Goal: Transaction & Acquisition: Purchase product/service

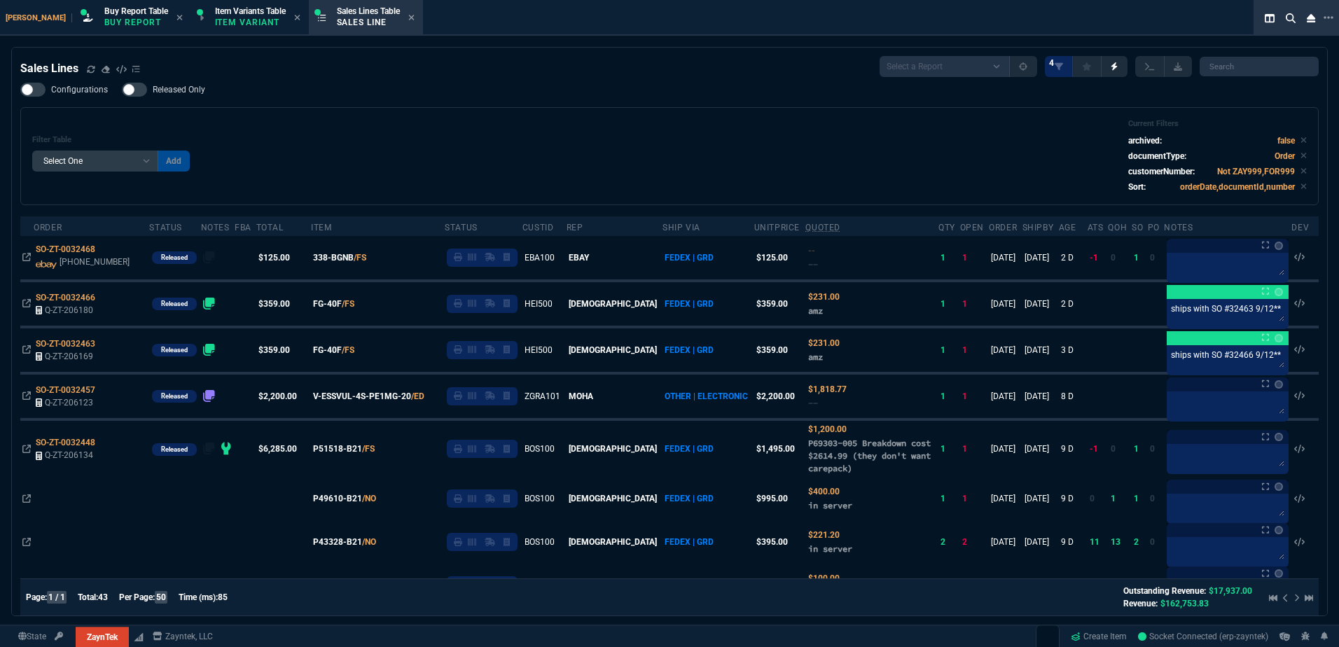
select select "1: BROV"
select select
click at [520, 159] on div "Filter Table Select One Add Filter () Age () ATS () Cond (itemVariantCode) Cust…" at bounding box center [669, 156] width 1274 height 74
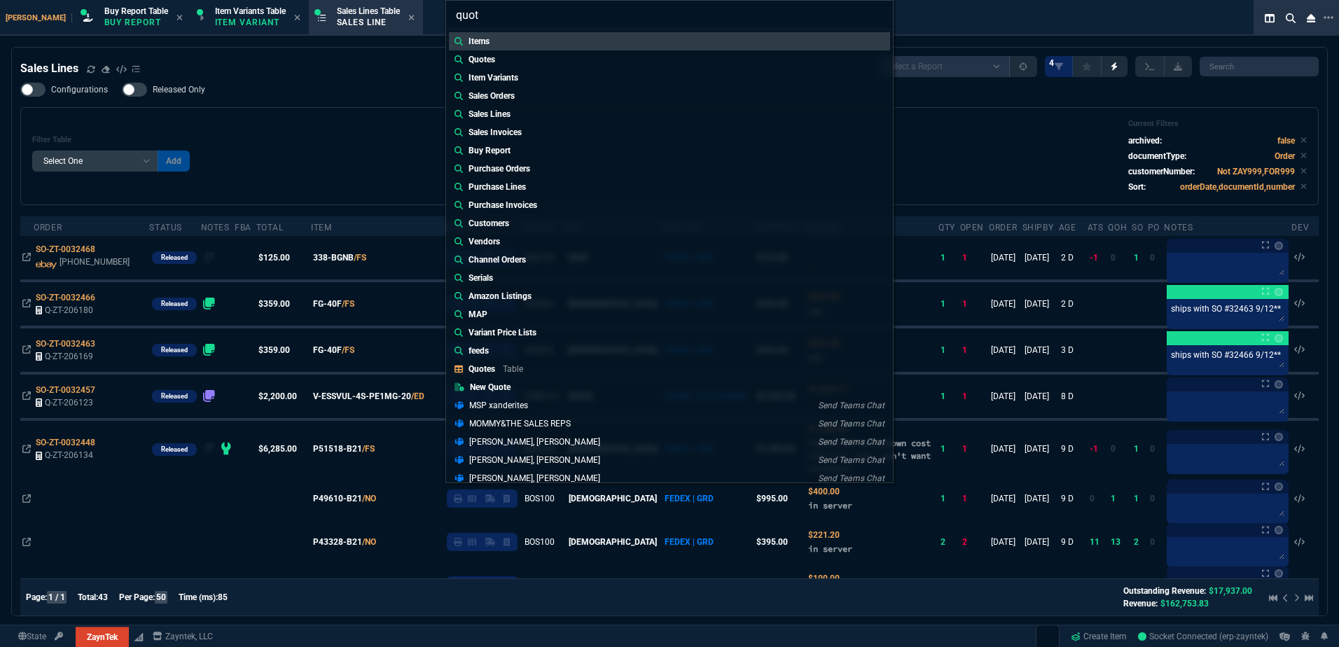
type input "quote"
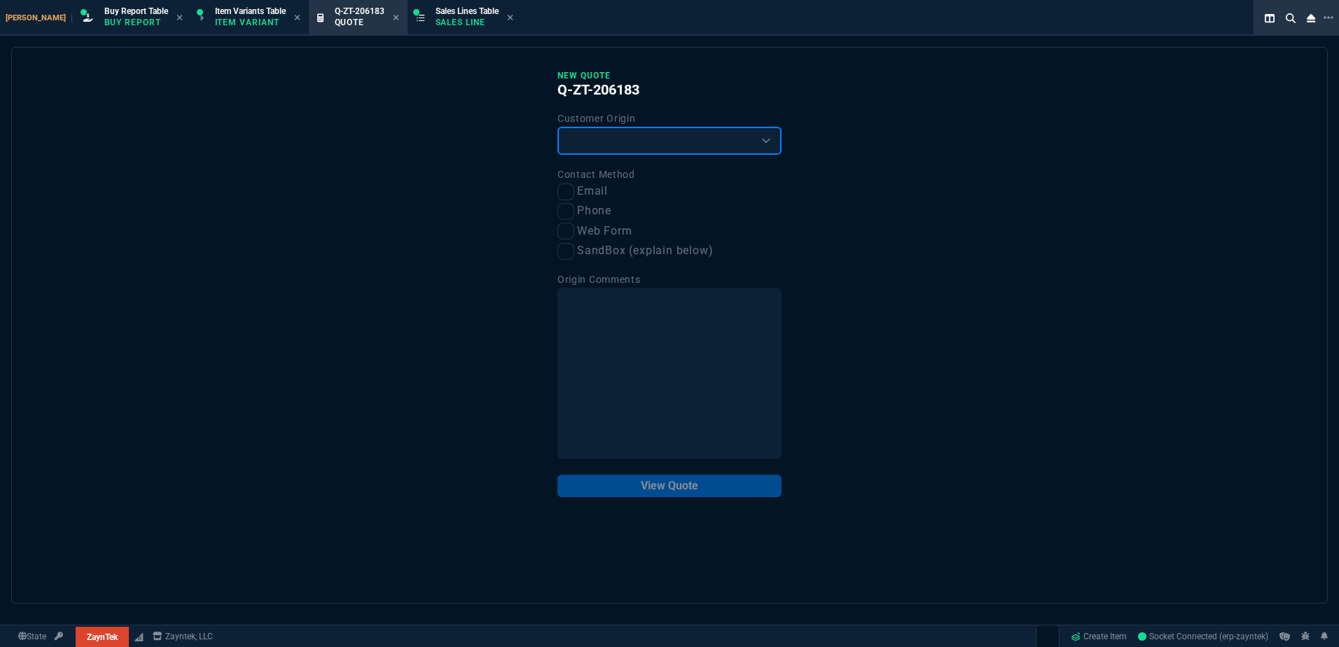
click at [593, 137] on select "Existing Customer Amazon Lead (first order) Website Lead (first order) Called (…" at bounding box center [669, 141] width 224 height 28
select select "existing"
click at [557, 127] on select "Existing Customer Amazon Lead (first order) Website Lead (first order) Called (…" at bounding box center [669, 141] width 224 height 28
click at [561, 202] on div "Contact Method Email Phone Web Form SandBox (explain below)" at bounding box center [669, 213] width 224 height 94
click at [566, 194] on input "Email" at bounding box center [565, 191] width 17 height 17
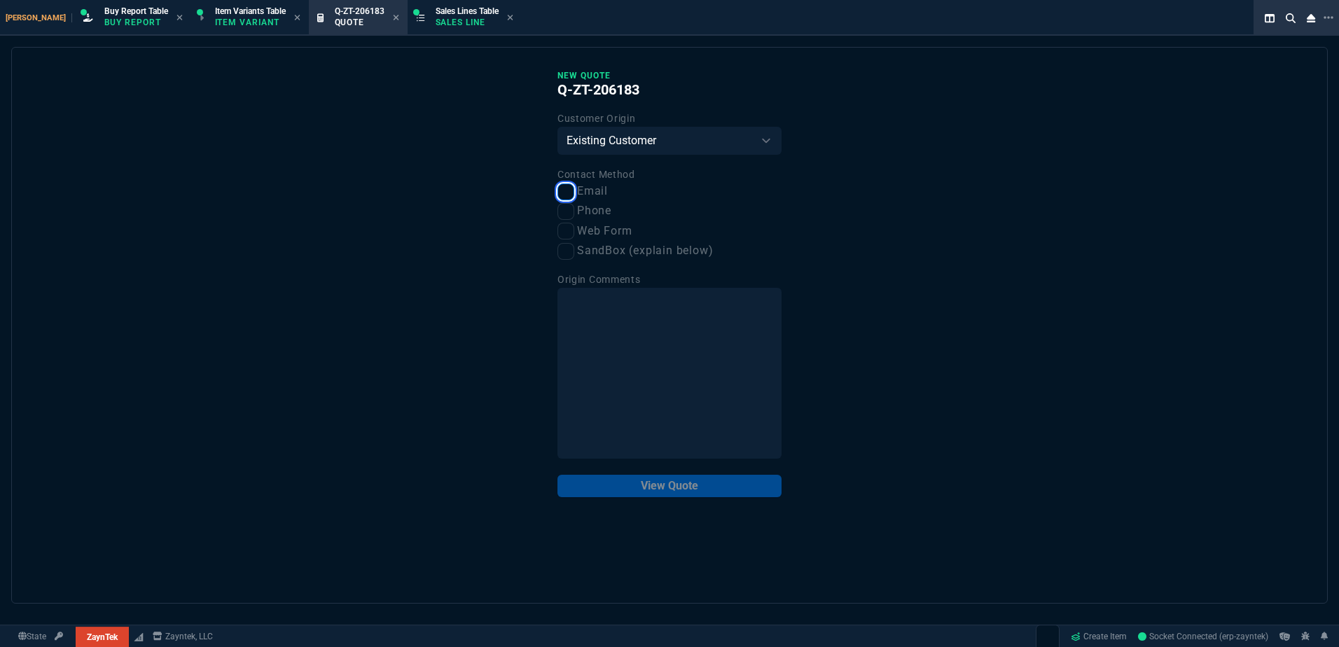
checkbox input "true"
drag, startPoint x: 690, startPoint y: 480, endPoint x: 667, endPoint y: 480, distance: 22.4
click at [689, 480] on button "View Quote" at bounding box center [669, 486] width 224 height 22
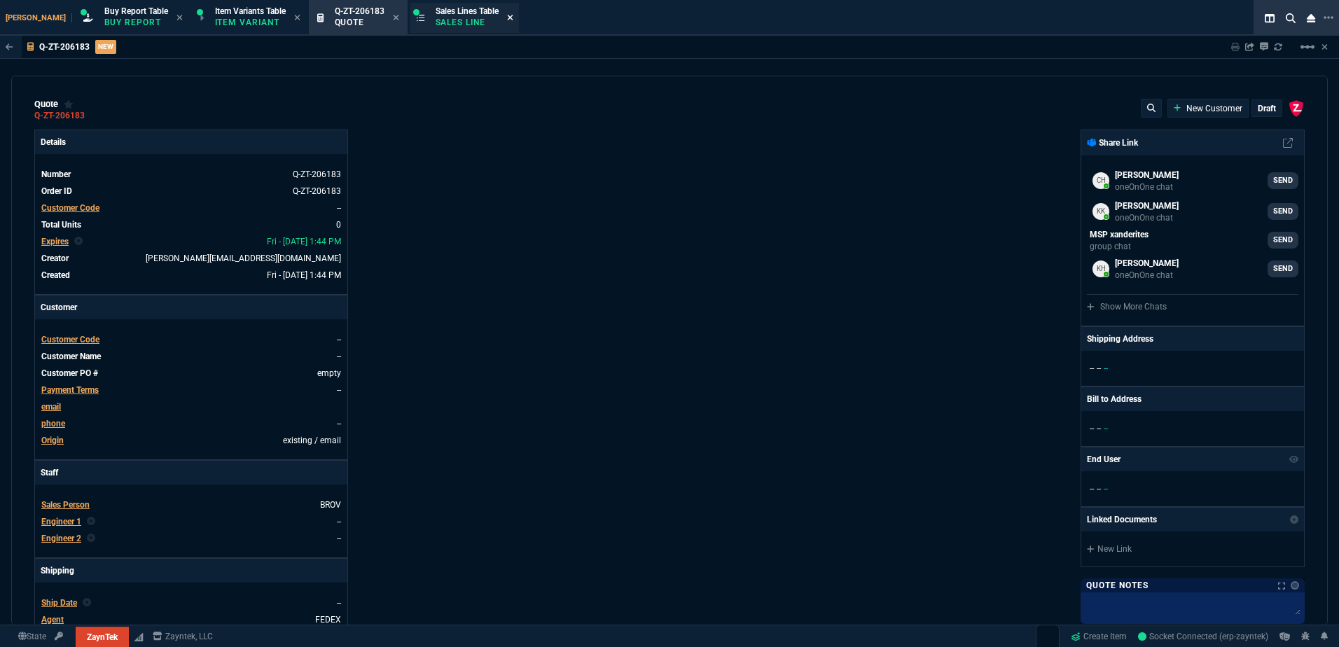
drag, startPoint x: 330, startPoint y: 18, endPoint x: 434, endPoint y: 20, distance: 104.3
click at [80, 207] on span "Customer Code" at bounding box center [70, 208] width 58 height 10
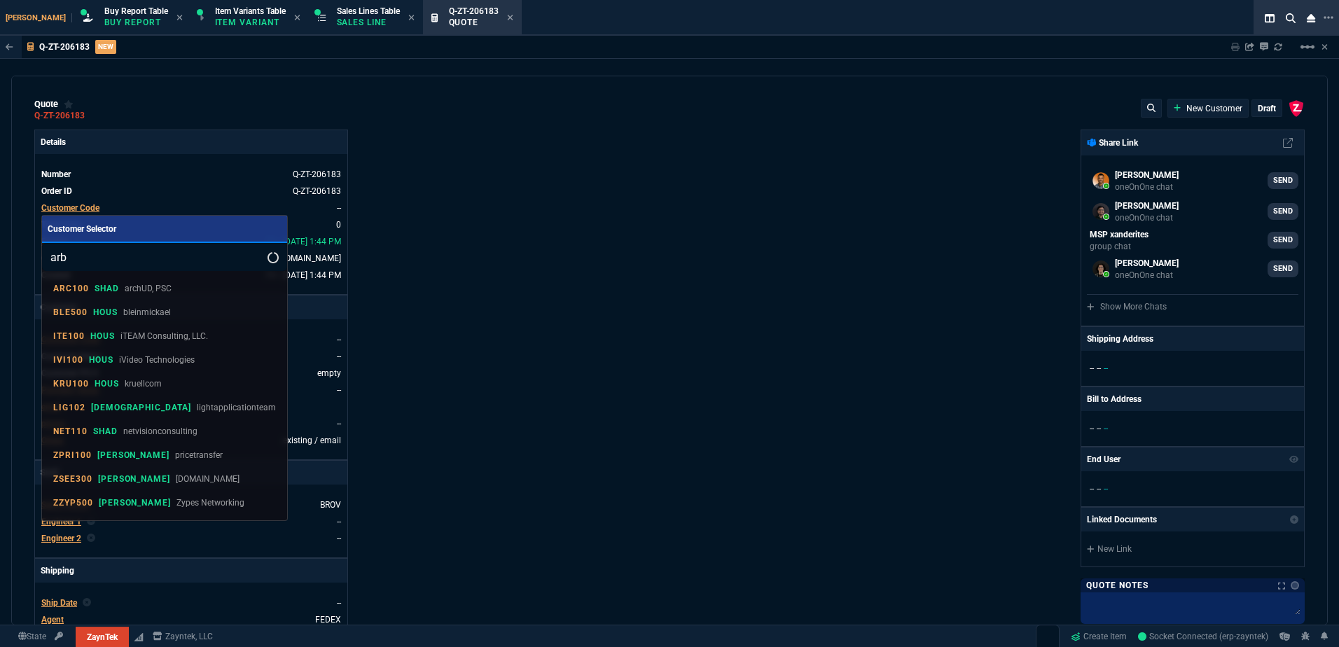
type input "arbi"
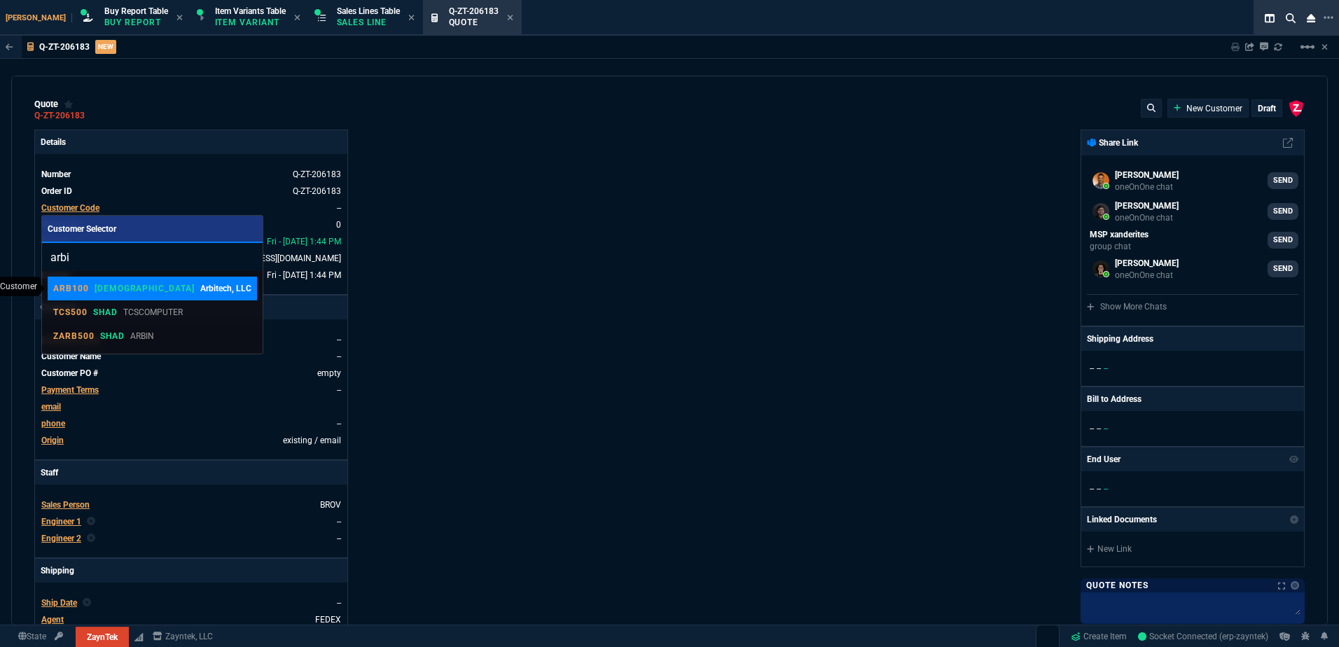
click at [200, 288] on p "Arbitech, LLC" at bounding box center [225, 288] width 51 height 13
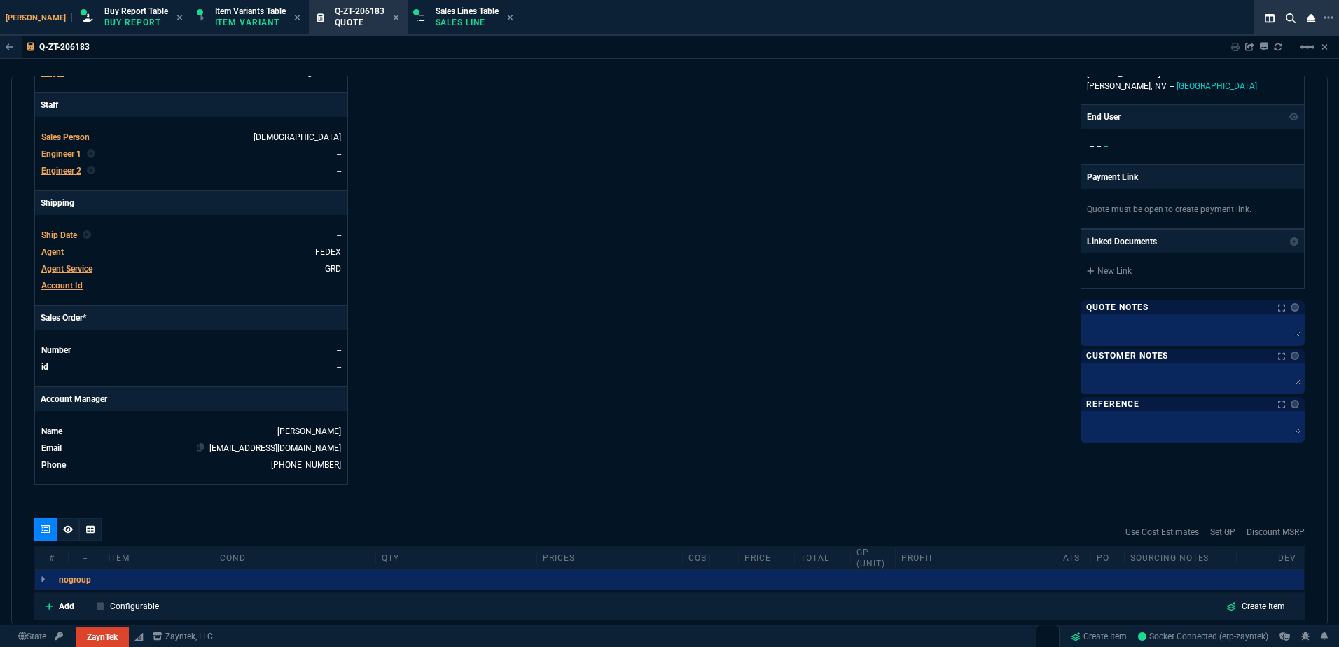
scroll to position [420, 0]
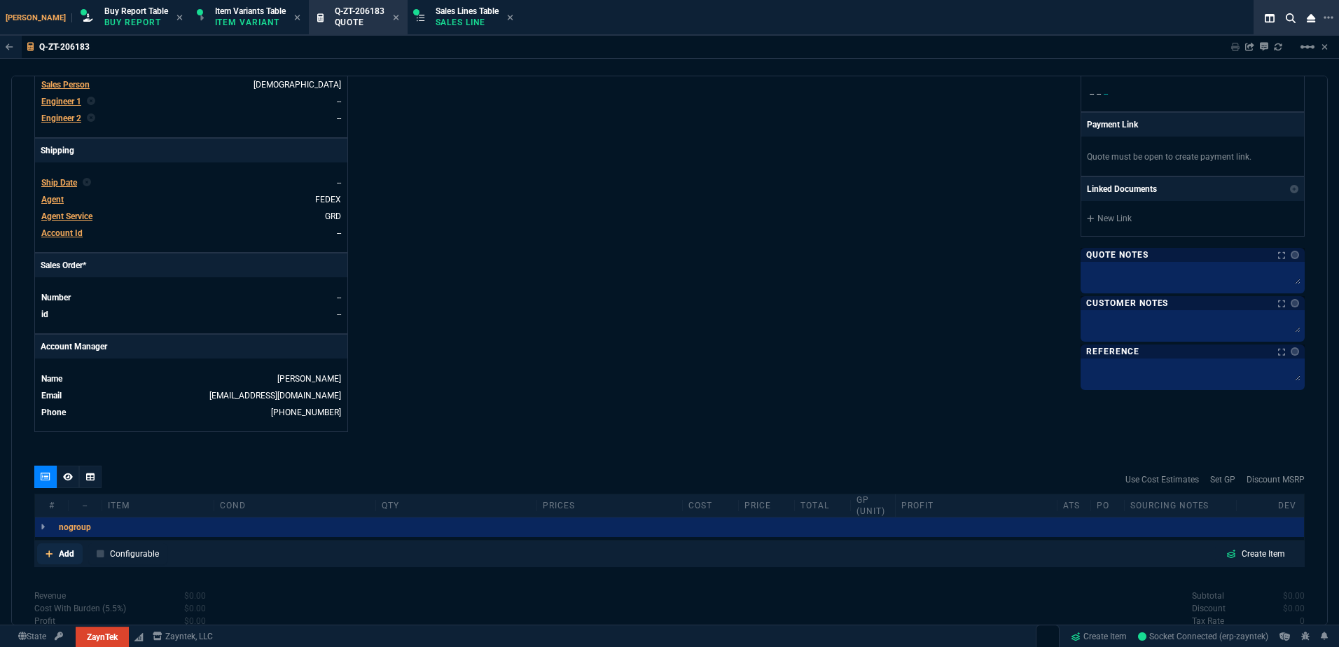
click at [69, 550] on p "Add" at bounding box center [66, 553] width 15 height 13
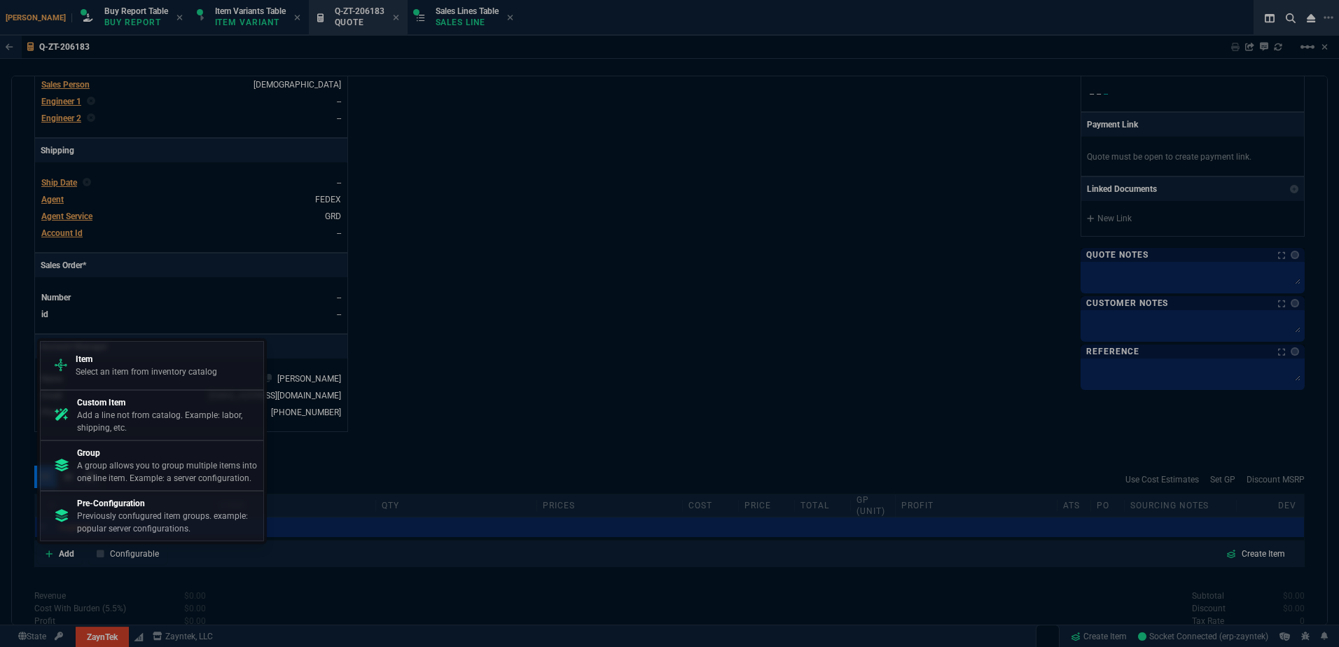
click at [119, 379] on div "Item Select an item from inventory catalog" at bounding box center [151, 365] width 211 height 36
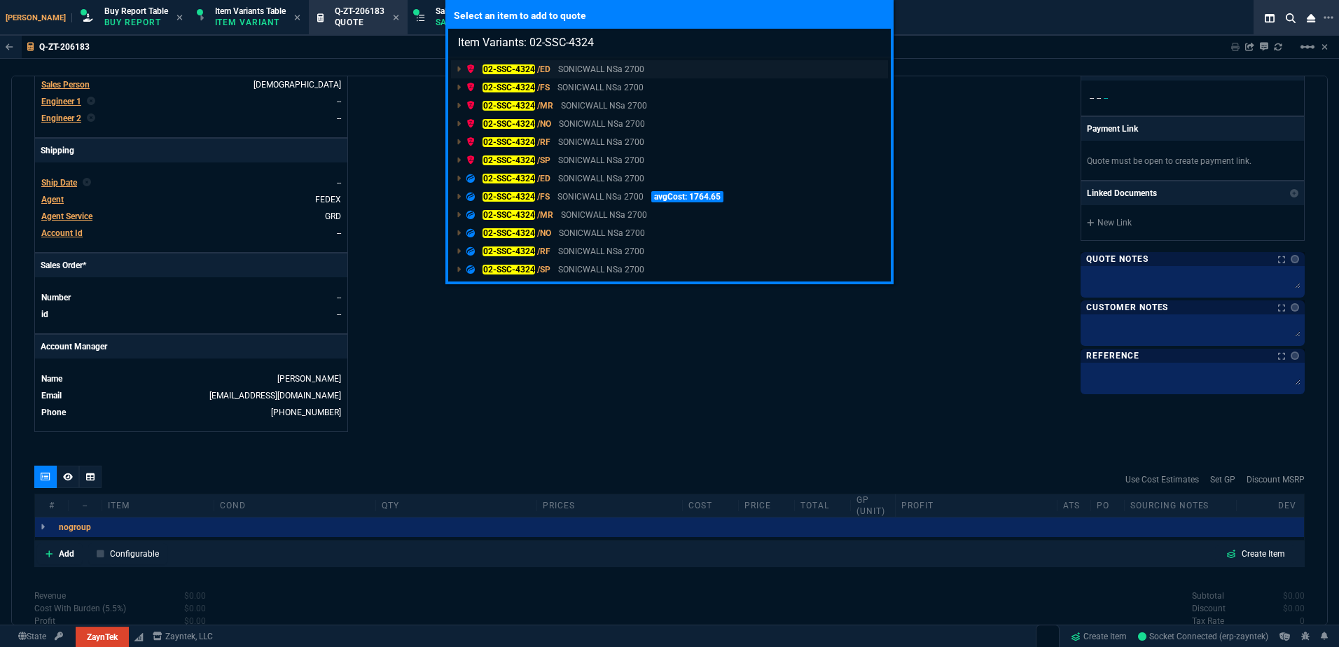
type input "Item Variants: 02-SSC-4324"
click at [566, 69] on p "SONICWALL NSa 2700" at bounding box center [601, 69] width 86 height 13
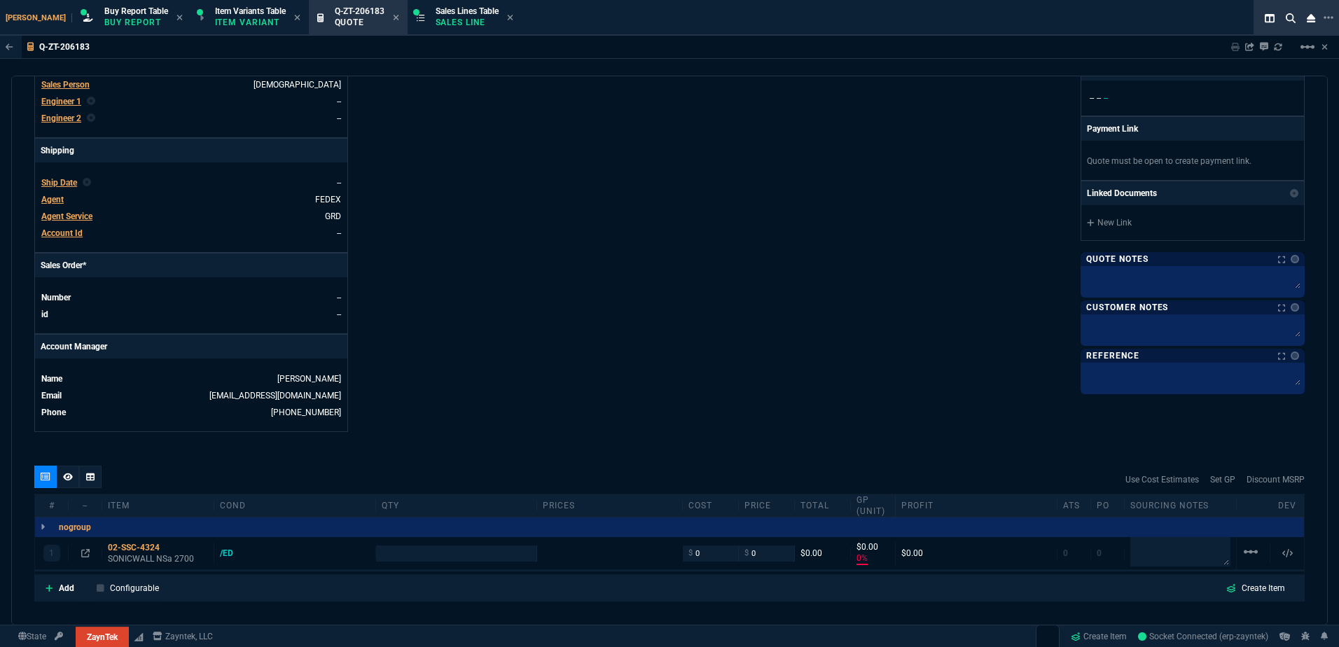
type input "0"
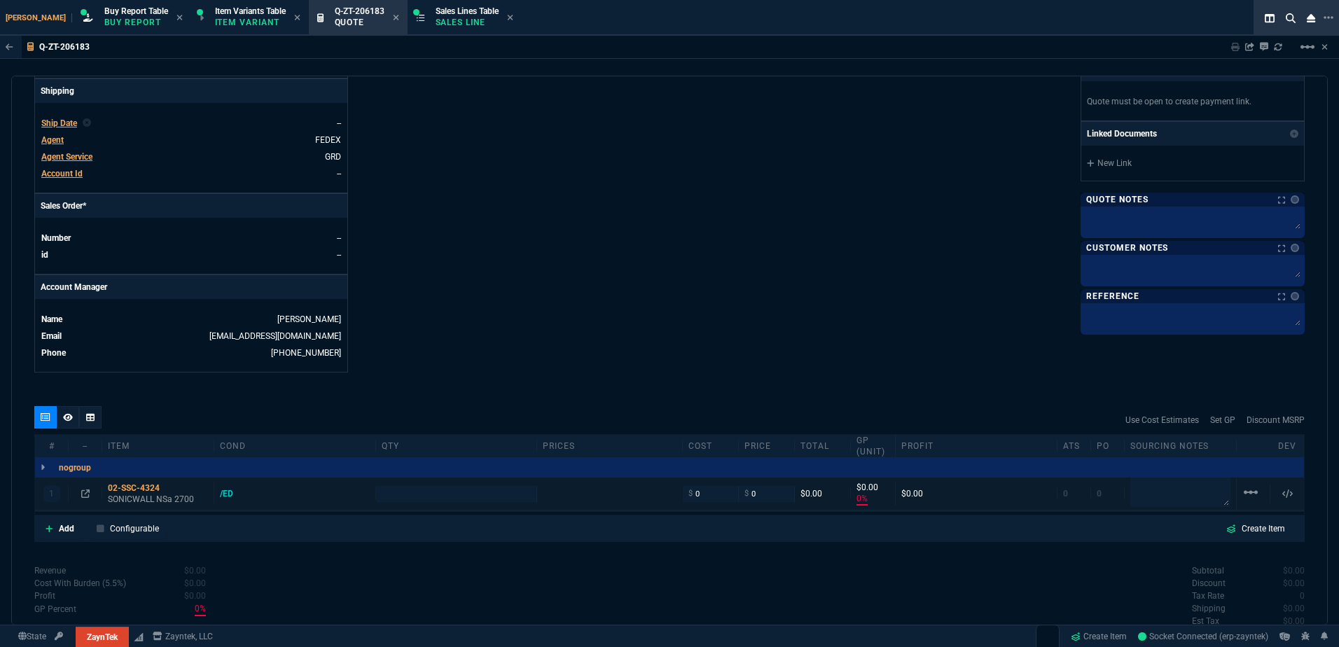
scroll to position [560, 0]
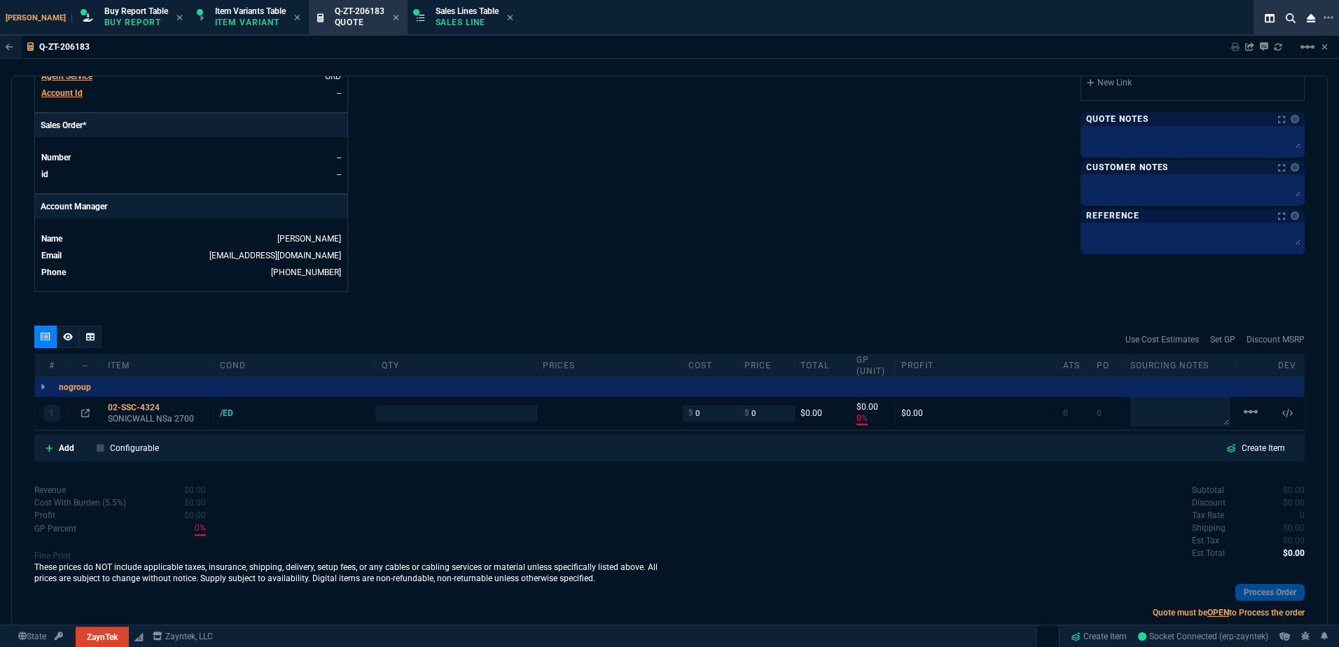
type input "2699"
type input "100"
click at [56, 445] on link "Add" at bounding box center [60, 448] width 46 height 21
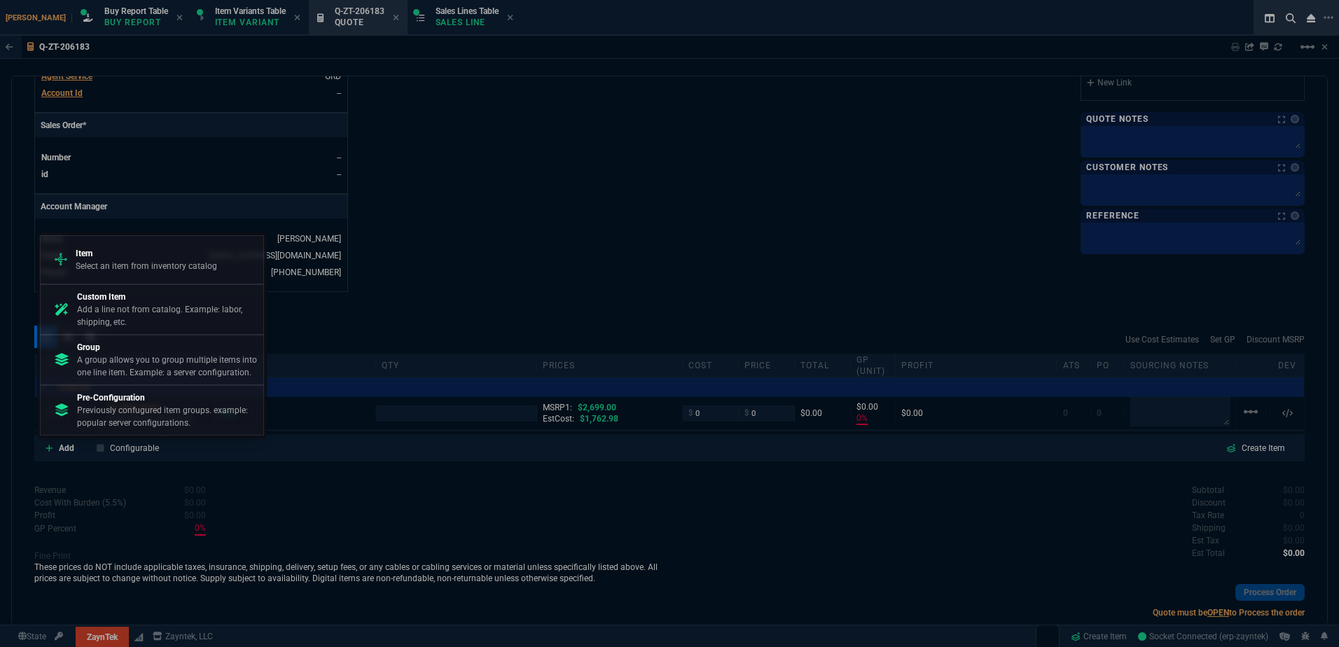
click at [83, 494] on div at bounding box center [669, 323] width 1339 height 647
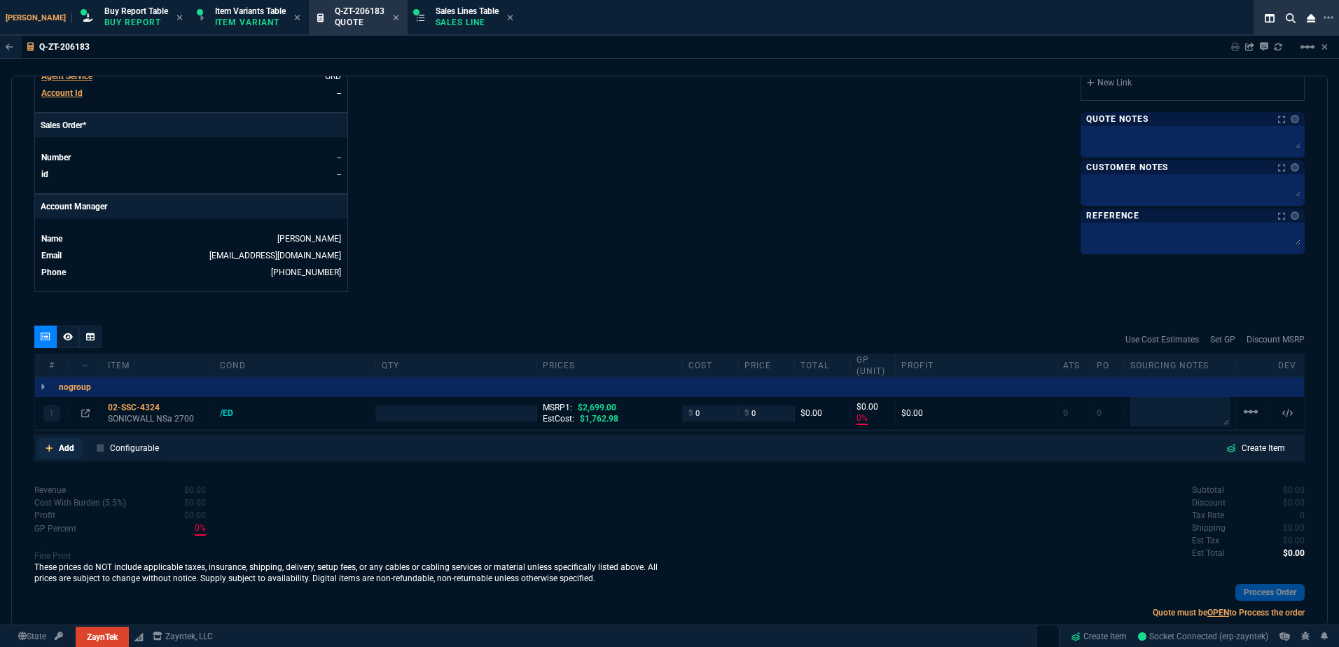
click at [69, 441] on link "Add" at bounding box center [60, 448] width 46 height 21
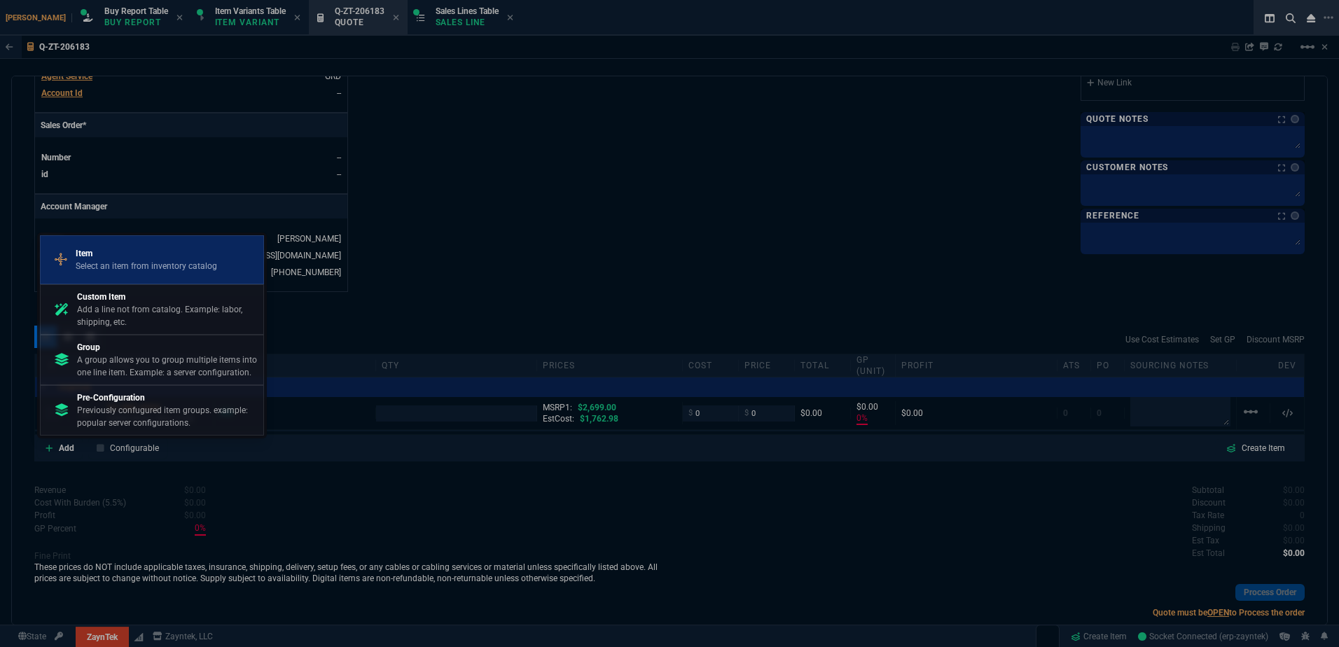
click at [162, 267] on p "Select an item from inventory catalog" at bounding box center [146, 266] width 141 height 13
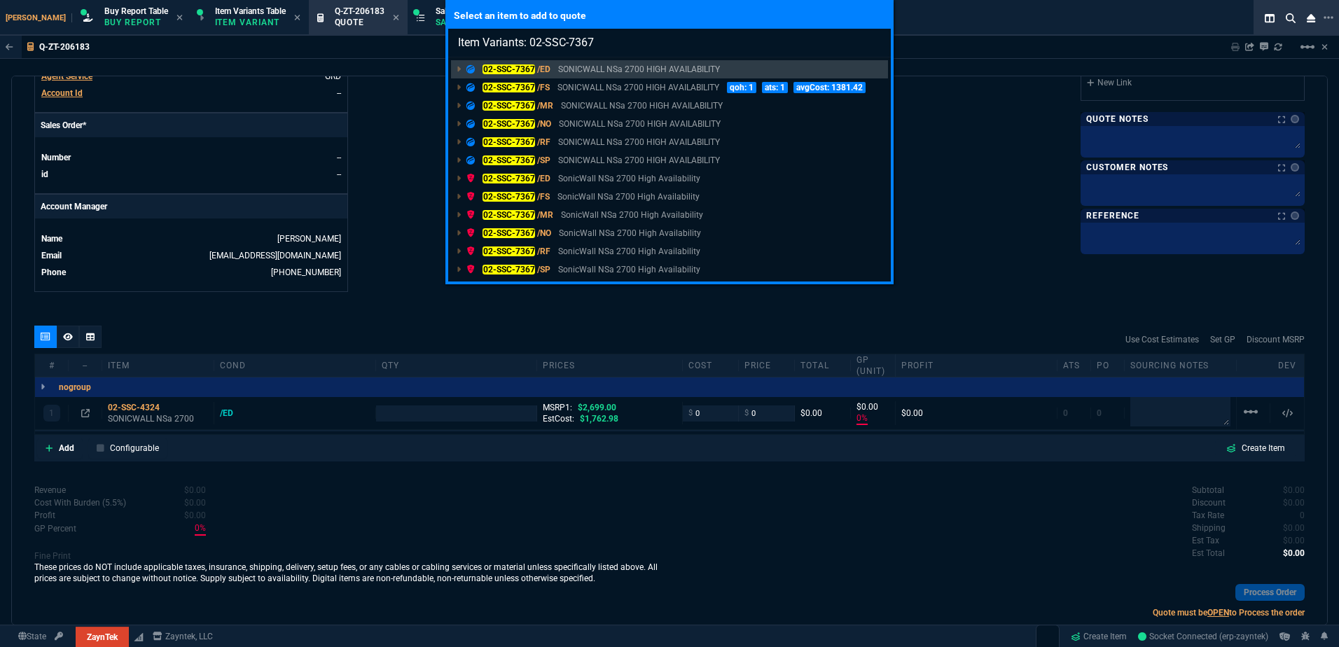
type input "Item Variants: 02-SSC-7367"
click at [624, 90] on p "SONICWALL NSa 2700 HIGH AVAILABILITY" at bounding box center [638, 87] width 162 height 13
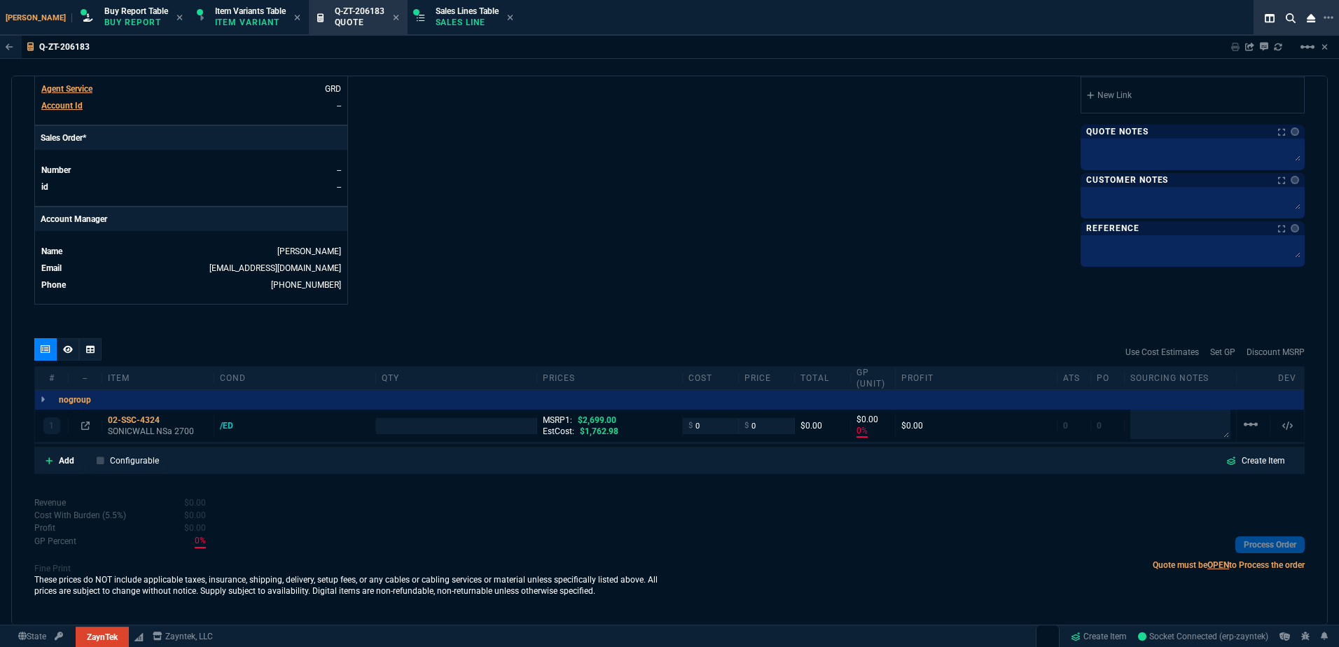
click at [553, 179] on nx-fornida-erp-document "Q-ZT-206183 Sharing Q-ZT-206183 Link Dev Link Share on Teams linear_scale quote…" at bounding box center [669, 364] width 1339 height 657
type input "1"
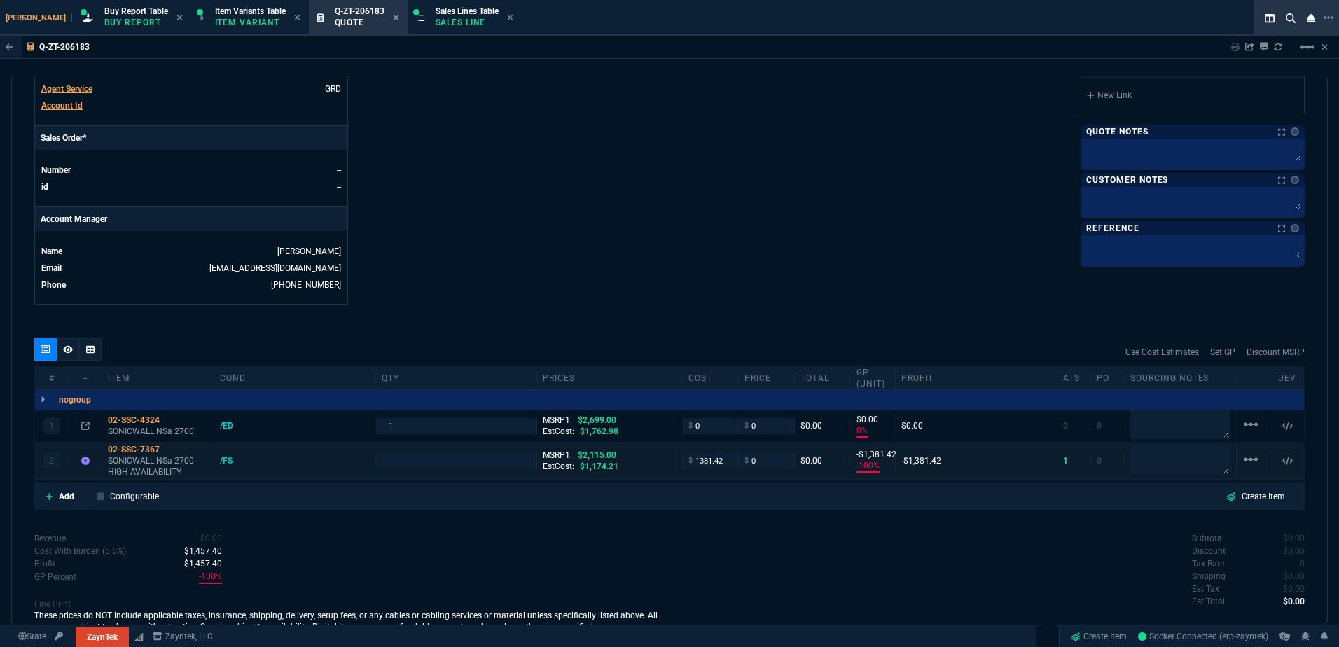
type input "0"
type input "-100"
type input "-1381"
type input "100"
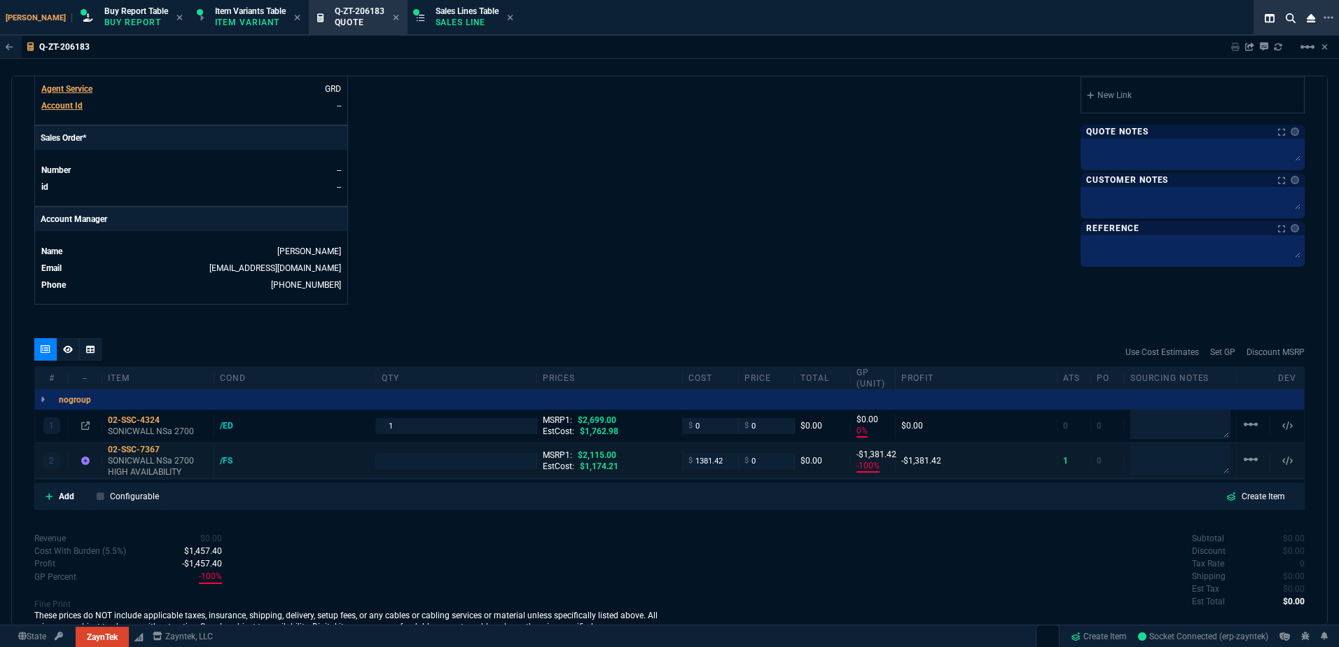
type input "100"
click at [218, 461] on div "/FS" at bounding box center [295, 460] width 162 height 11
click at [222, 464] on div "/FS" at bounding box center [233, 460] width 26 height 11
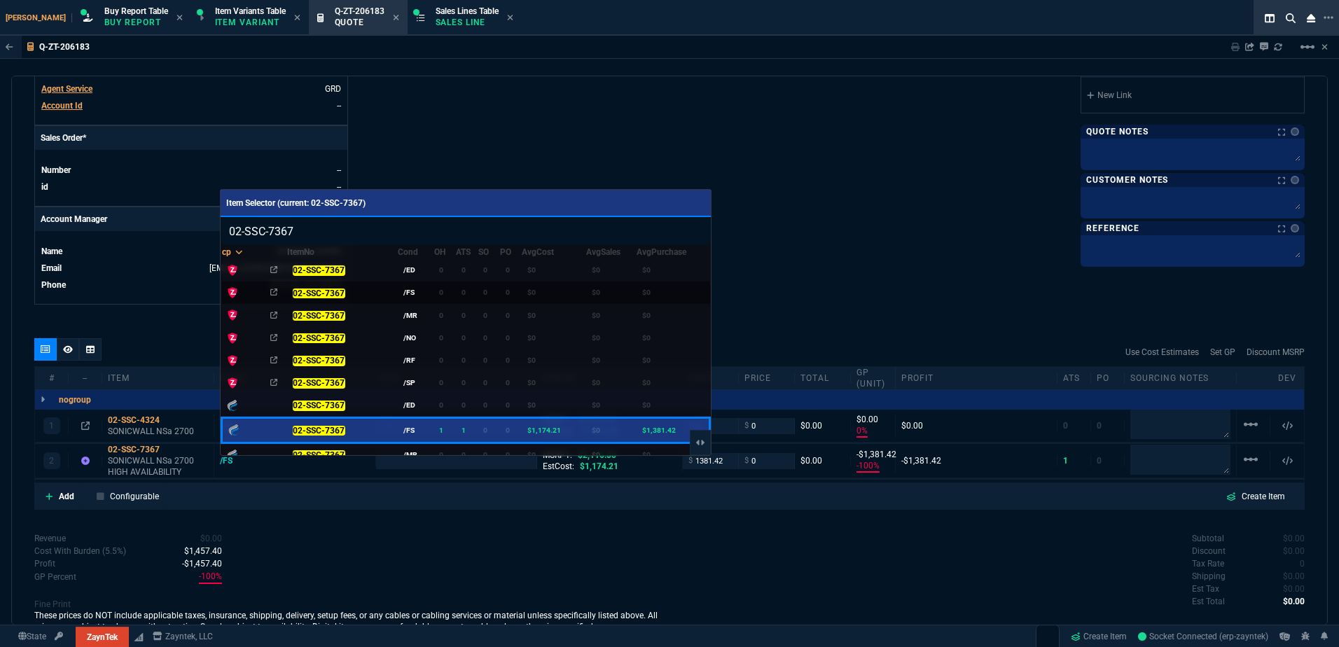
click at [416, 294] on td "/FS" at bounding box center [416, 293] width 36 height 22
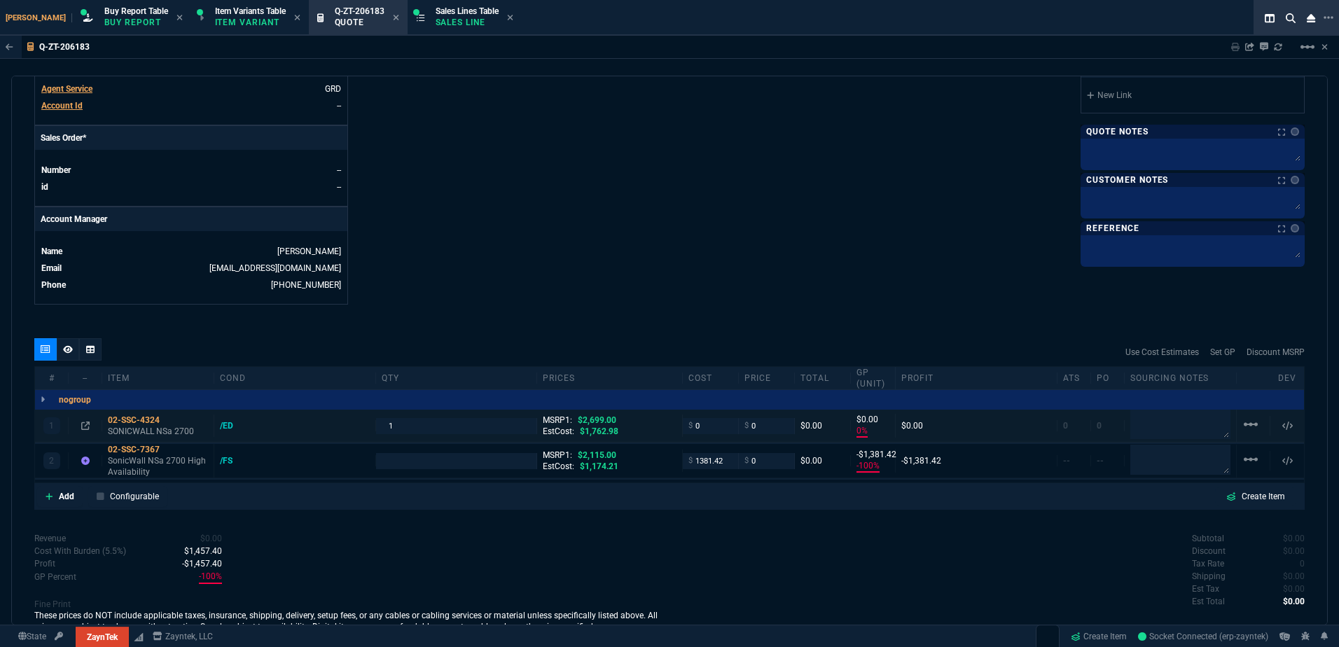
type input "1"
click at [224, 425] on div "/ED" at bounding box center [233, 425] width 27 height 11
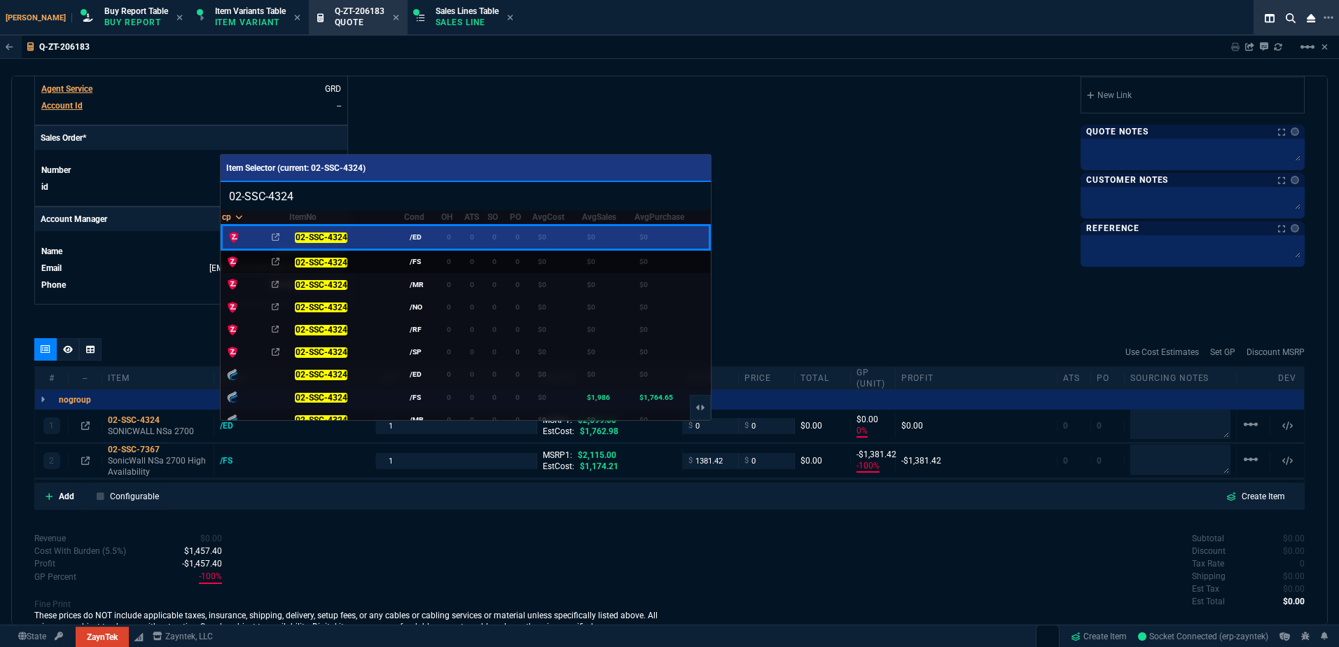
click at [421, 262] on td "/FS" at bounding box center [422, 262] width 37 height 24
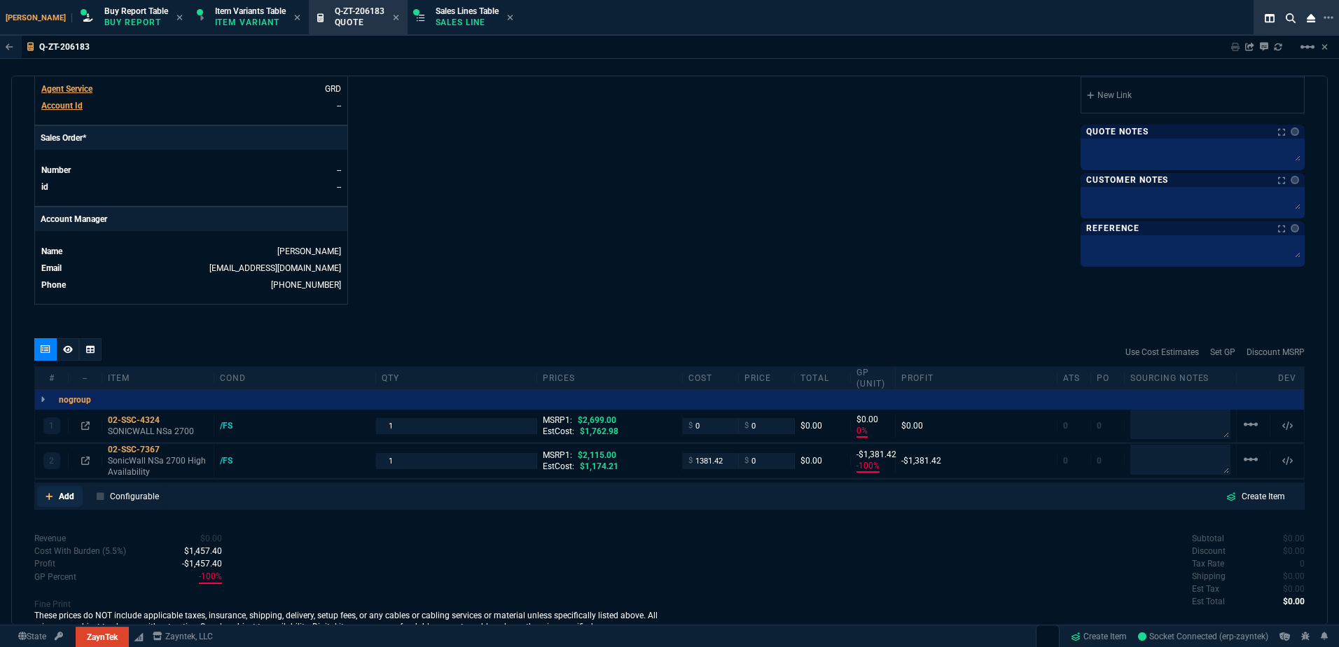
click at [62, 496] on p "Add" at bounding box center [66, 496] width 15 height 13
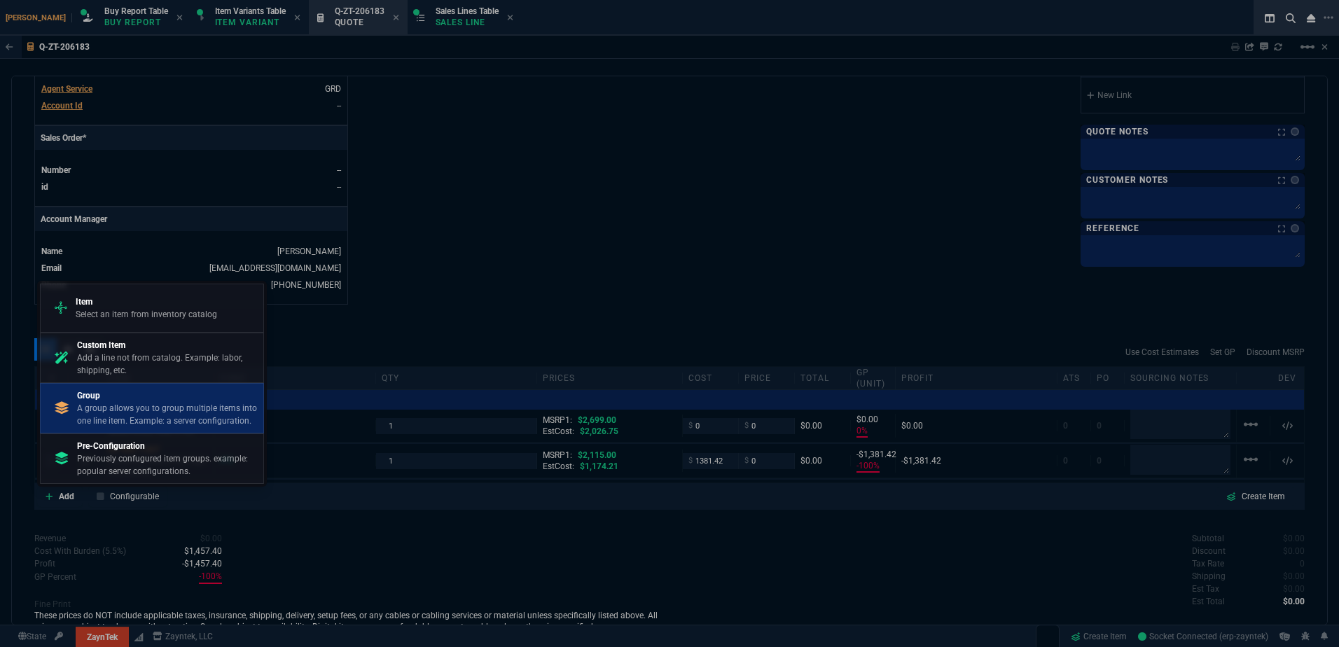
click at [139, 396] on p "Group" at bounding box center [167, 395] width 181 height 13
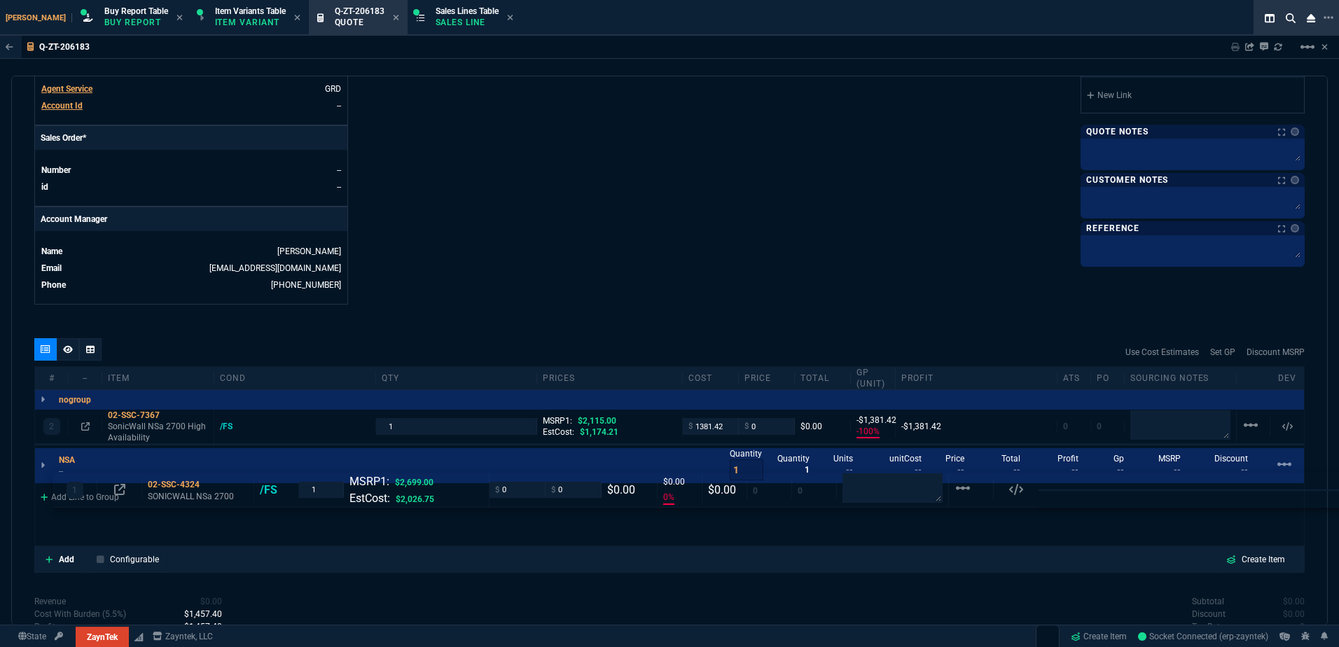
drag, startPoint x: 114, startPoint y: 431, endPoint x: 128, endPoint y: 496, distance: 66.6
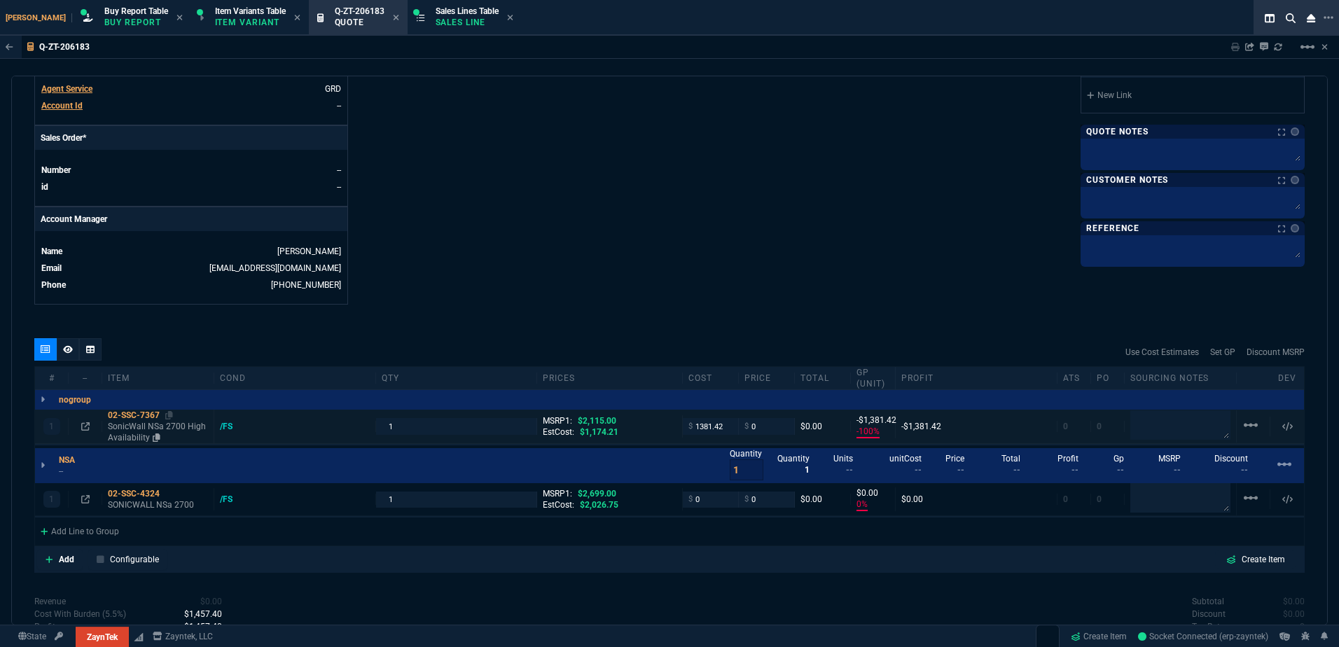
type input "0"
type input "100"
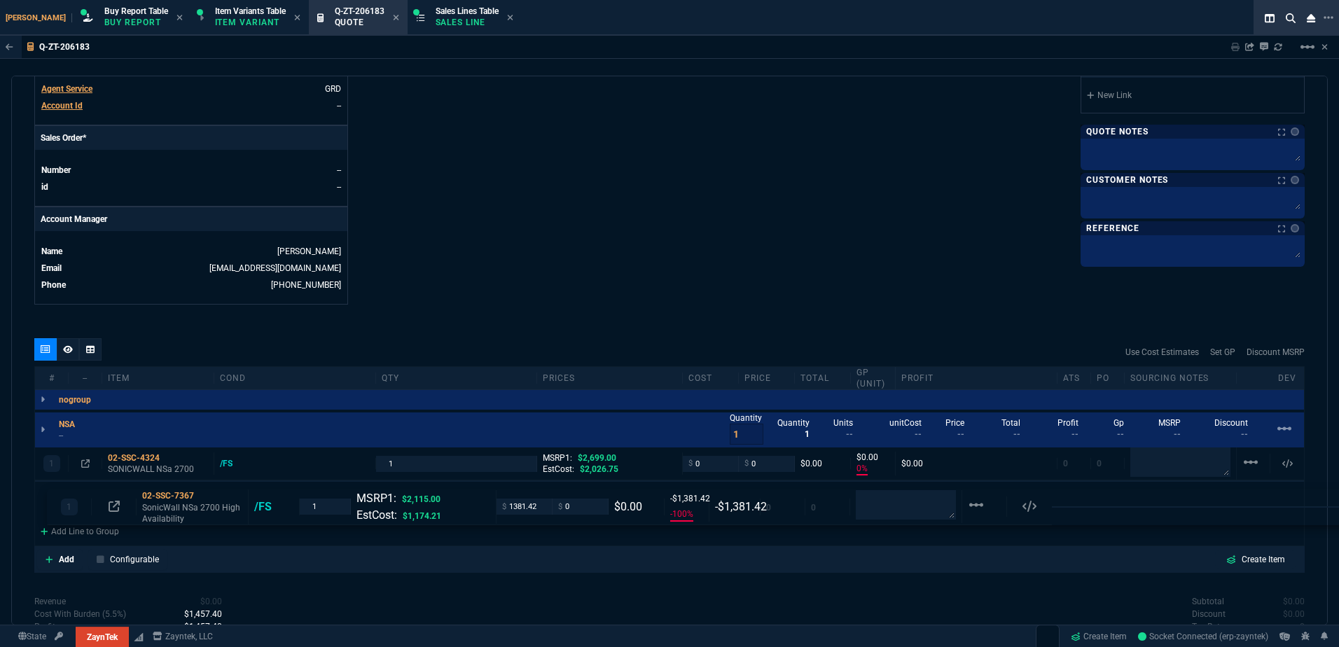
drag, startPoint x: 127, startPoint y: 435, endPoint x: 139, endPoint y: 514, distance: 80.0
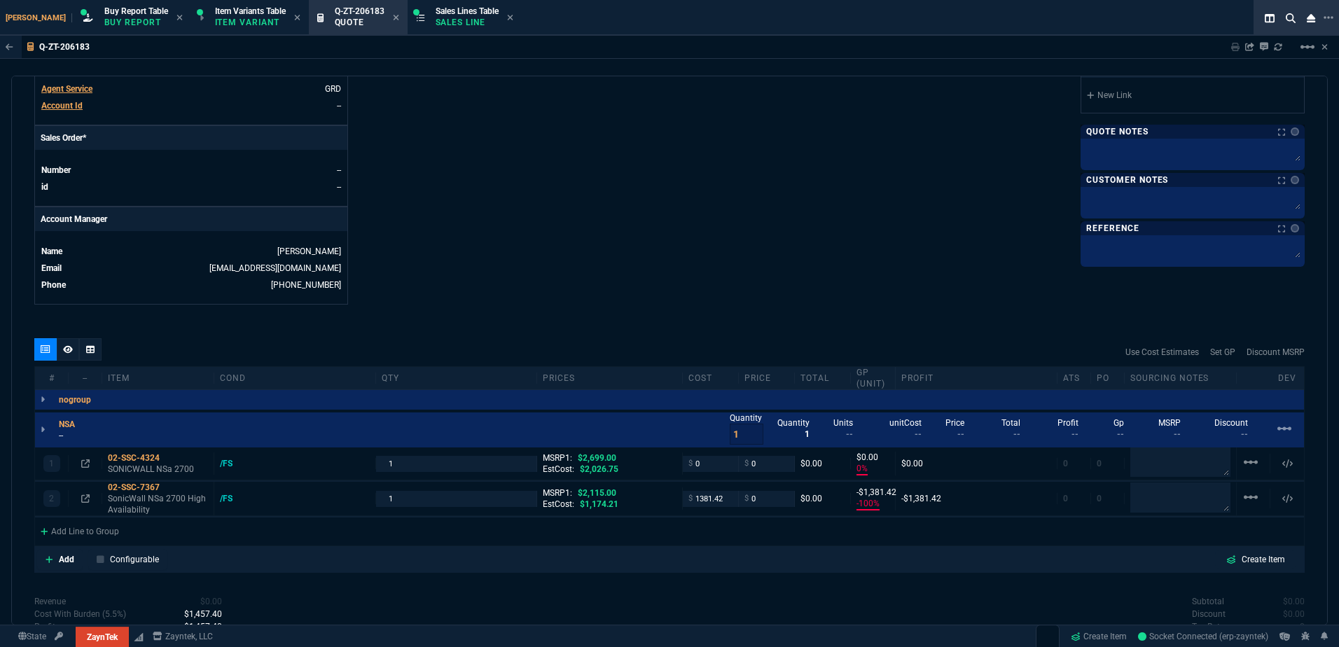
type input "-100"
type input "-1381"
type input "100"
click at [65, 435] on p "--" at bounding box center [71, 435] width 25 height 11
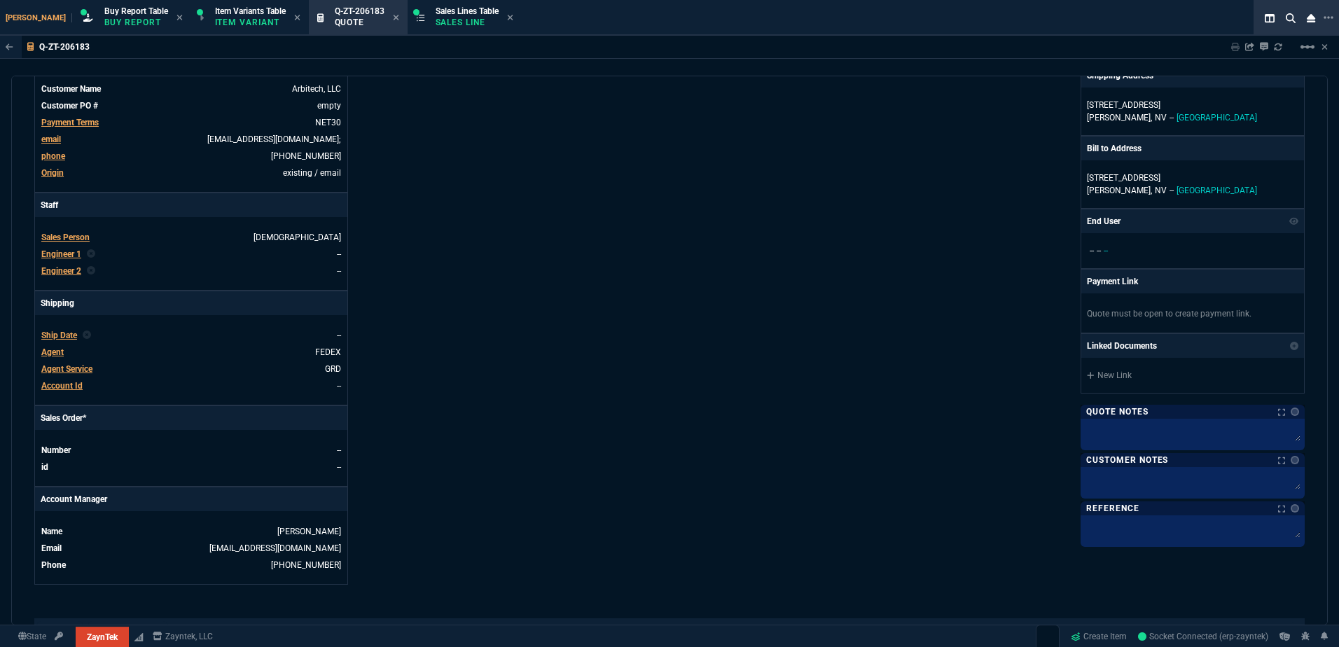
scroll to position [57, 0]
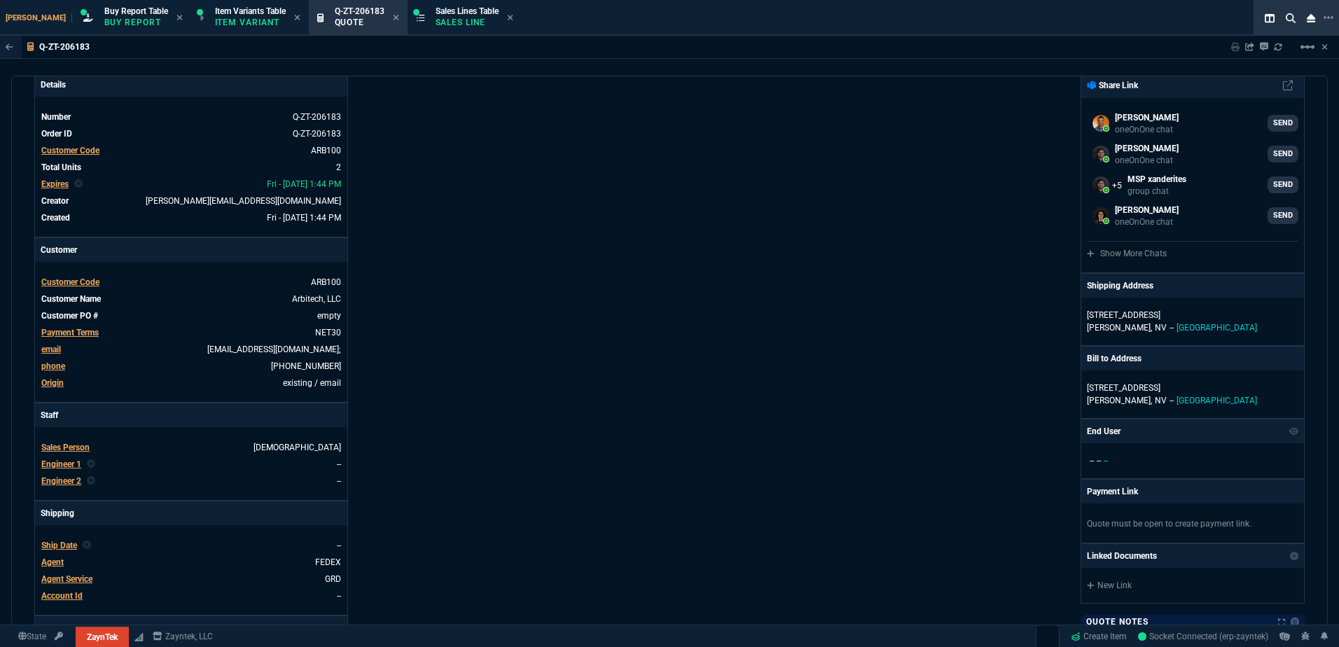
click at [74, 461] on span "Engineer 1" at bounding box center [61, 464] width 40 height 10
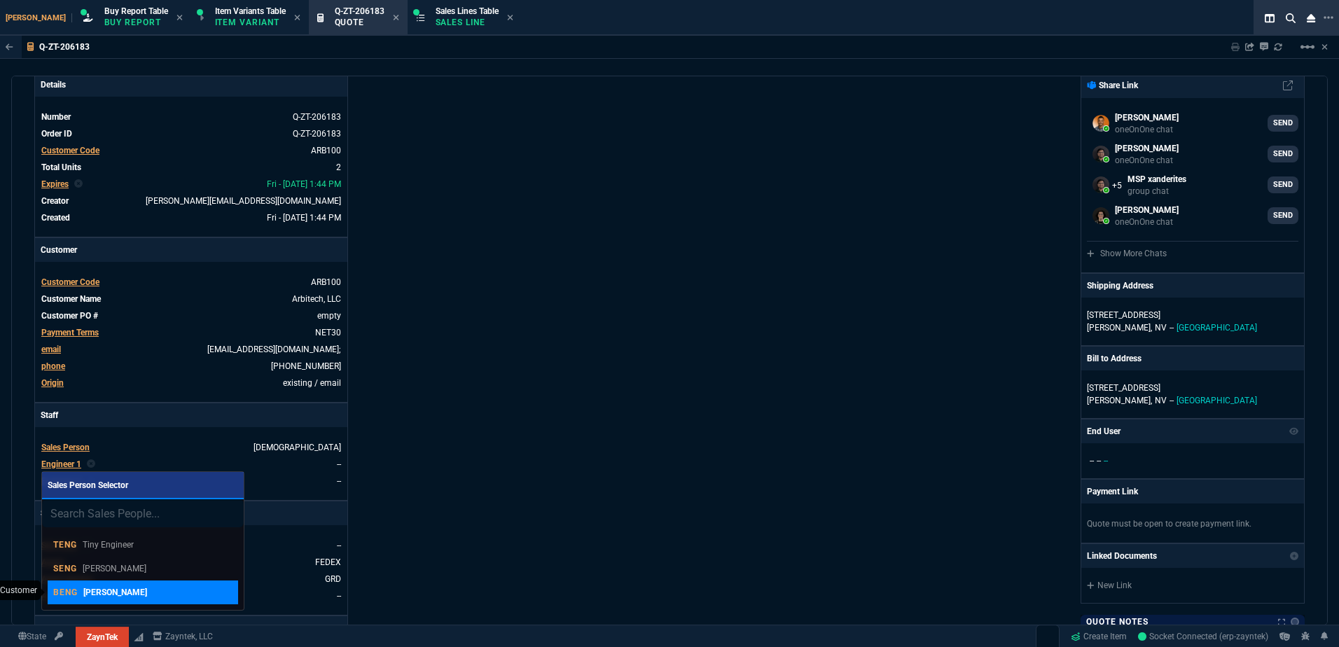
click at [174, 590] on div "BENG [PERSON_NAME]" at bounding box center [142, 592] width 179 height 13
click at [561, 428] on div "Details Number Q-ZT-206183 Order ID Q-ZT-206183 Customer Code ARB100 Total Unit…" at bounding box center [351, 433] width 635 height 723
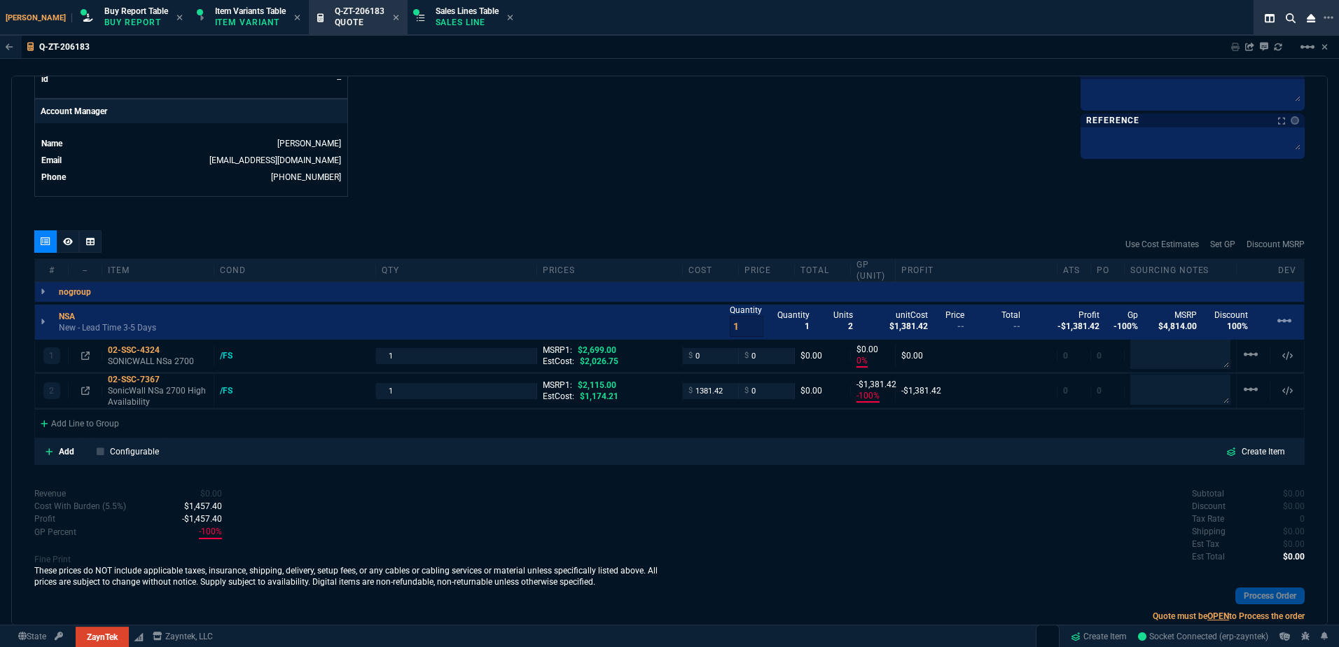
scroll to position [690, 0]
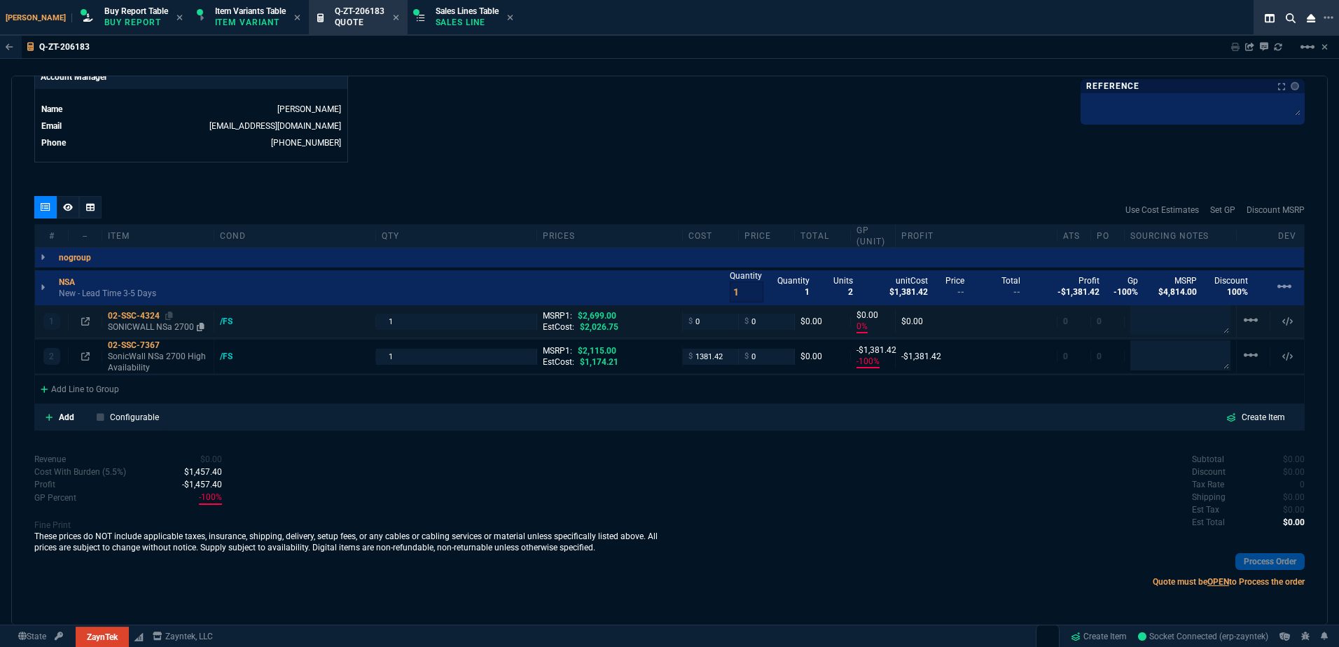
click at [128, 323] on p "SONICWALL NSa 2700" at bounding box center [158, 326] width 100 height 11
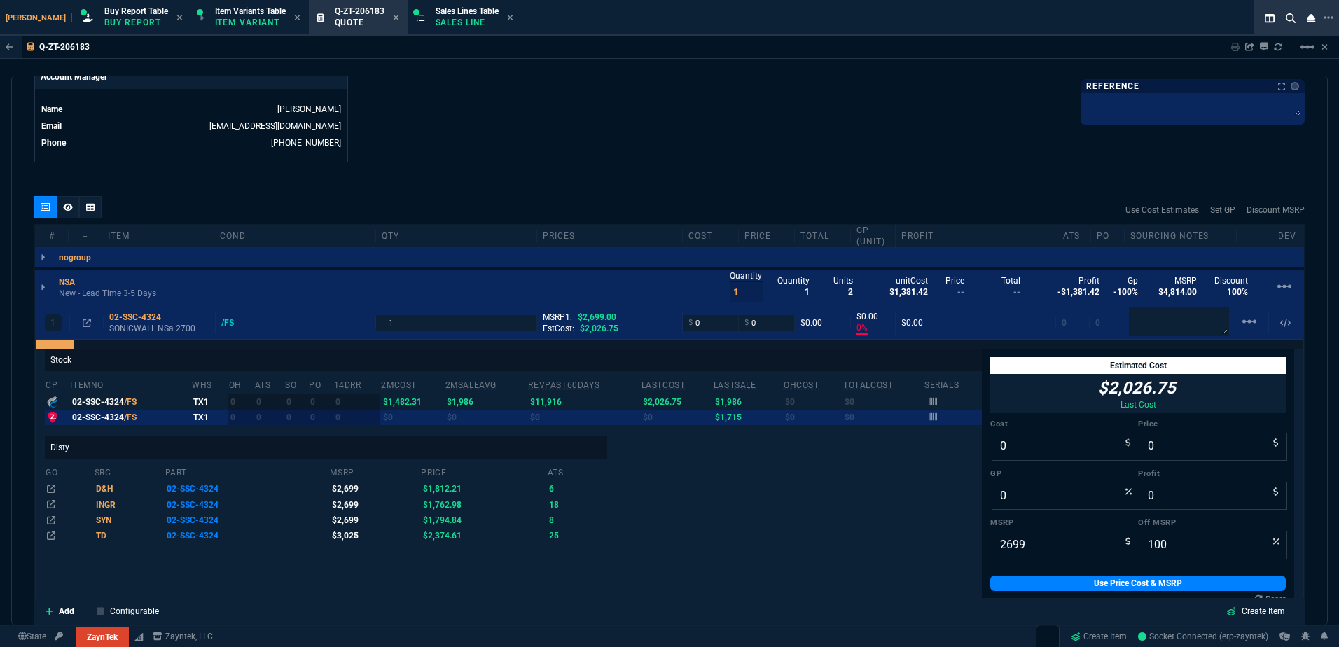
scroll to position [24, 0]
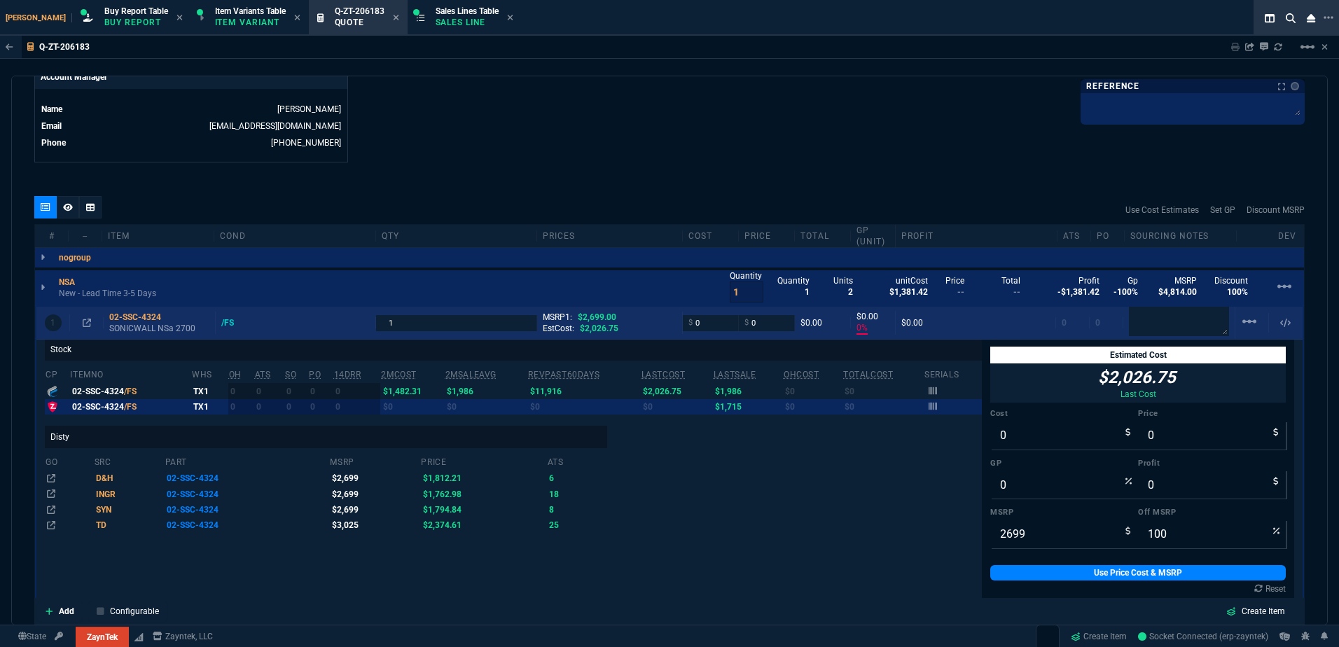
drag, startPoint x: 169, startPoint y: 319, endPoint x: 46, endPoint y: 319, distance: 123.9
click at [169, 319] on icon at bounding box center [171, 317] width 8 height 8
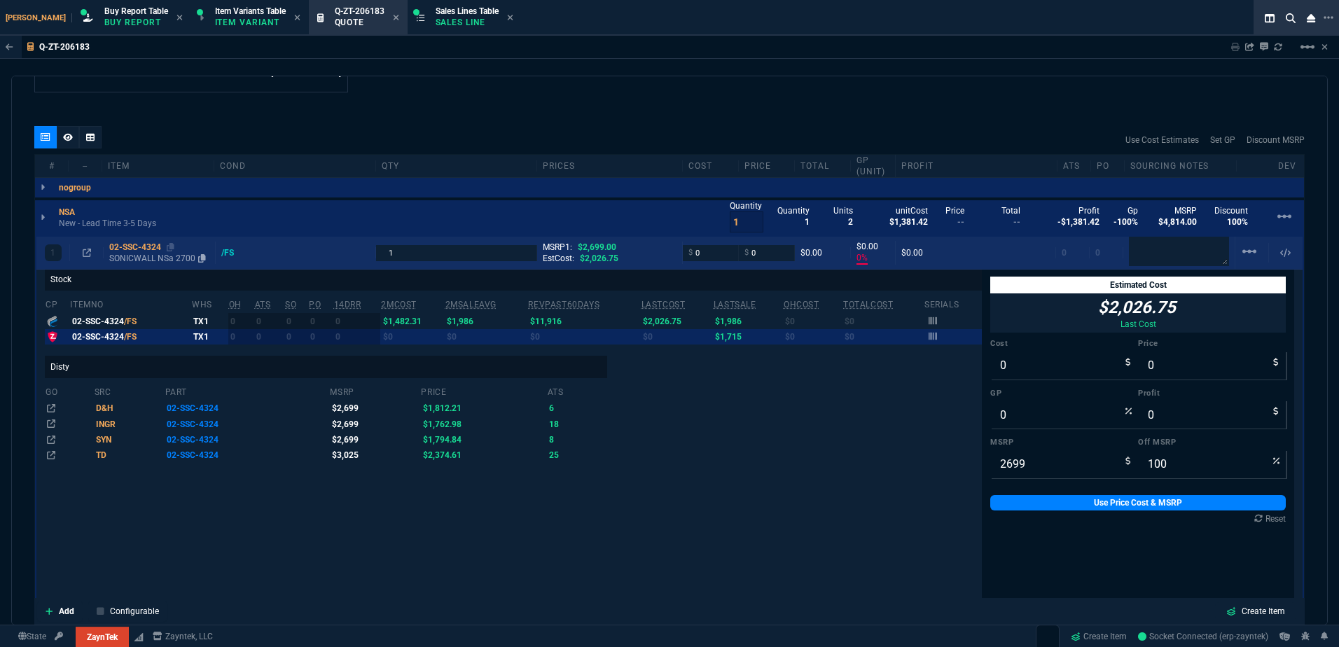
drag, startPoint x: 169, startPoint y: 251, endPoint x: 137, endPoint y: 251, distance: 32.2
click at [169, 251] on icon at bounding box center [171, 247] width 8 height 8
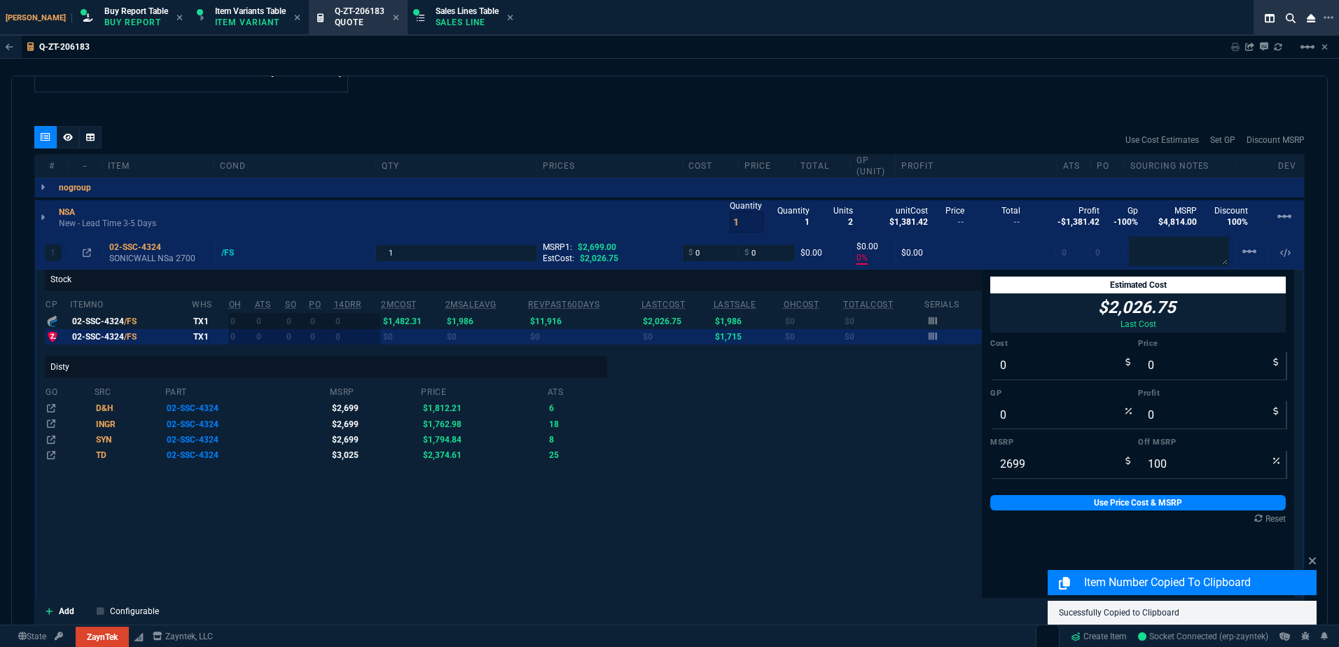
drag, startPoint x: 102, startPoint y: 220, endPoint x: 626, endPoint y: 40, distance: 554.4
click at [102, 220] on p "New - Lead Time 3-5 Days" at bounding box center [107, 223] width 97 height 11
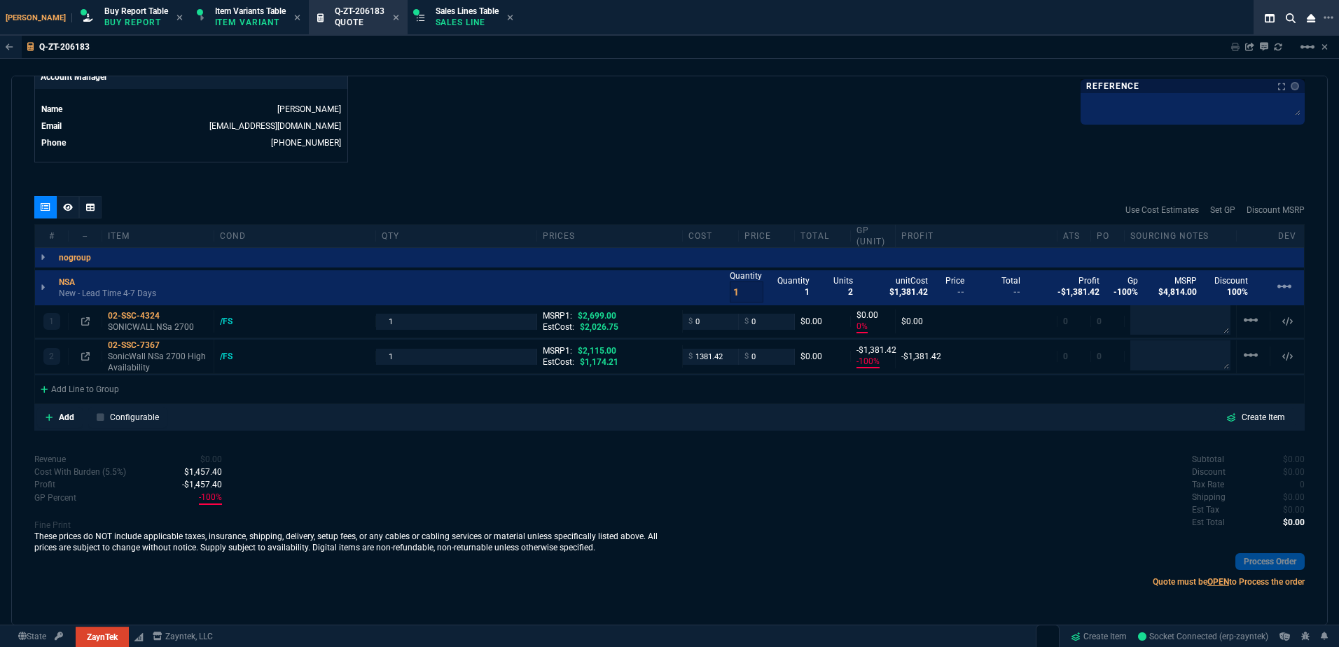
scroll to position [0, 0]
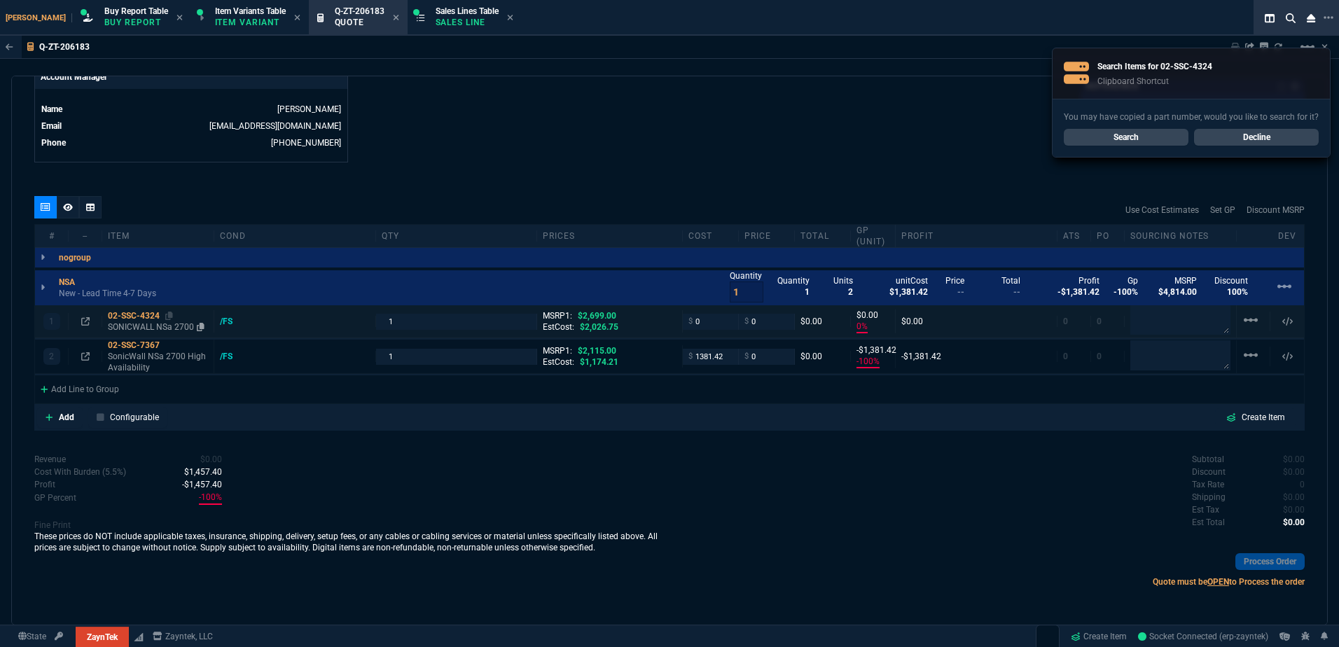
click at [150, 321] on div "02-SSC-4324" at bounding box center [158, 315] width 100 height 11
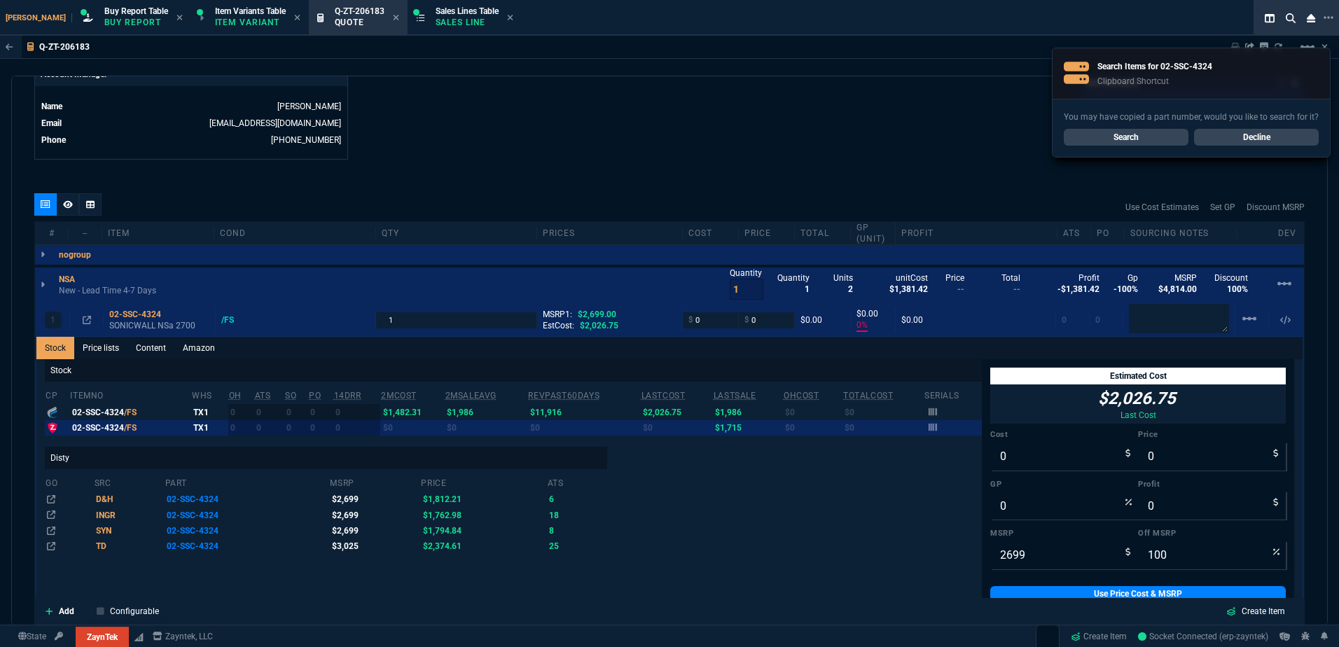
scroll to position [760, 0]
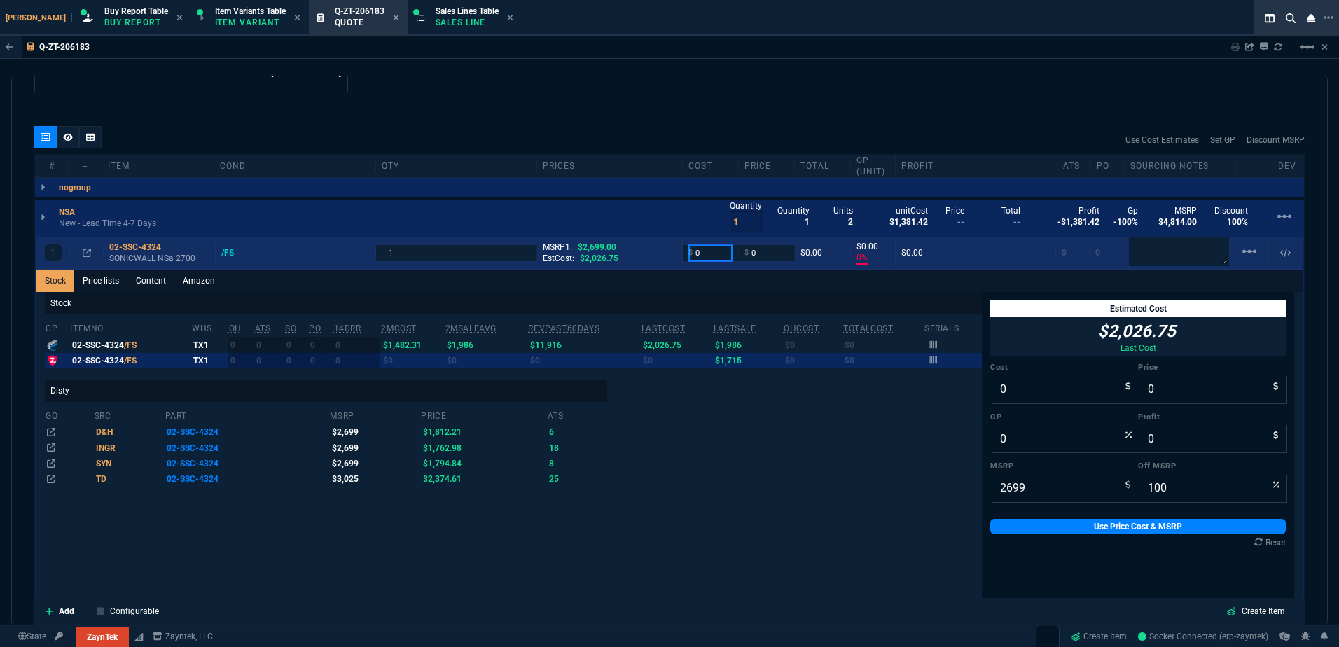
click at [710, 247] on input "0" at bounding box center [710, 253] width 44 height 16
click at [134, 261] on p "SONICWALL NSa 2700" at bounding box center [159, 258] width 100 height 11
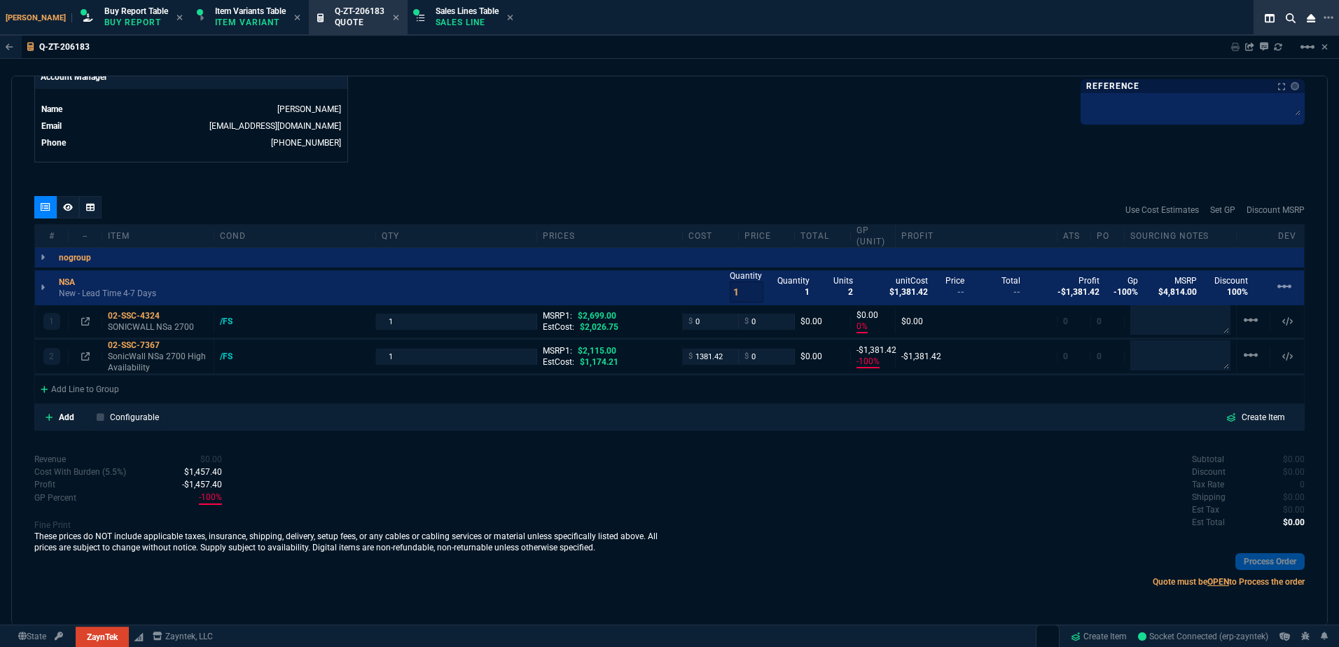
scroll to position [690, 0]
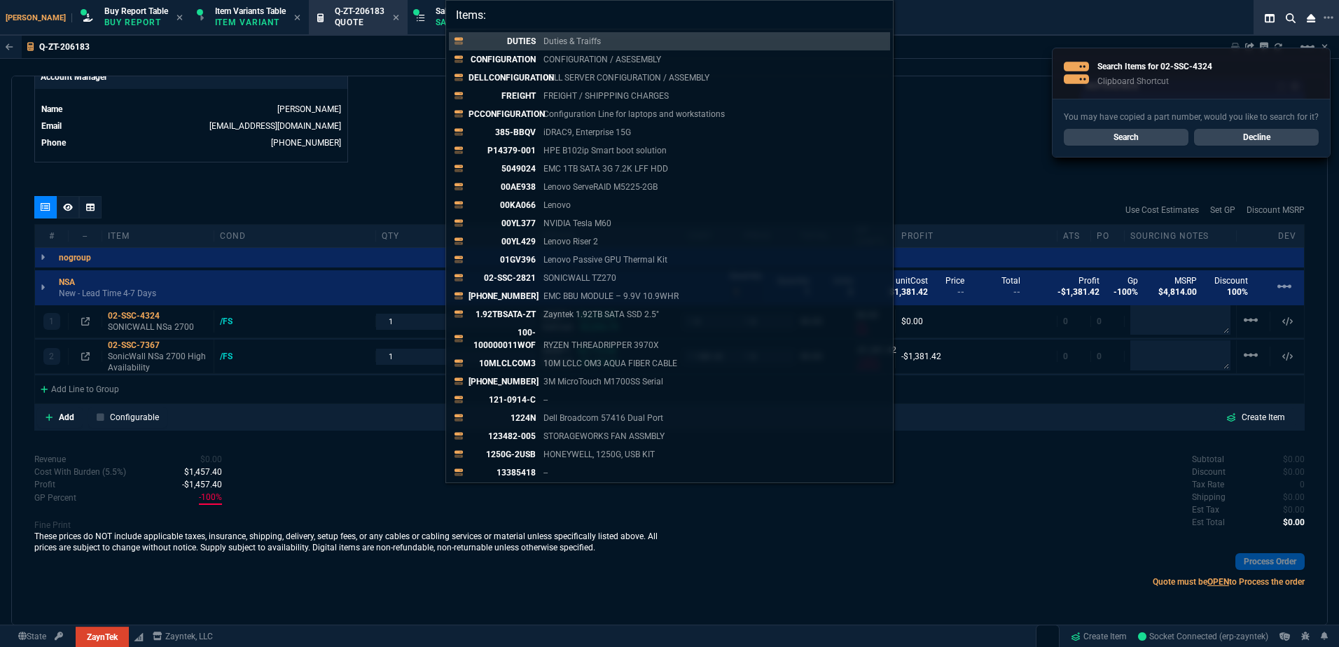
type input "Items: 02-SSC-4324"
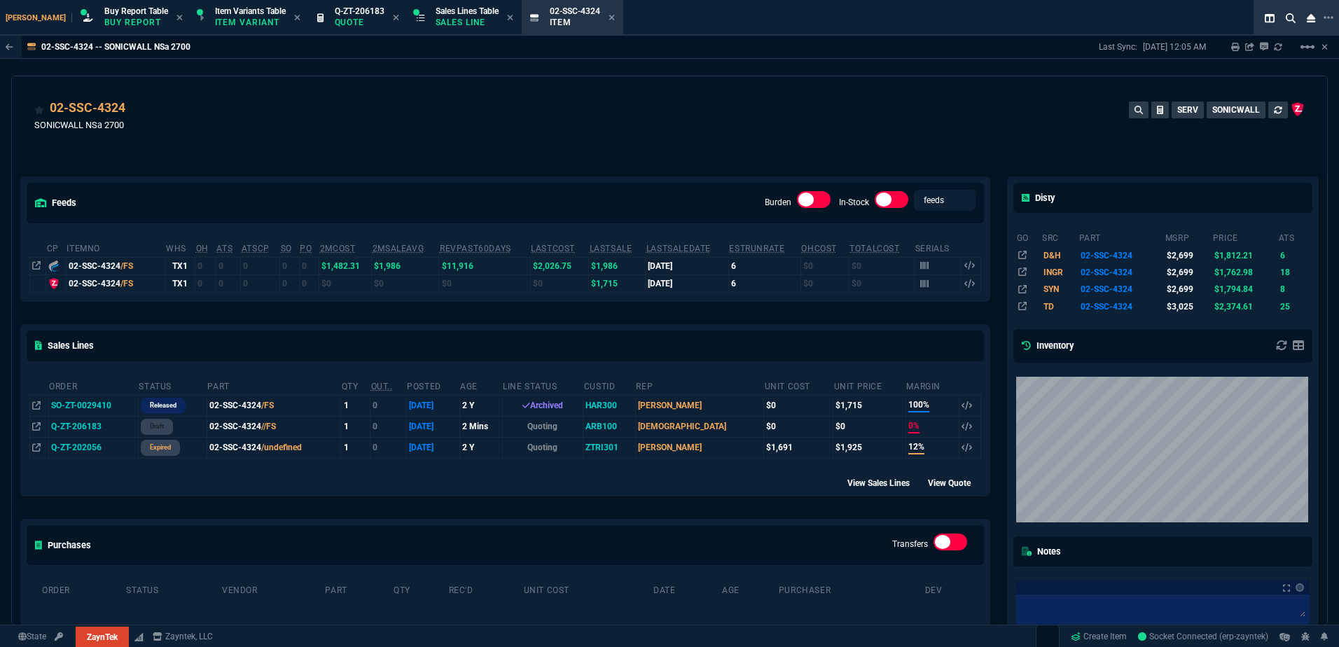
click at [354, 129] on div "02-SSC-4324 SONICWALL NSa 2700 SERV SONICWALL" at bounding box center [669, 124] width 1270 height 50
drag, startPoint x: 347, startPoint y: 23, endPoint x: 134, endPoint y: 50, distance: 213.9
click at [347, 23] on p "Quote" at bounding box center [360, 22] width 50 height 11
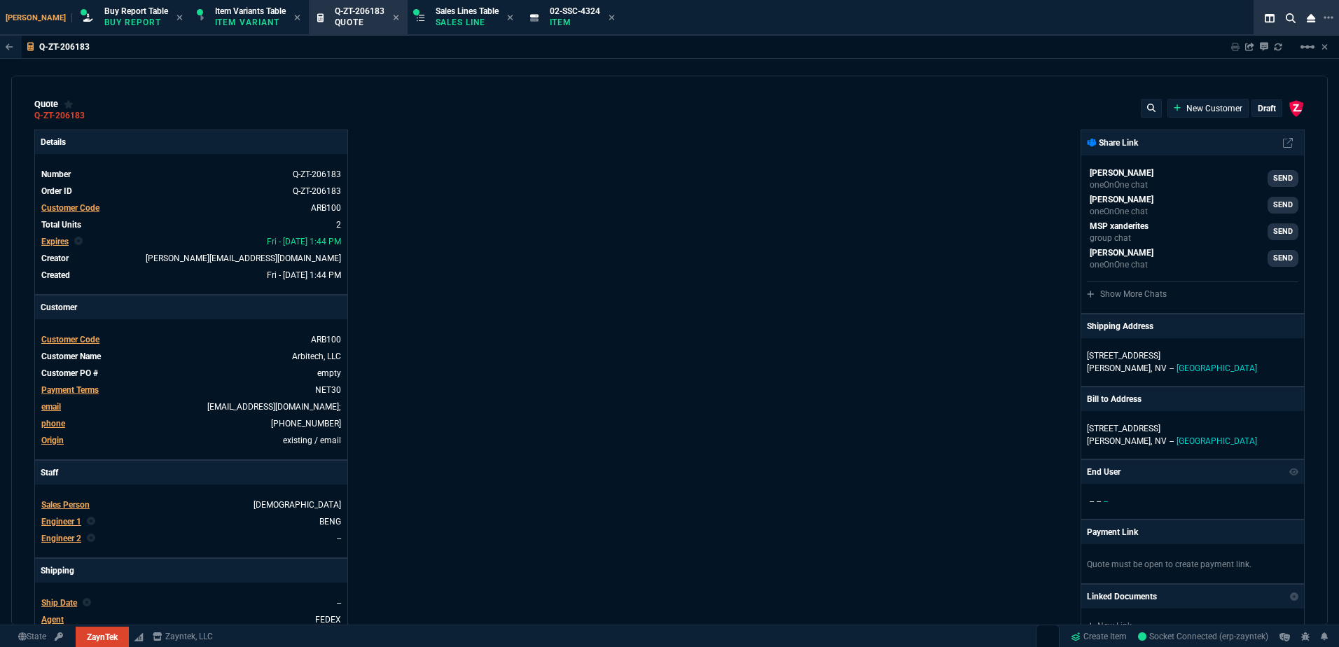
type input "2699"
type input "2115"
type input "0"
type input "-100"
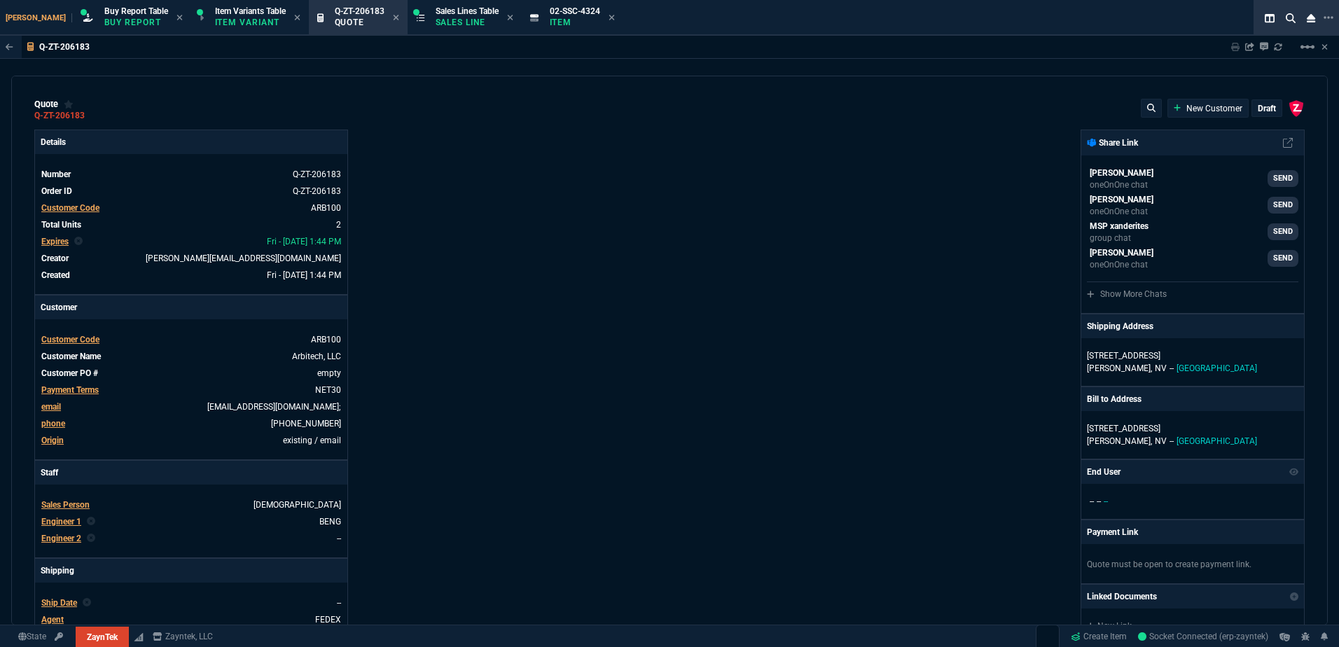
type input "-1381"
type input "100"
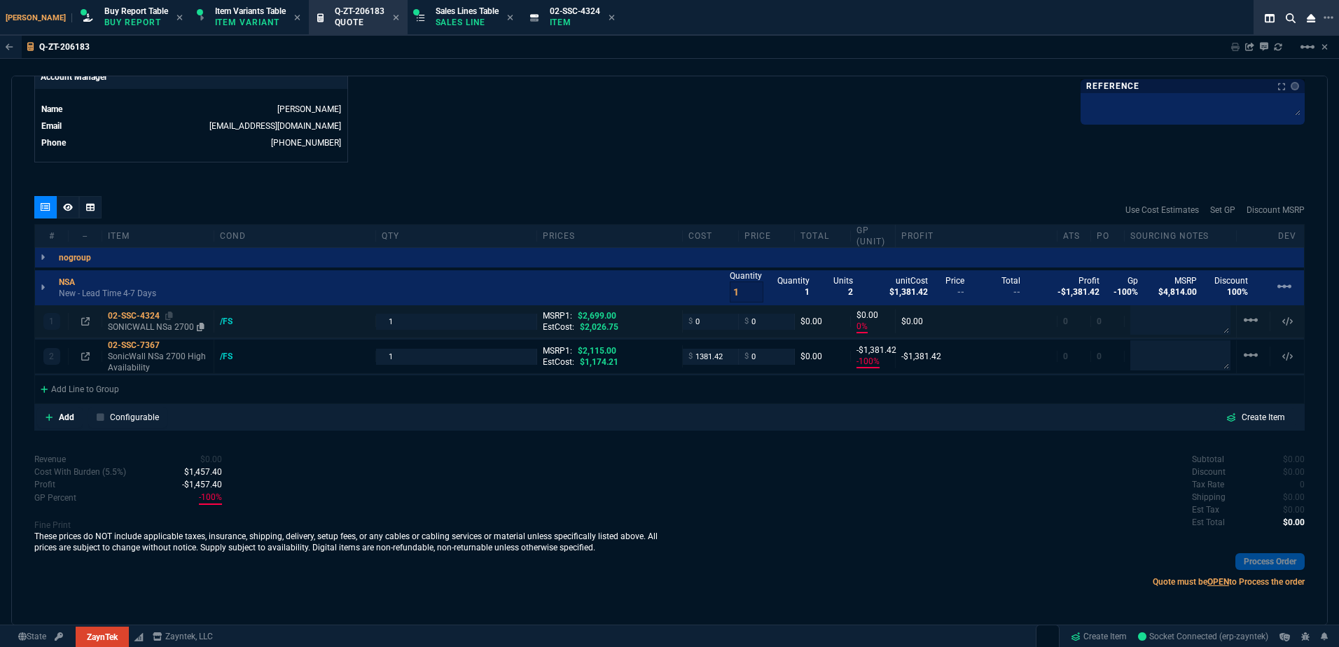
click at [137, 321] on div "02-SSC-4324" at bounding box center [158, 315] width 100 height 11
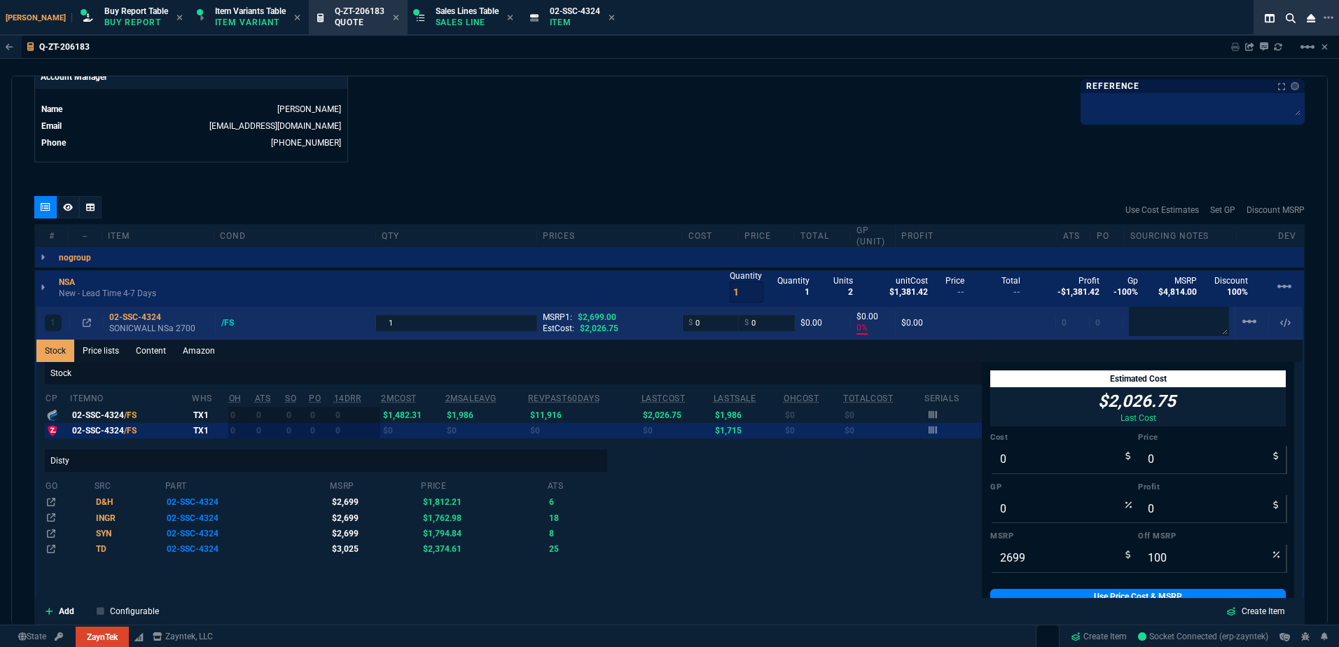
click at [127, 328] on p "SONICWALL NSa 2700" at bounding box center [159, 328] width 100 height 11
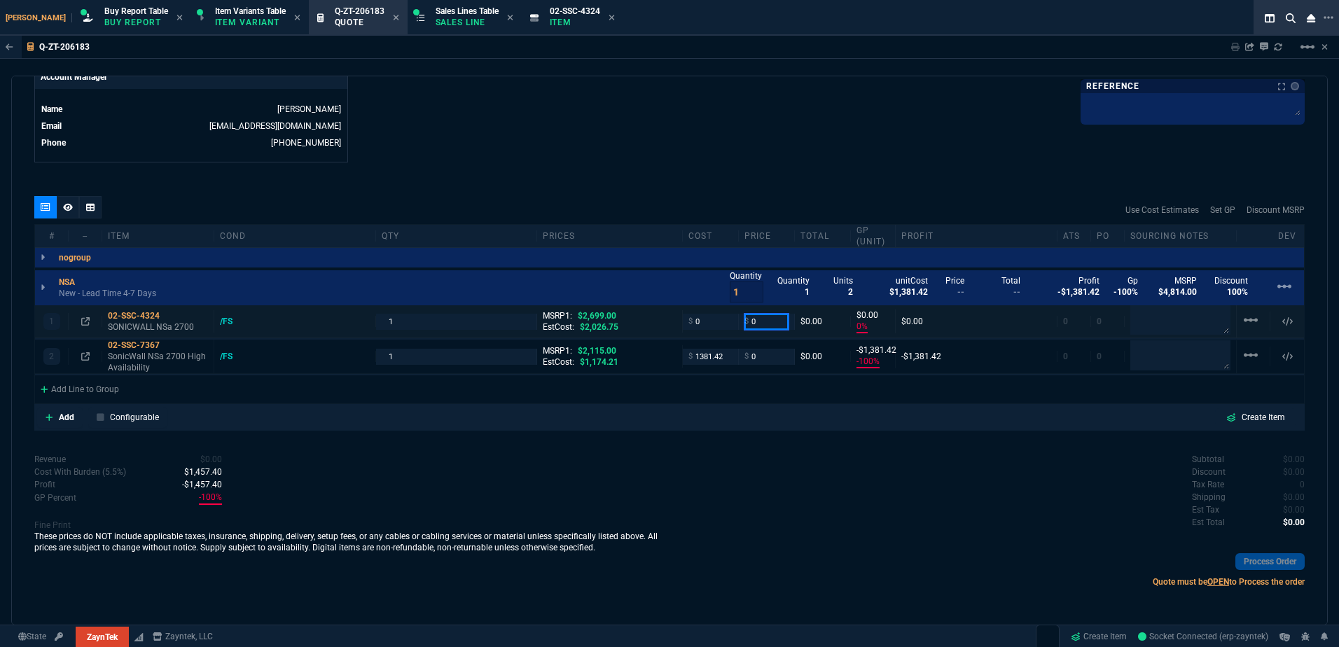
click at [767, 323] on input "0" at bounding box center [766, 322] width 44 height 16
type input "1745"
type input "100"
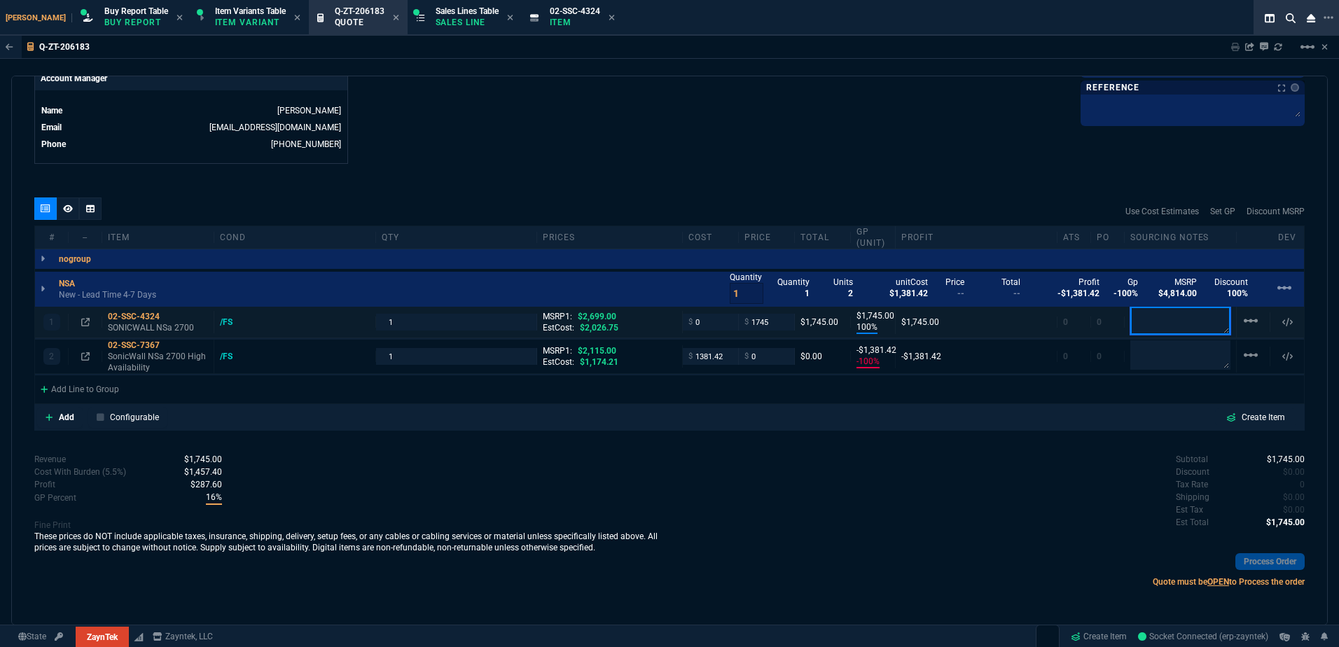
type input "1745"
type input "35"
click at [752, 327] on input "1745" at bounding box center [766, 322] width 44 height 16
type input "1725"
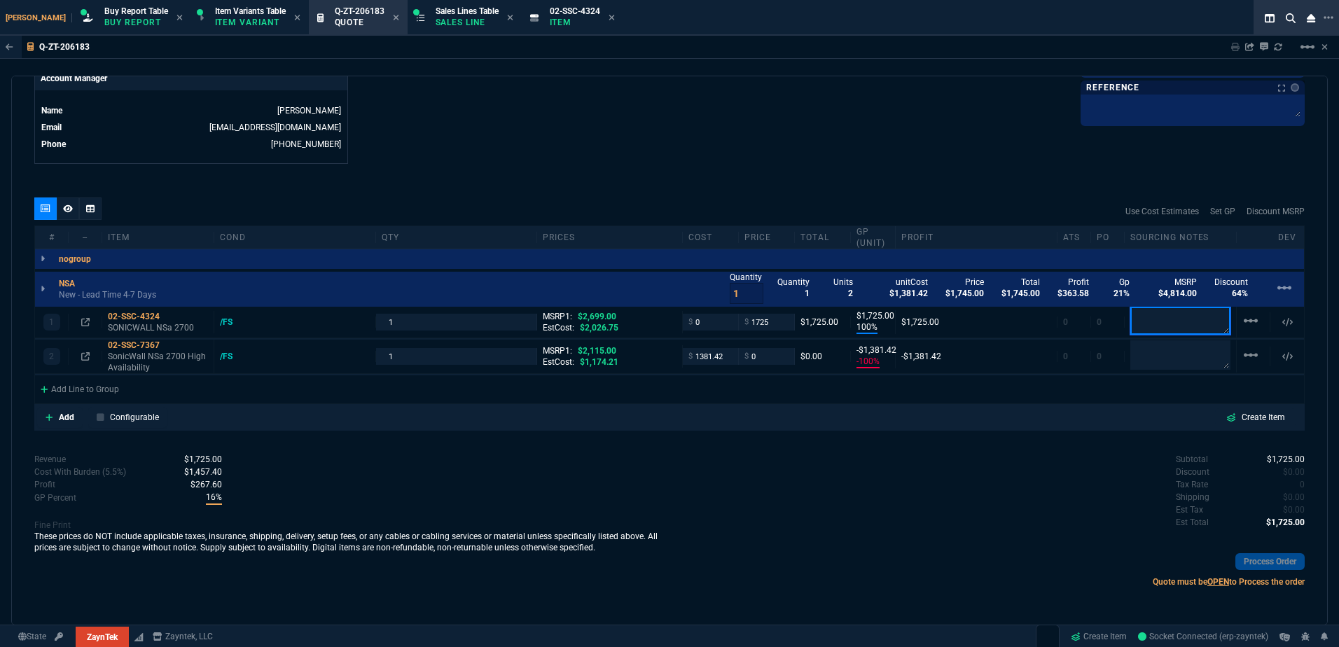
type input "1725"
type input "36"
click at [802, 198] on div "Use Cost Estimates Set GP Discount MSRP" at bounding box center [669, 211] width 1270 height 28
click at [1169, 317] on textarea at bounding box center [1180, 321] width 100 height 29
type textarea "Bulk Buy"
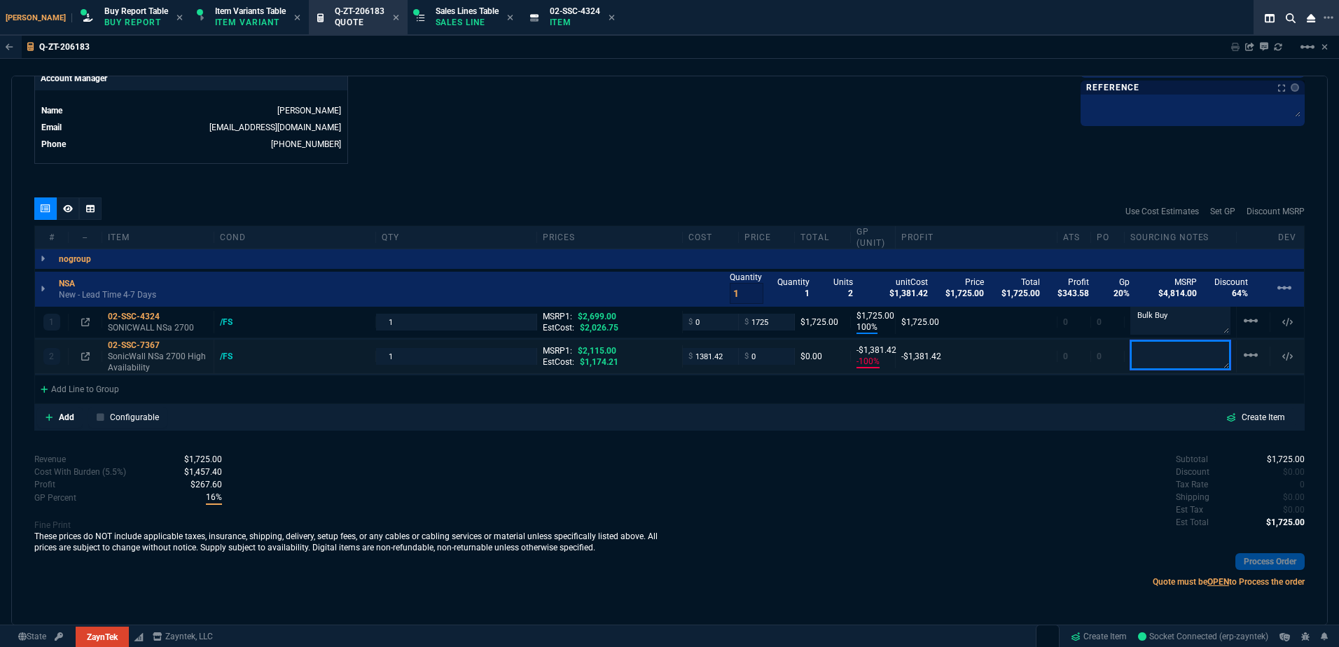
click at [1155, 349] on textarea at bounding box center [1180, 354] width 100 height 29
paste textarea "Bulk Buy"
type textarea "Bulk Buy"
click at [171, 346] on icon at bounding box center [169, 346] width 8 height 8
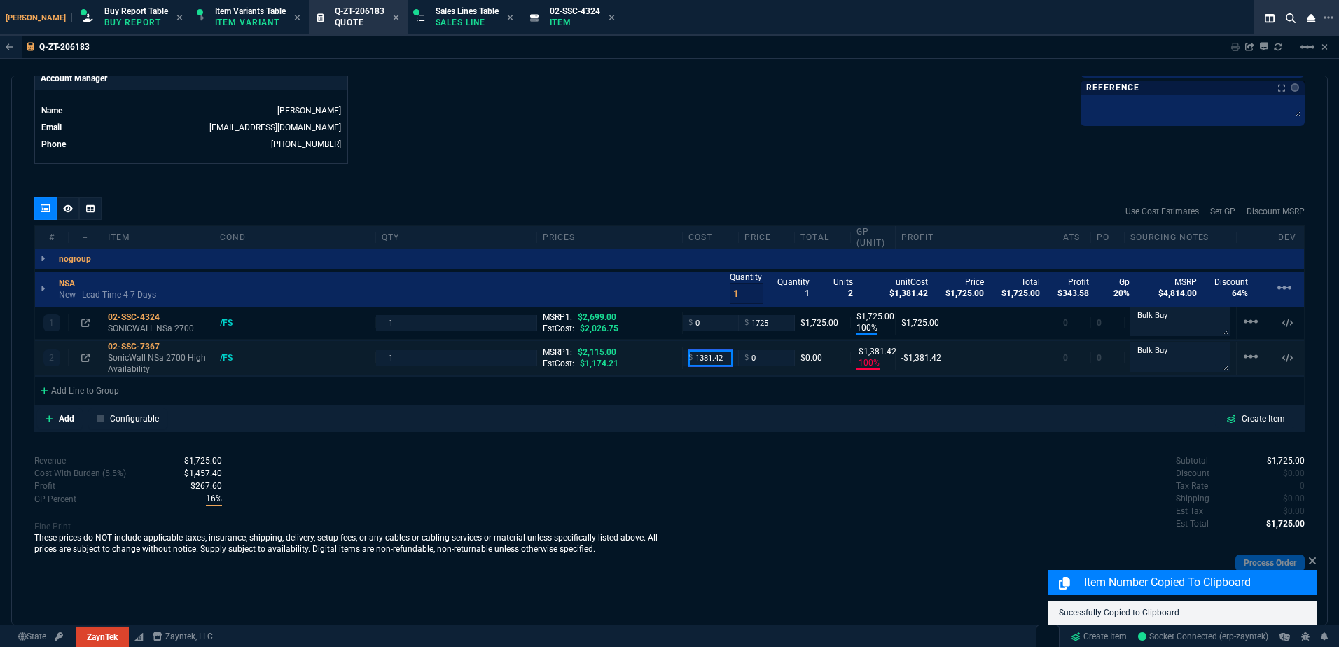
click at [701, 353] on input "1381.42" at bounding box center [710, 358] width 44 height 16
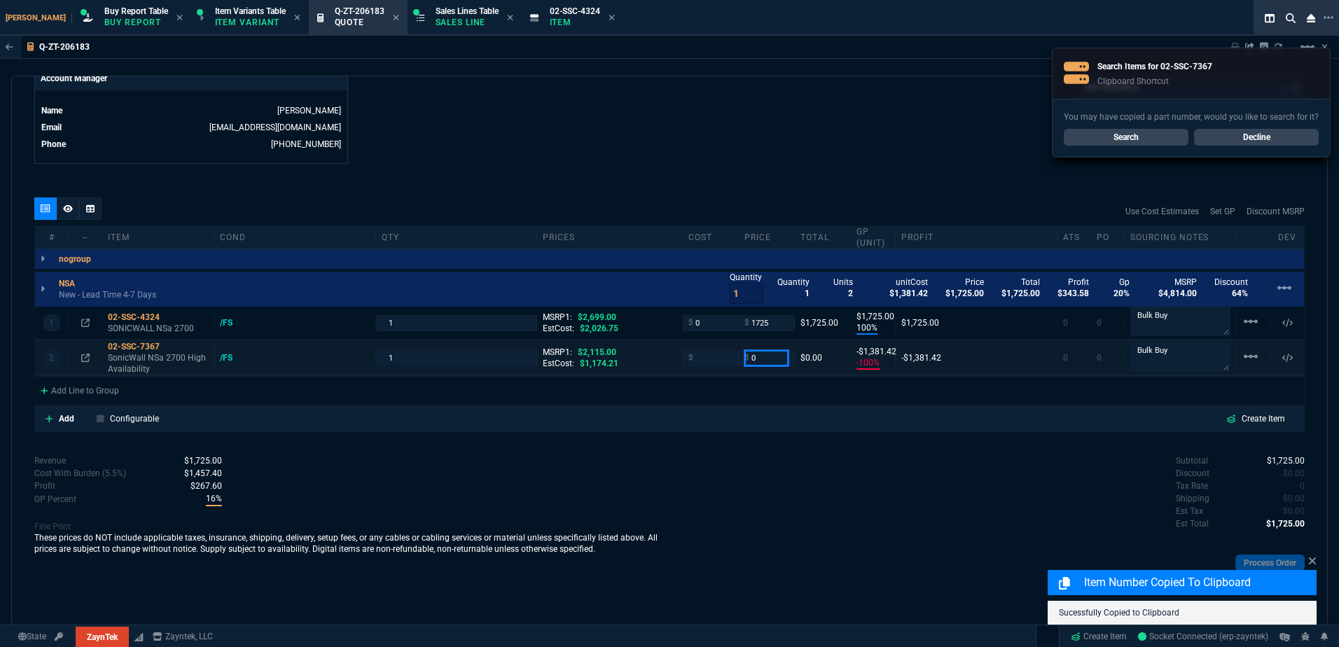
click at [767, 356] on input "0" at bounding box center [766, 358] width 44 height 16
type input "0"
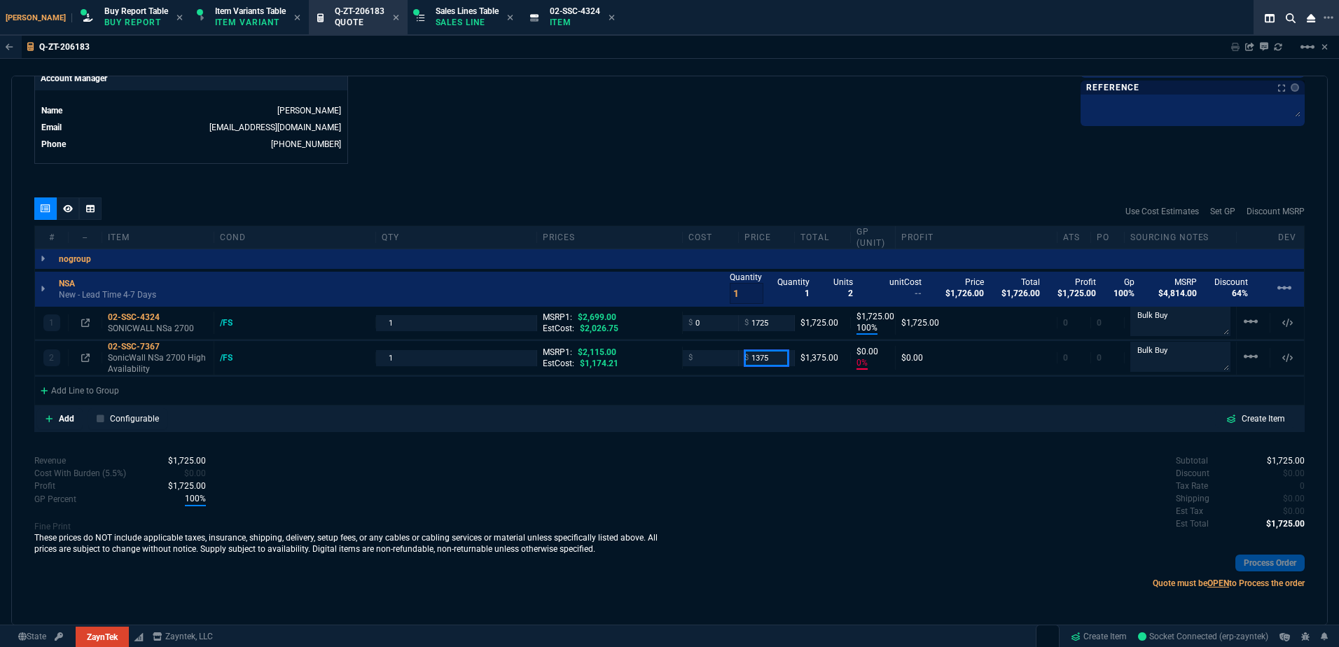
type input "1375"
type input "100"
type input "1375"
type input "35"
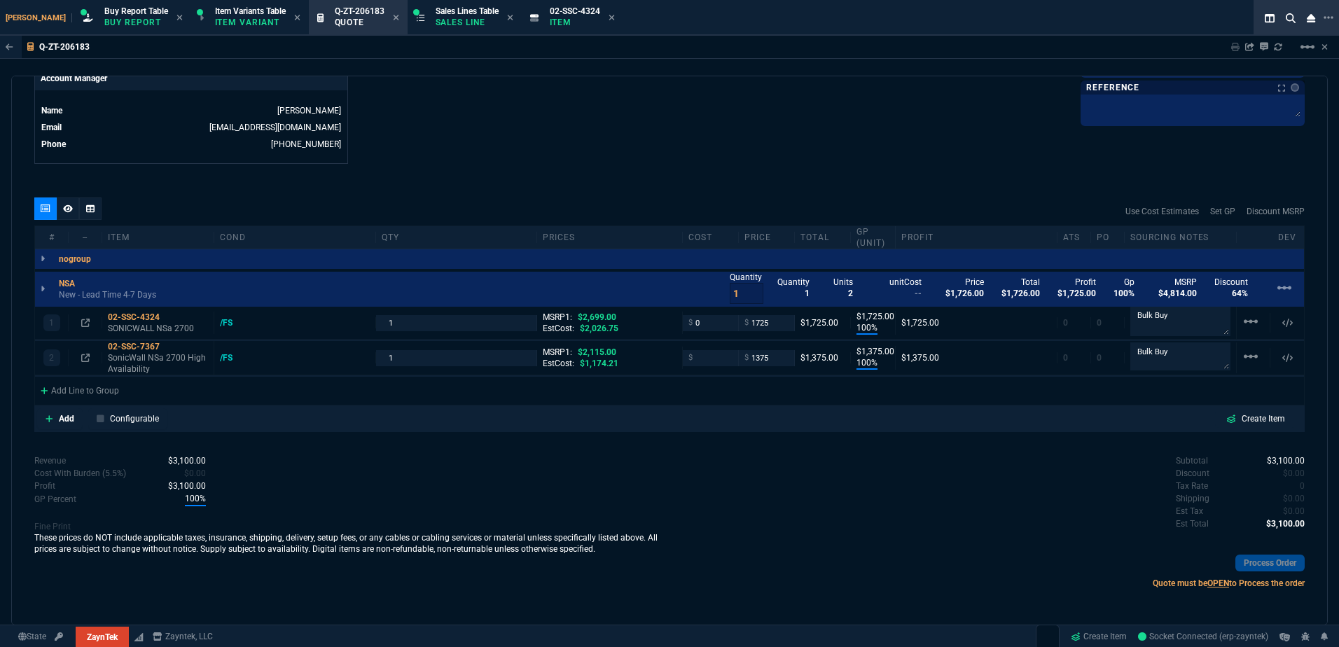
click at [153, 351] on div "02-SSC-7367" at bounding box center [158, 346] width 100 height 11
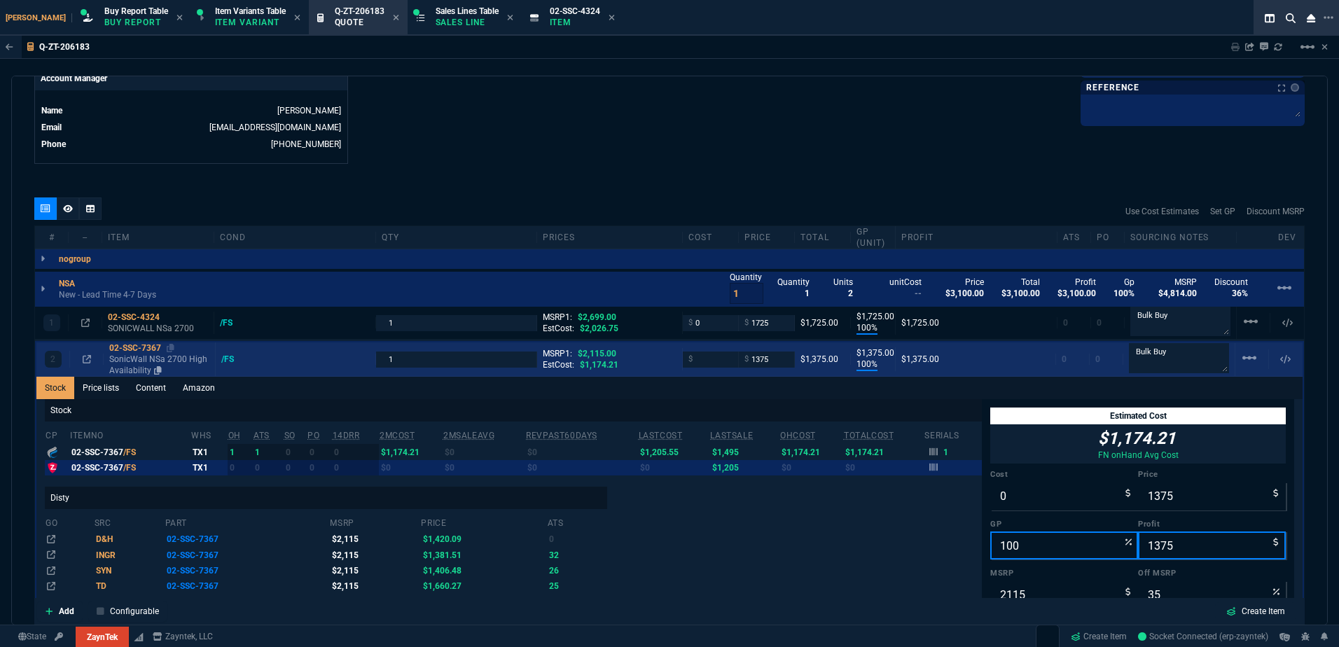
click at [153, 353] on div "02-SSC-7367" at bounding box center [159, 347] width 100 height 11
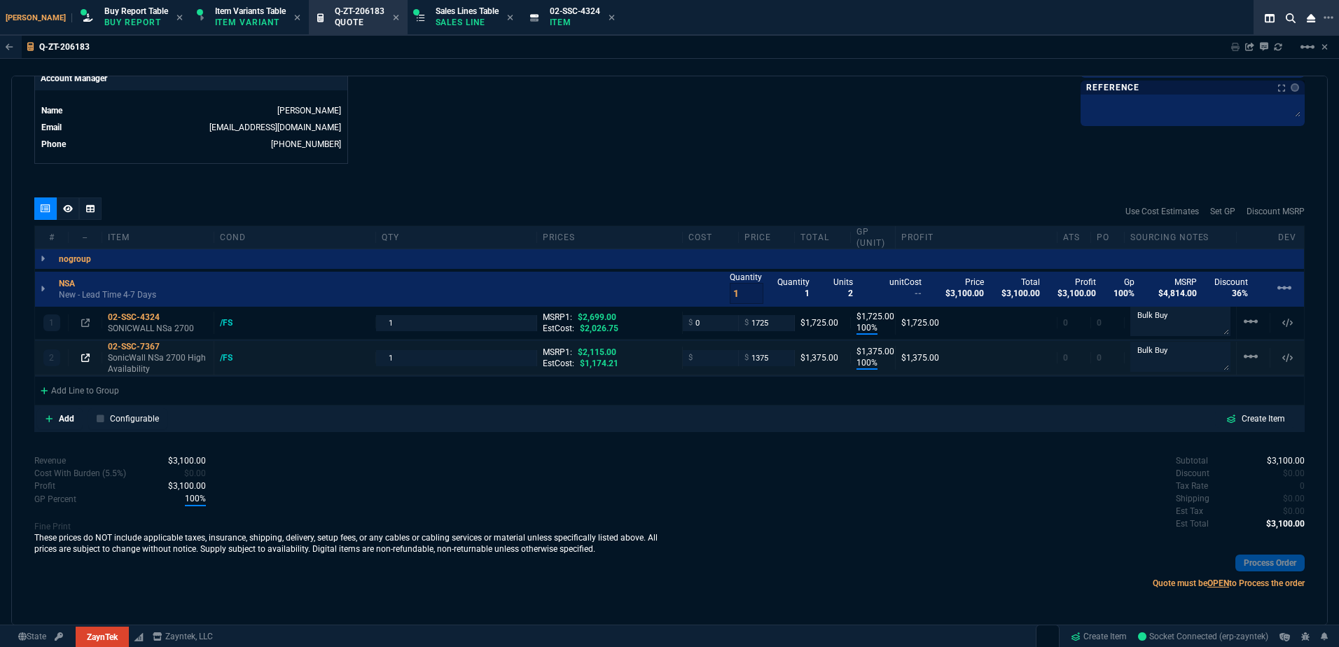
click at [84, 362] on icon at bounding box center [85, 358] width 8 height 8
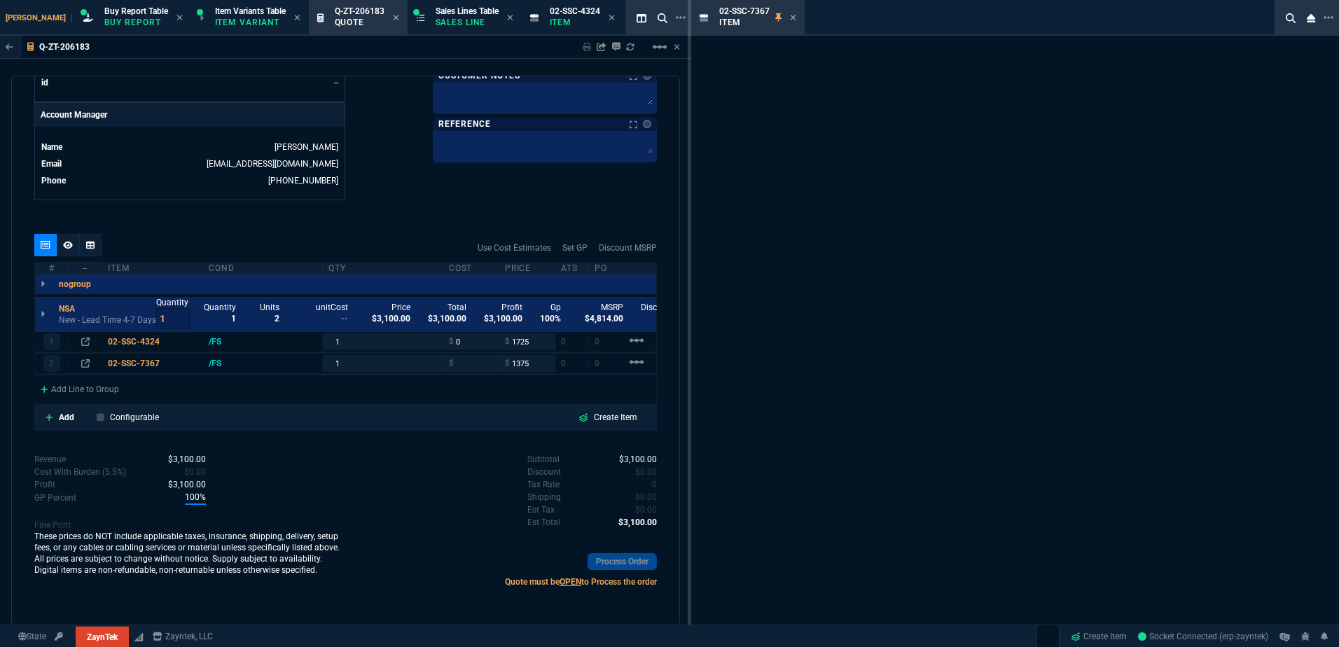
scroll to position [652, 0]
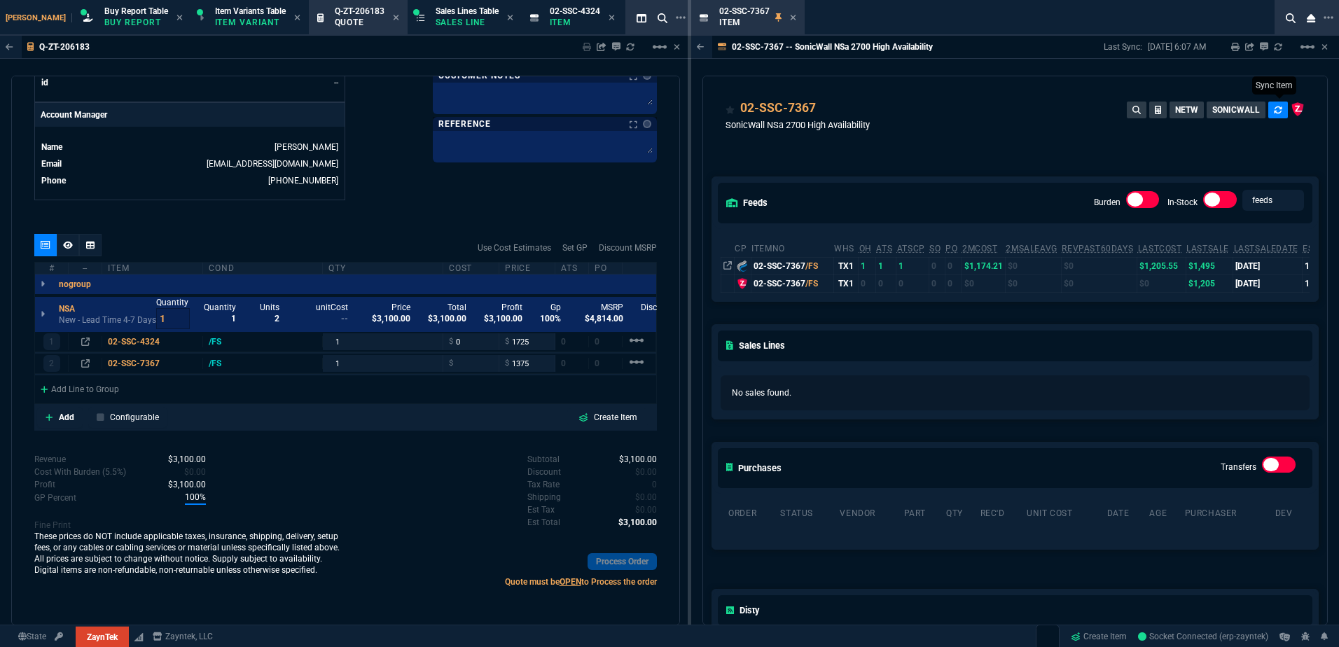
click at [1278, 105] on button at bounding box center [1278, 110] width 20 height 17
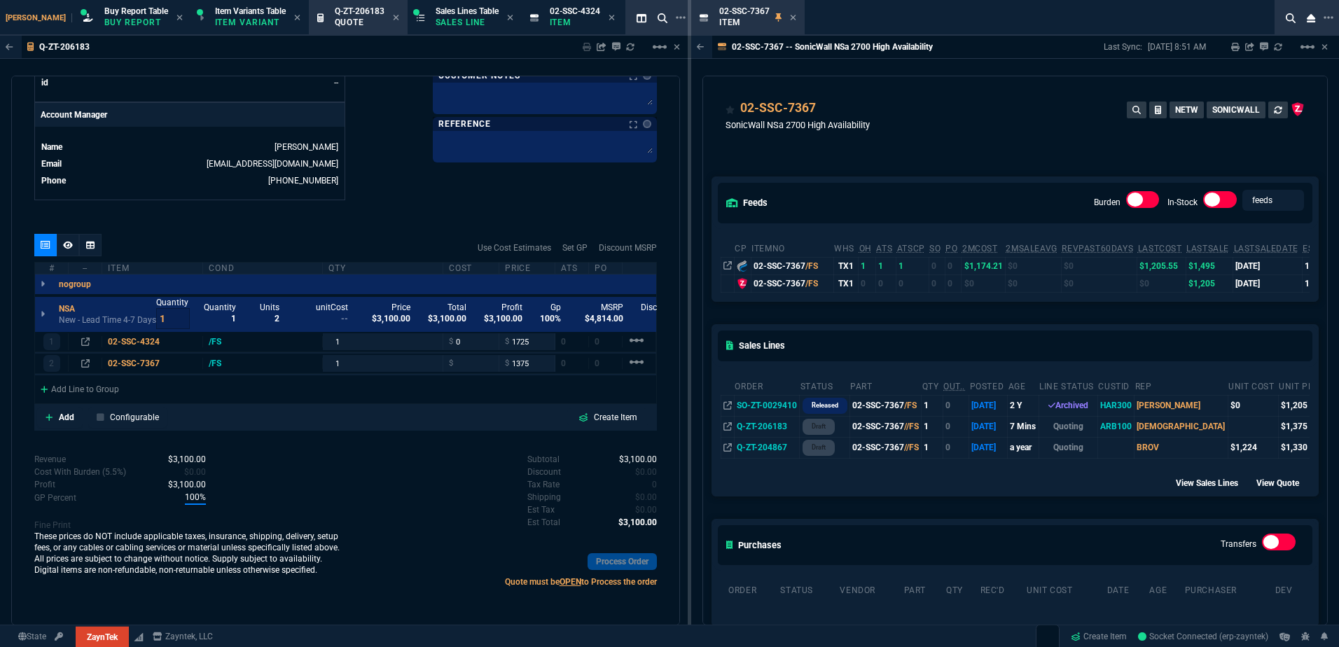
click at [1276, 46] on icon at bounding box center [1277, 47] width 8 height 8
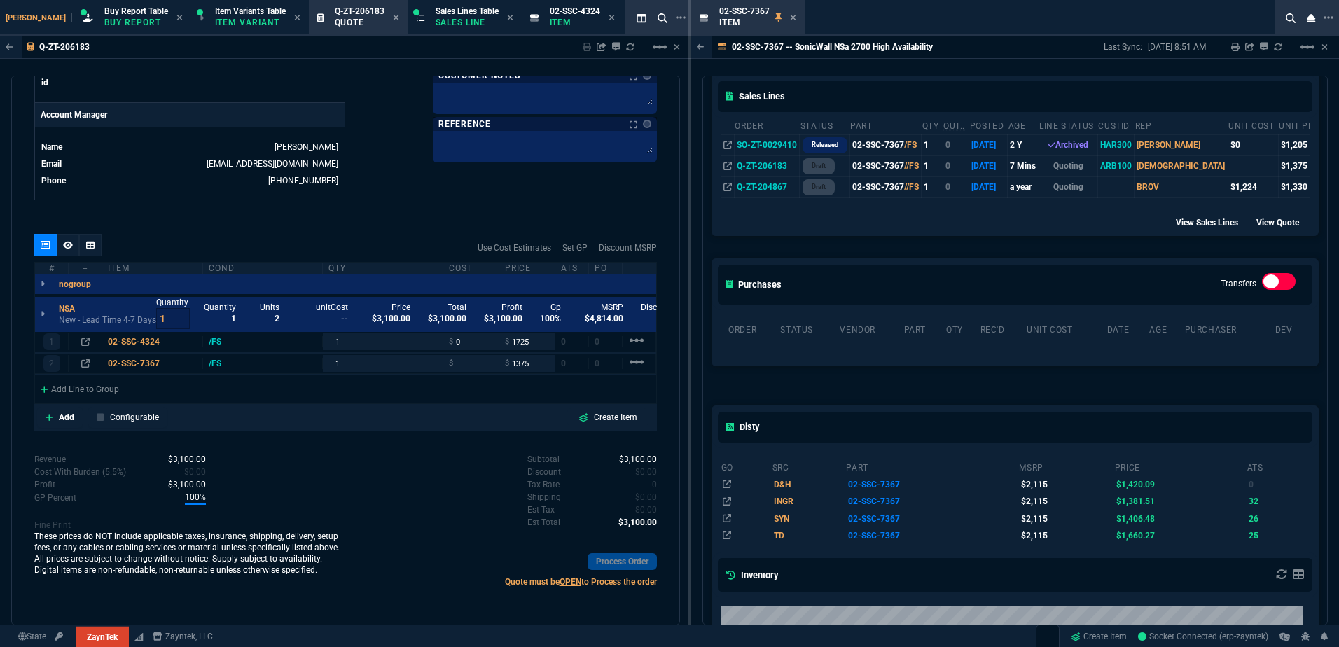
scroll to position [140, 0]
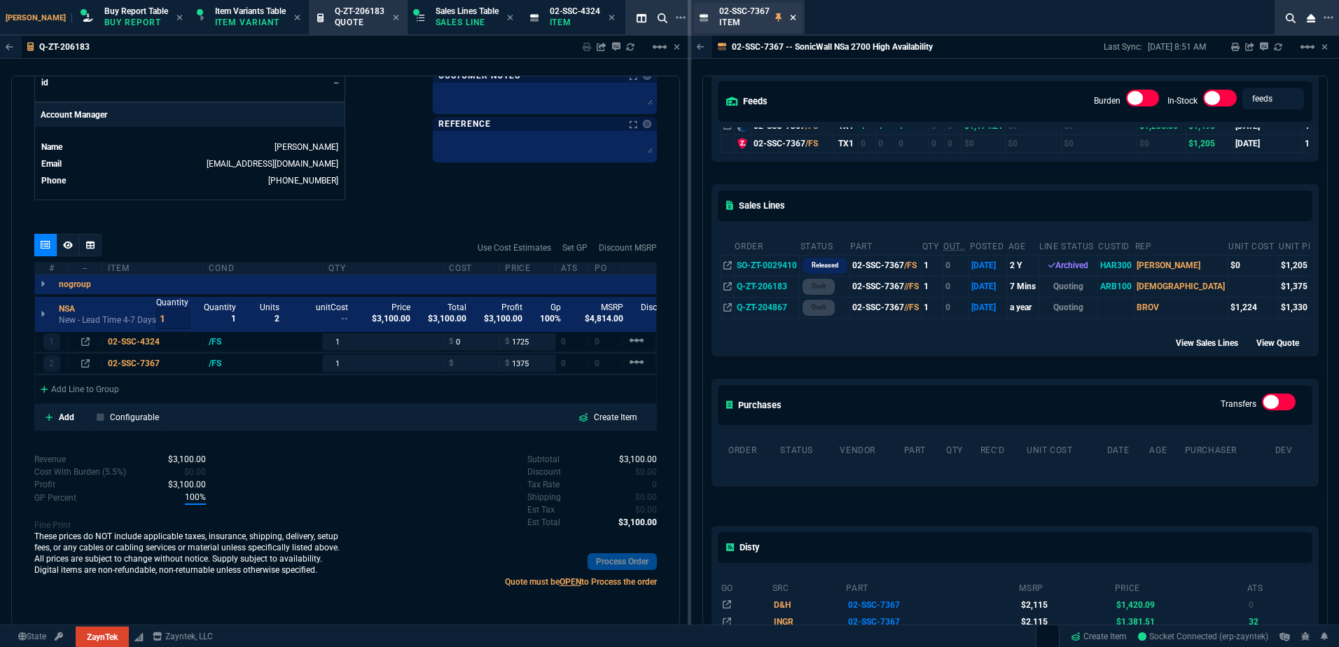
click at [793, 18] on icon at bounding box center [793, 18] width 6 height 6
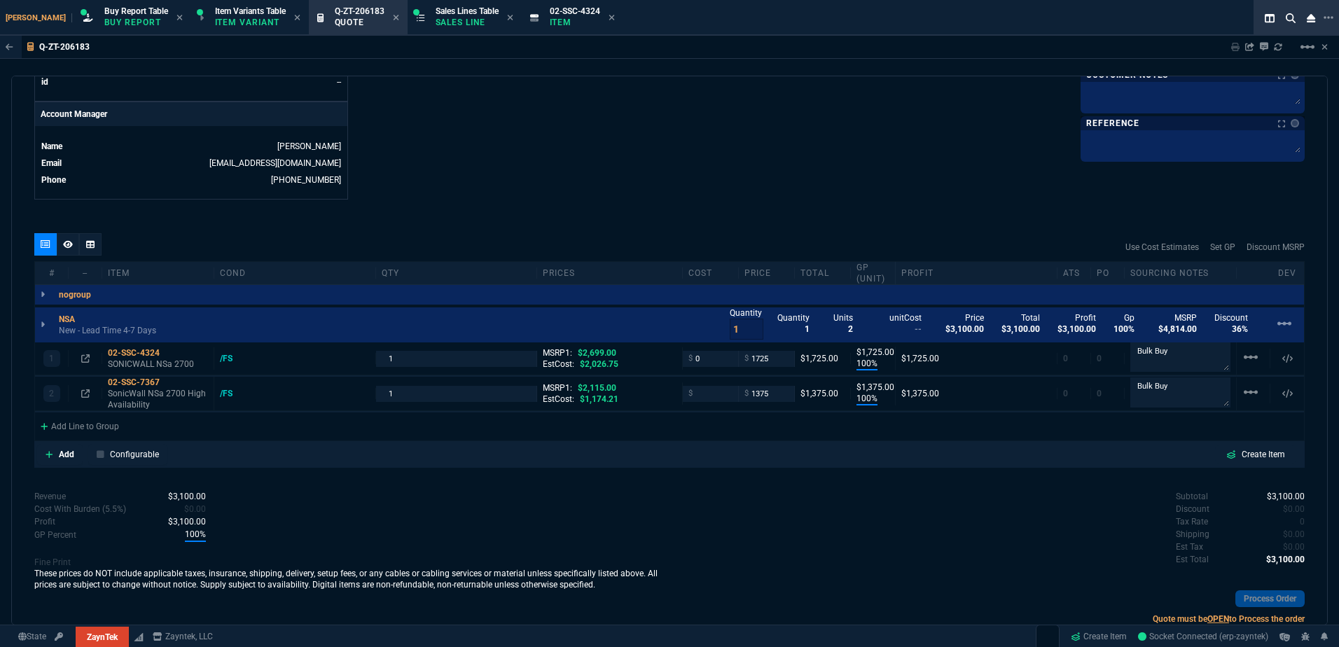
scroll to position [688, 0]
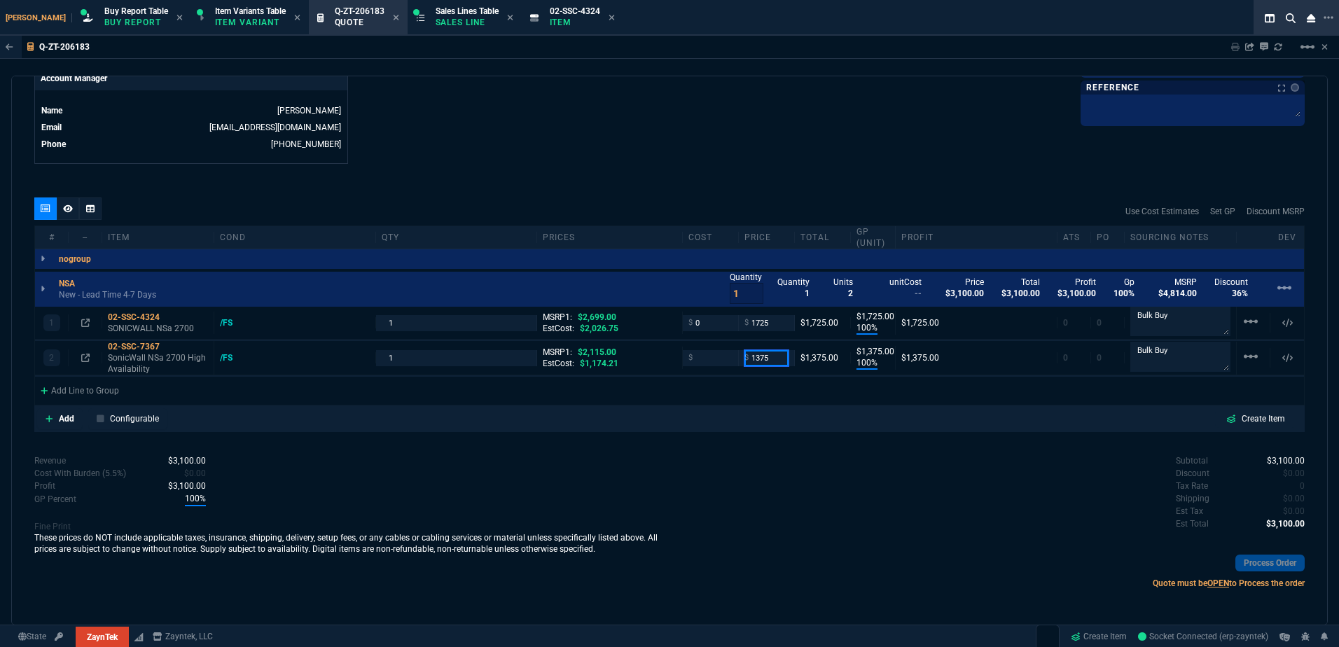
click at [762, 356] on input "1375" at bounding box center [766, 358] width 44 height 16
type input "1325"
type input "37"
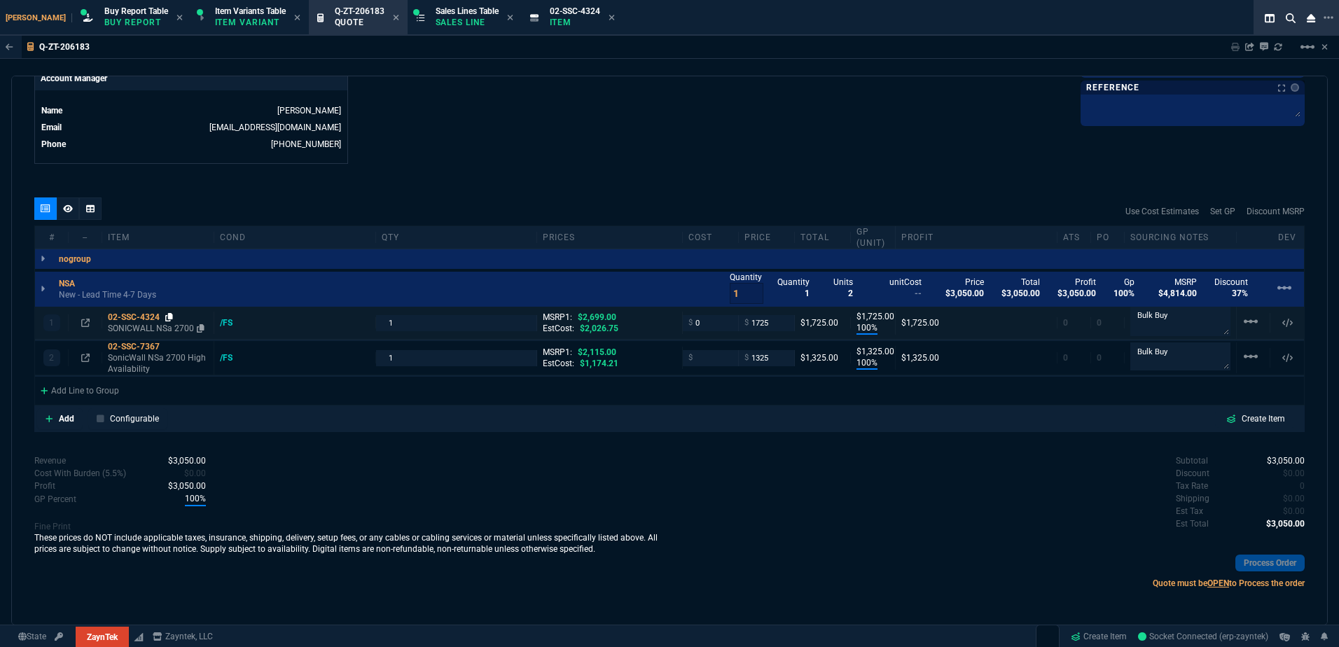
click at [169, 316] on icon at bounding box center [169, 317] width 8 height 8
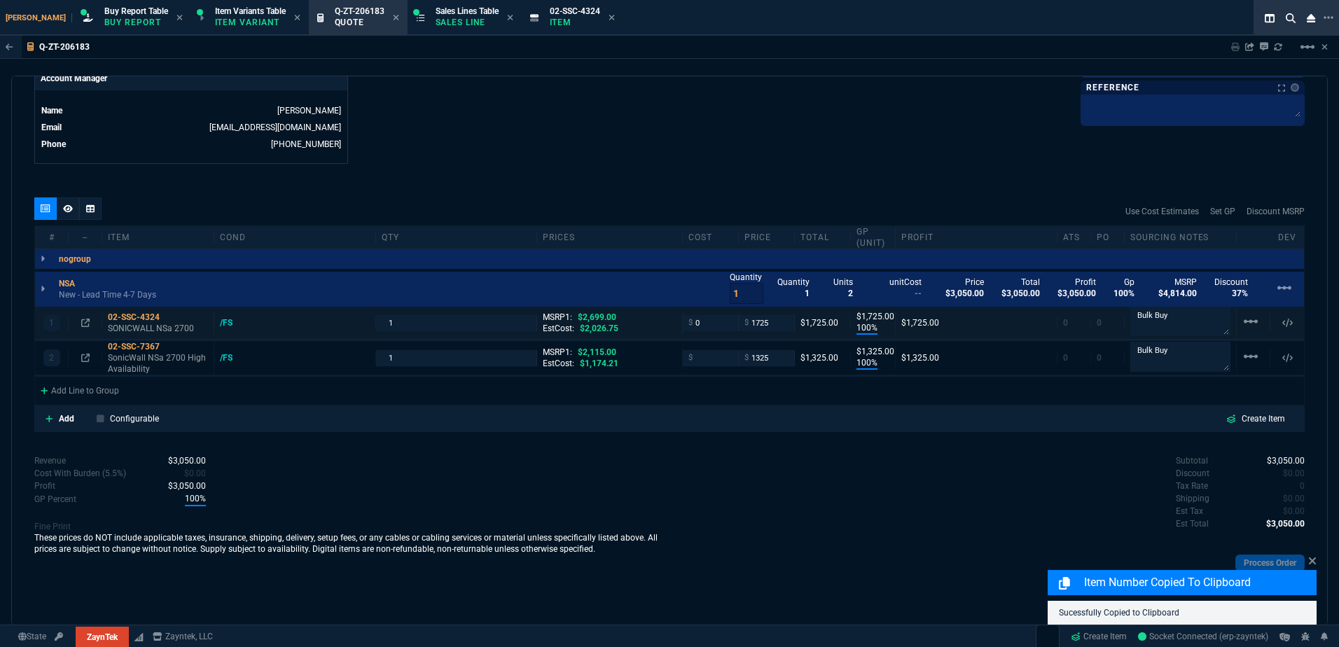
click at [785, 326] on div "$ 1725" at bounding box center [767, 323] width 56 height 16
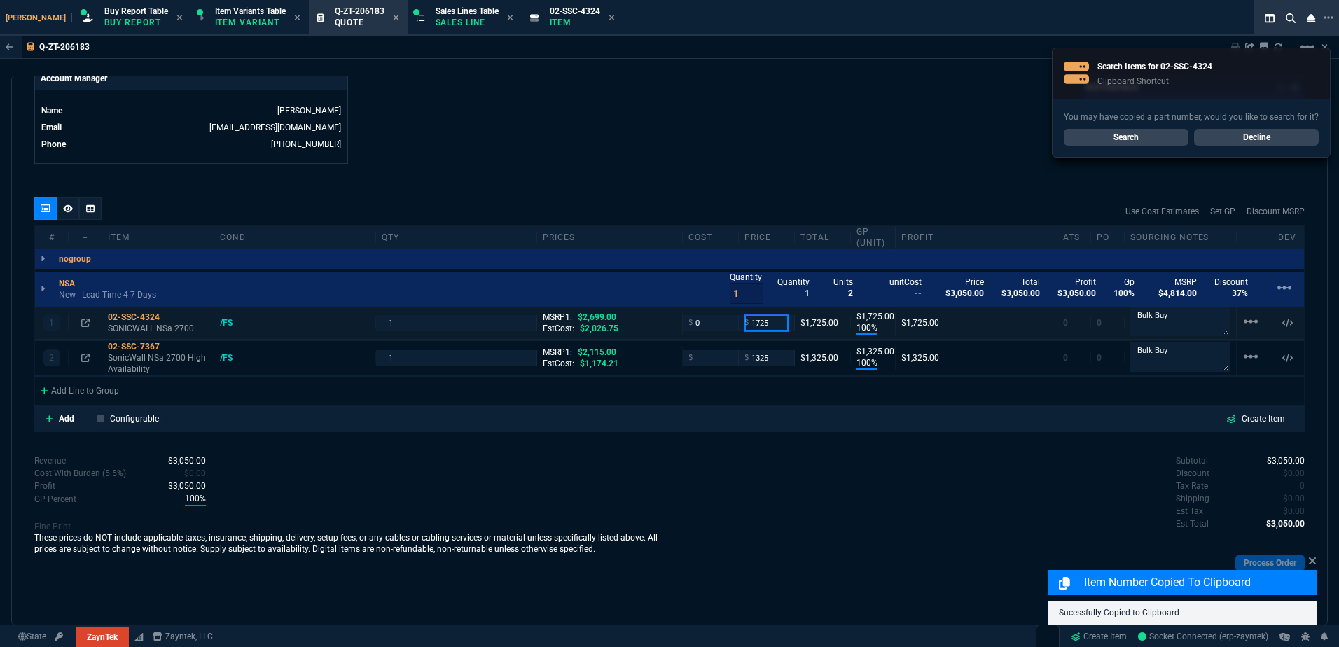
click at [770, 322] on input "1725" at bounding box center [766, 323] width 44 height 16
click at [777, 188] on div "quote Q-ZT-206183 draft ZaynTek, LLC [STREET_ADDRESS] Details Number Q-ZT-20618…" at bounding box center [669, 351] width 1316 height 550
click at [708, 361] on input "number" at bounding box center [710, 358] width 44 height 16
type input "0"
click at [241, 216] on div "Use Cost Estimates Set GP Discount MSRP" at bounding box center [669, 211] width 1270 height 28
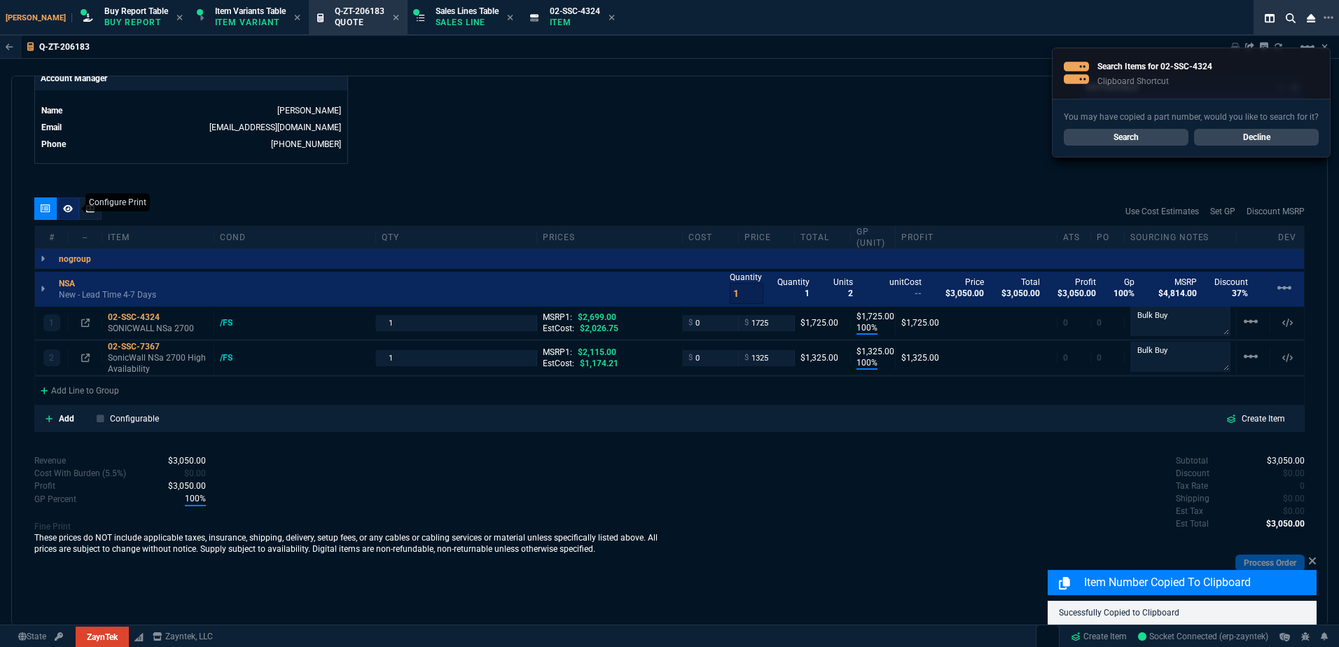
click at [66, 209] on icon at bounding box center [68, 208] width 10 height 8
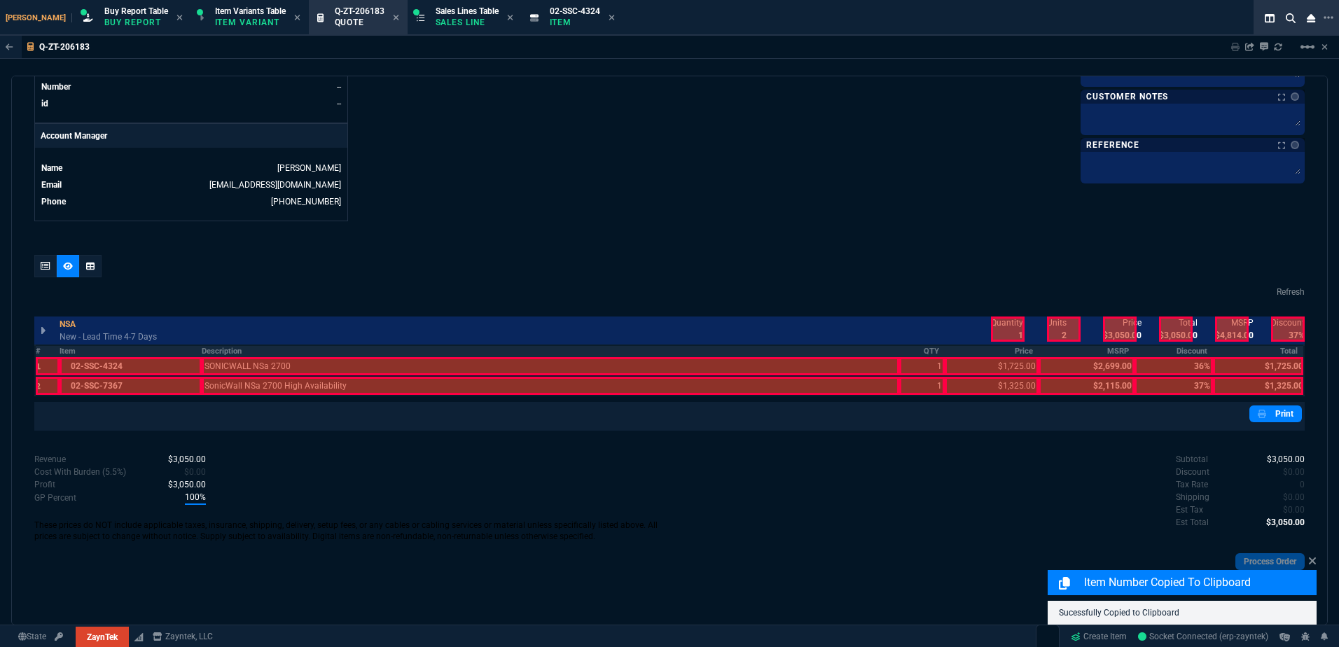
click at [377, 350] on th "Description" at bounding box center [551, 351] width 698 height 12
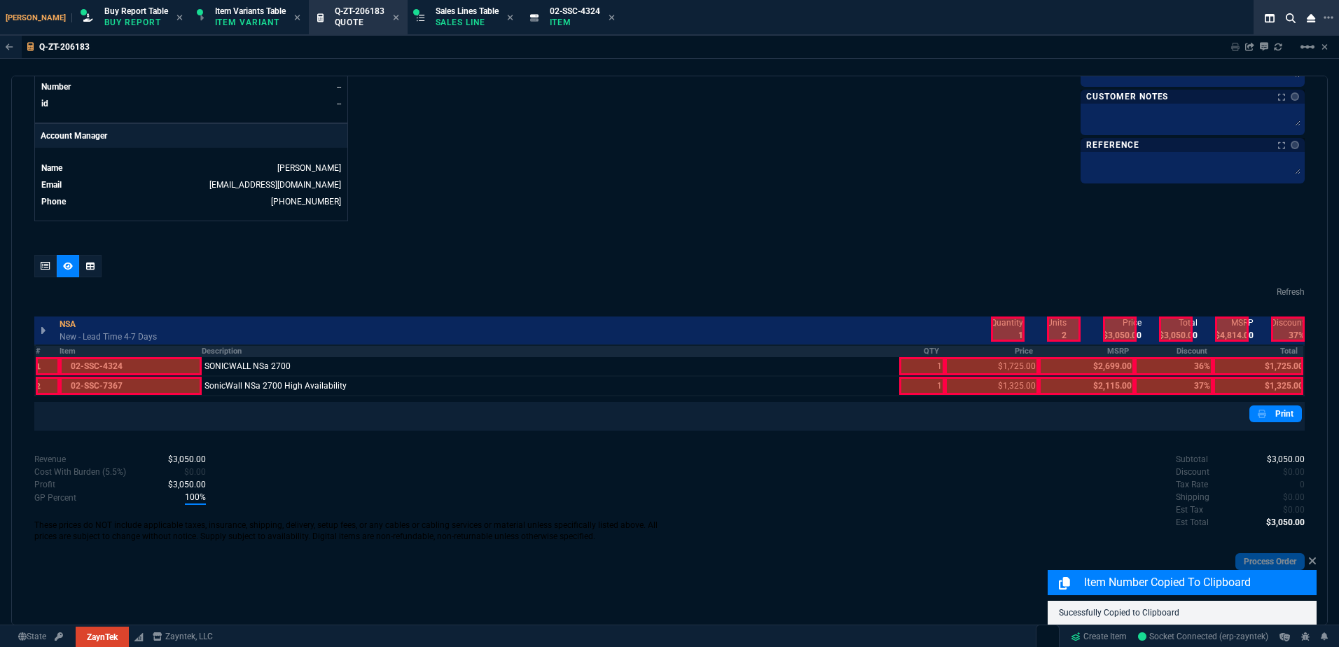
drag, startPoint x: 163, startPoint y: 352, endPoint x: 186, endPoint y: 350, distance: 22.5
click at [186, 350] on th "Item" at bounding box center [131, 351] width 142 height 12
click at [911, 349] on th "QTY" at bounding box center [922, 351] width 46 height 12
click at [989, 357] on th "Price" at bounding box center [991, 351] width 94 height 12
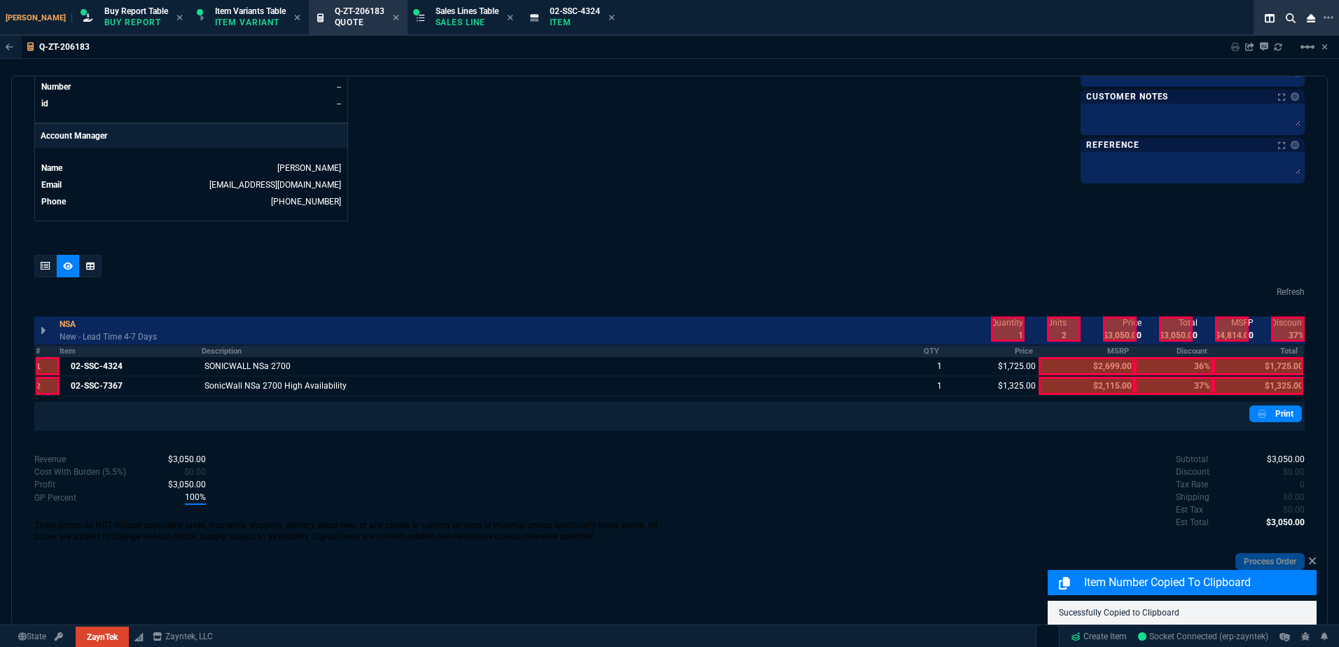
drag, startPoint x: 1008, startPoint y: 333, endPoint x: 1115, endPoint y: 331, distance: 107.1
click at [1011, 333] on div at bounding box center [1008, 328] width 34 height 25
drag, startPoint x: 1116, startPoint y: 331, endPoint x: 1126, endPoint y: 331, distance: 9.8
click at [1119, 331] on div at bounding box center [1120, 328] width 34 height 25
click at [1175, 333] on div at bounding box center [1176, 328] width 34 height 25
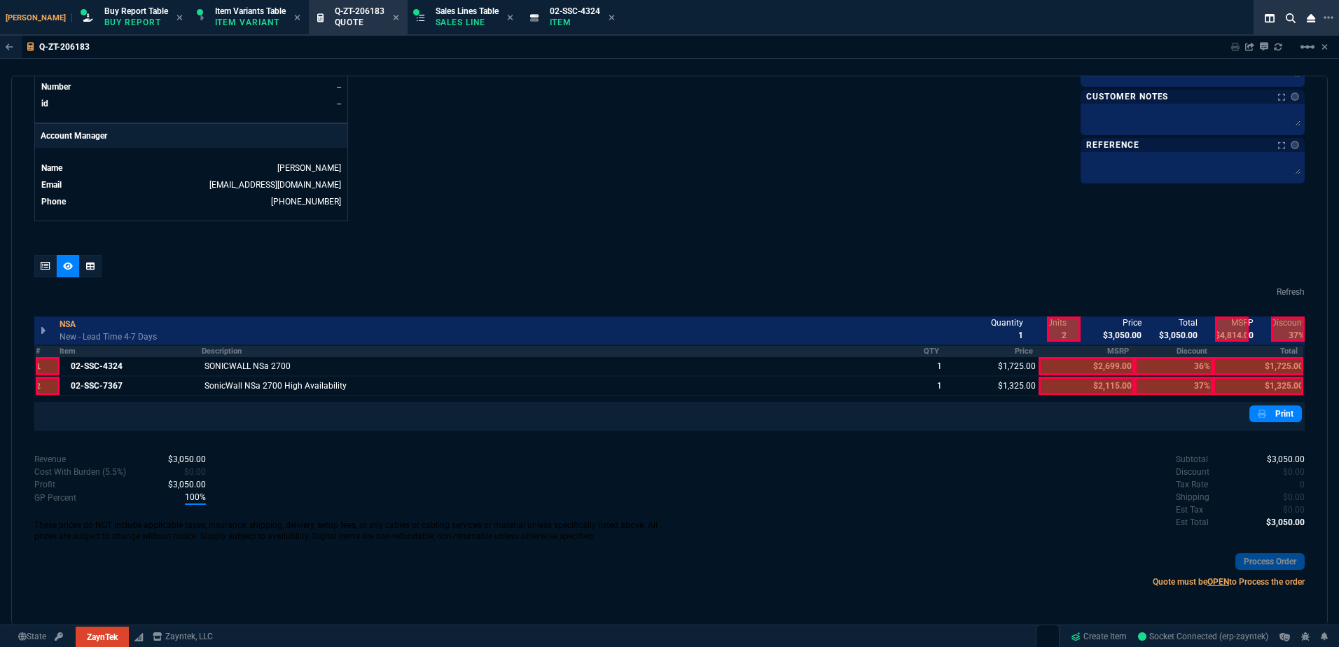
click at [1251, 350] on th "Total" at bounding box center [1258, 351] width 91 height 12
drag, startPoint x: 43, startPoint y: 270, endPoint x: 191, endPoint y: 216, distance: 157.0
click at [43, 270] on icon at bounding box center [46, 266] width 10 height 8
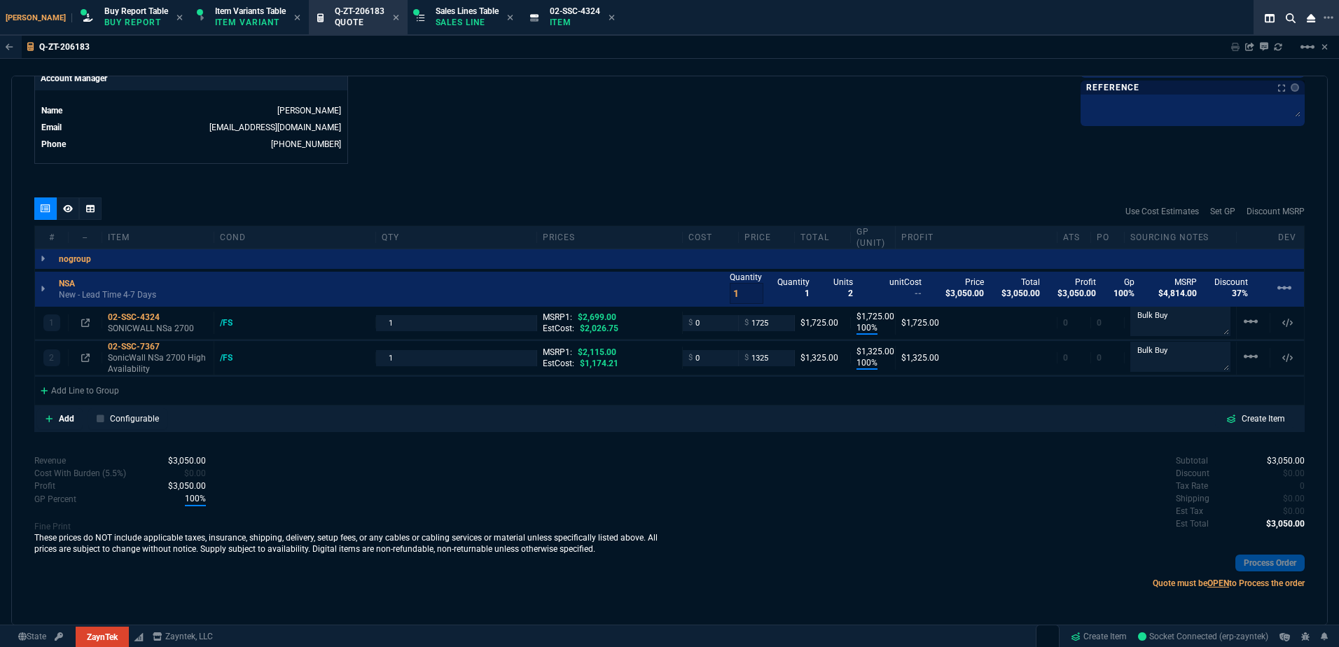
type input "100"
type input "1725"
type input "100"
type input "1325"
type input "36"
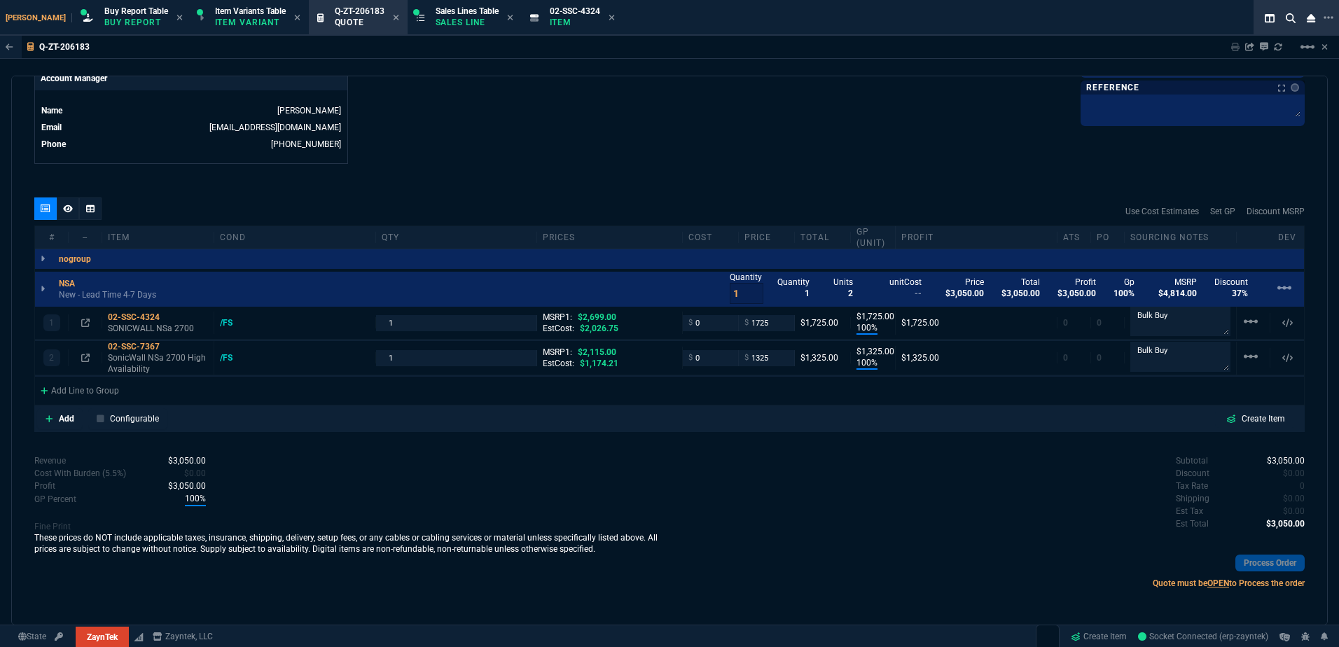
type input "37"
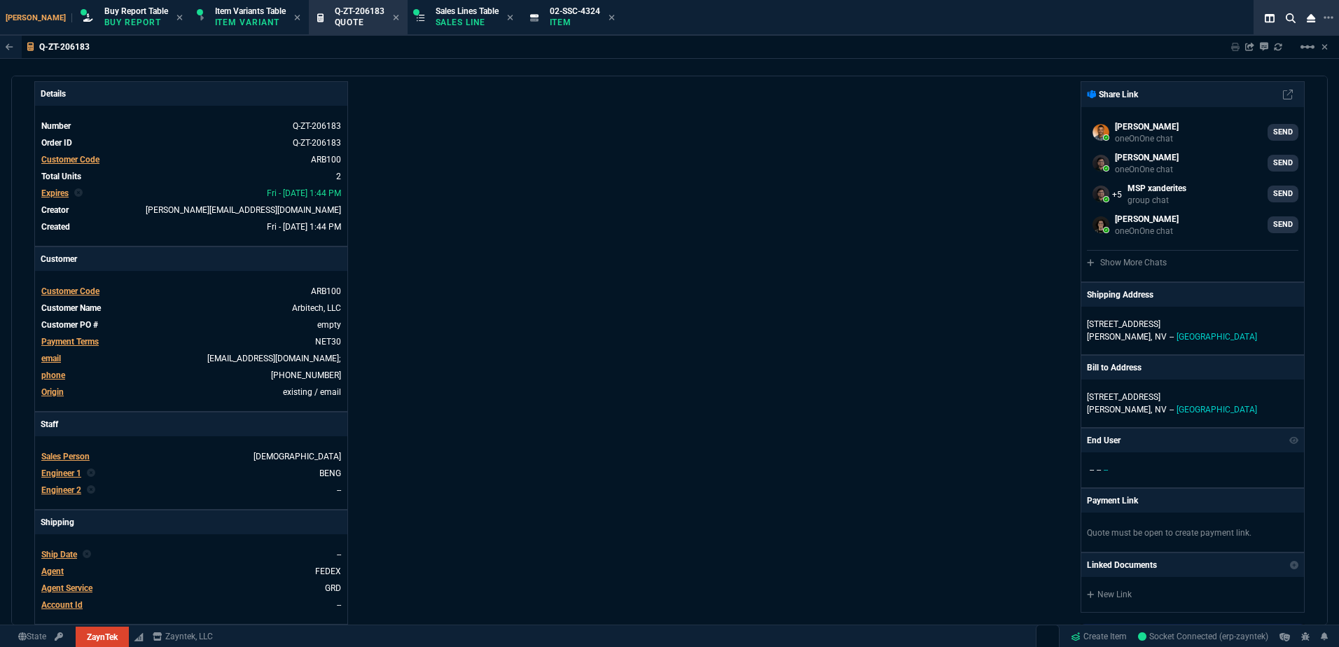
scroll to position [0, 0]
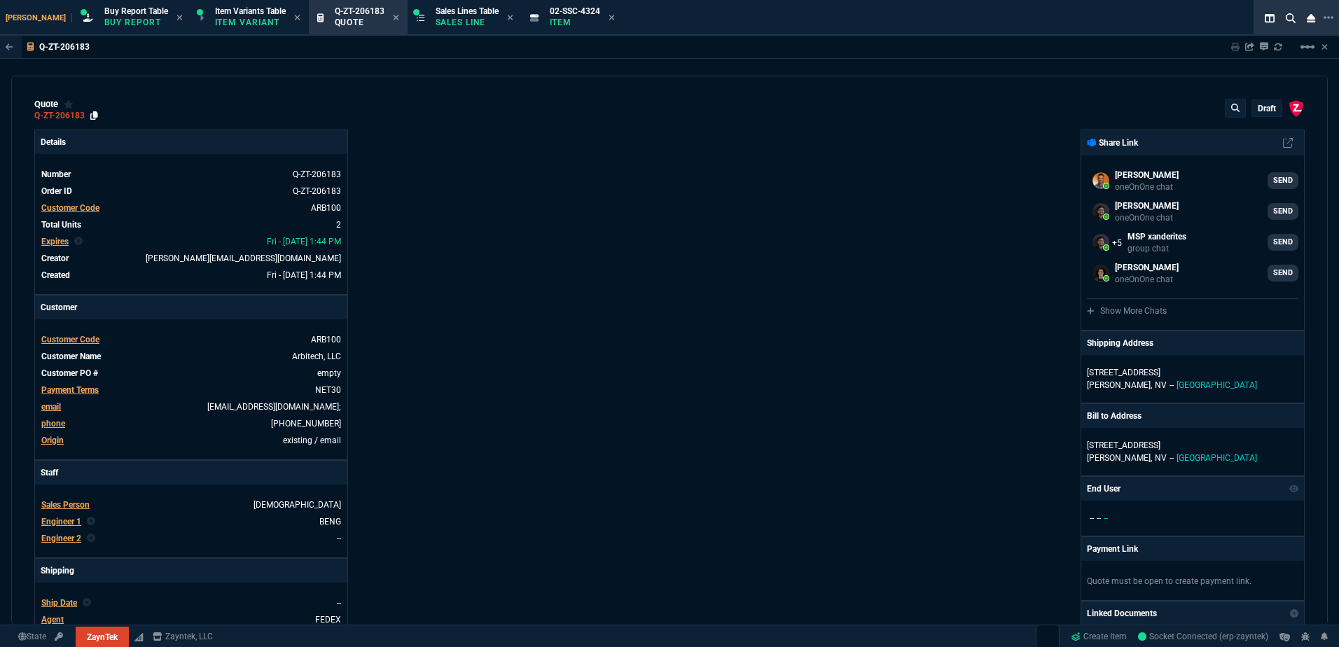
click at [97, 113] on icon at bounding box center [94, 115] width 8 height 8
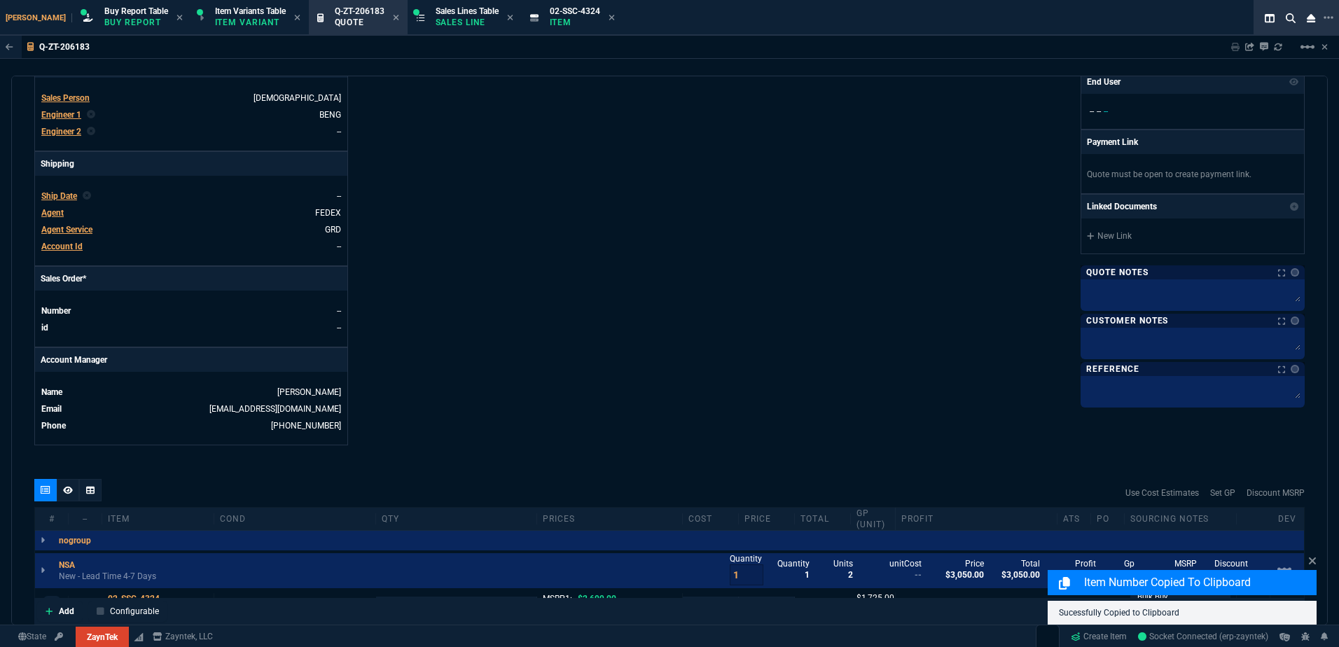
scroll to position [420, 0]
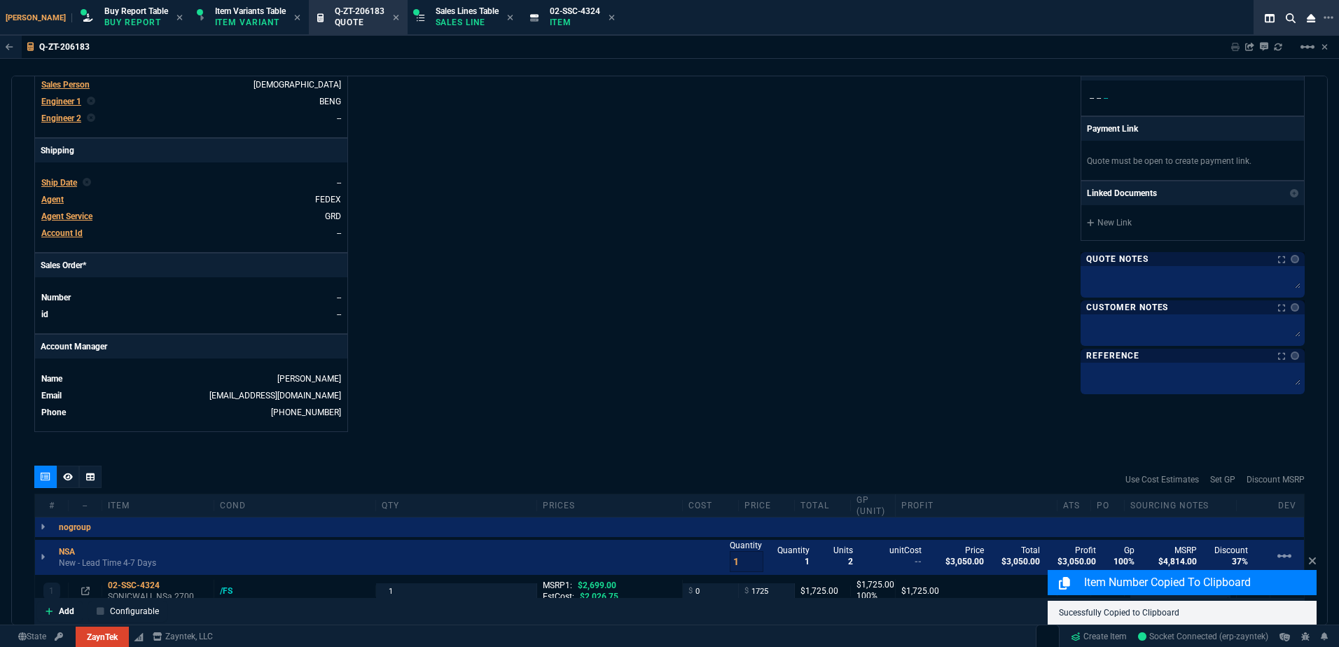
click at [1112, 265] on p "Quote Notes" at bounding box center [1117, 258] width 62 height 11
click at [1112, 280] on textarea at bounding box center [1192, 279] width 218 height 21
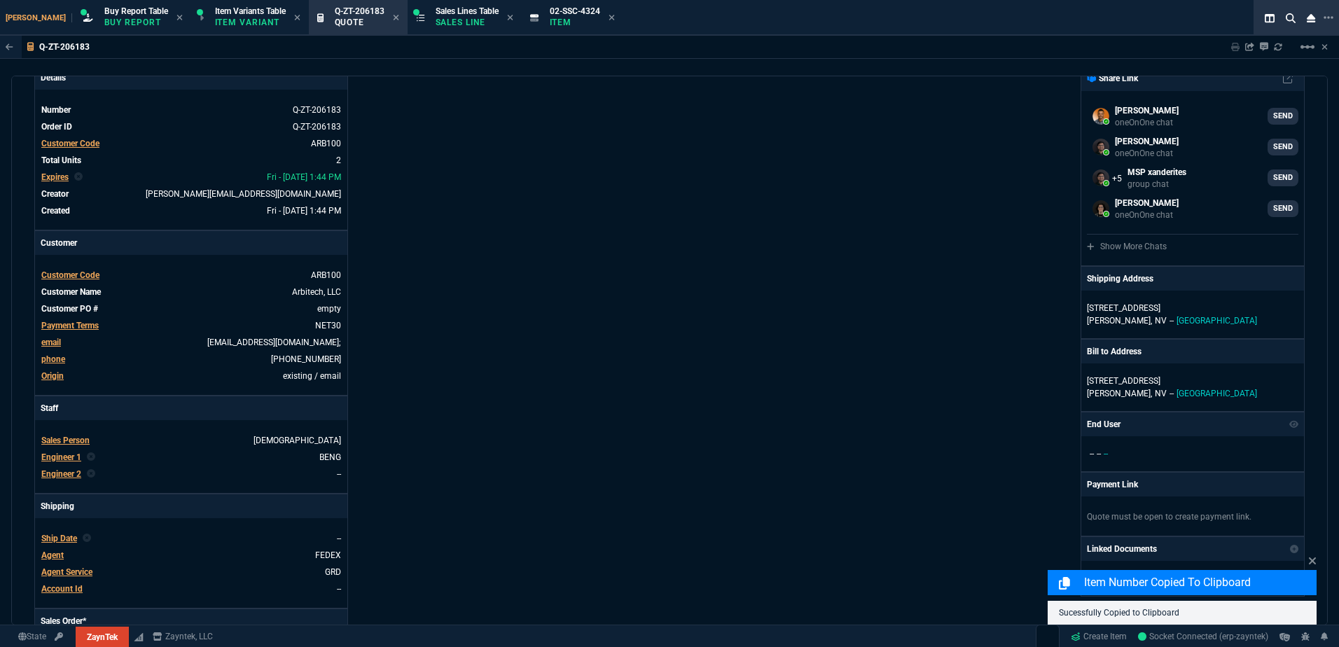
scroll to position [0, 0]
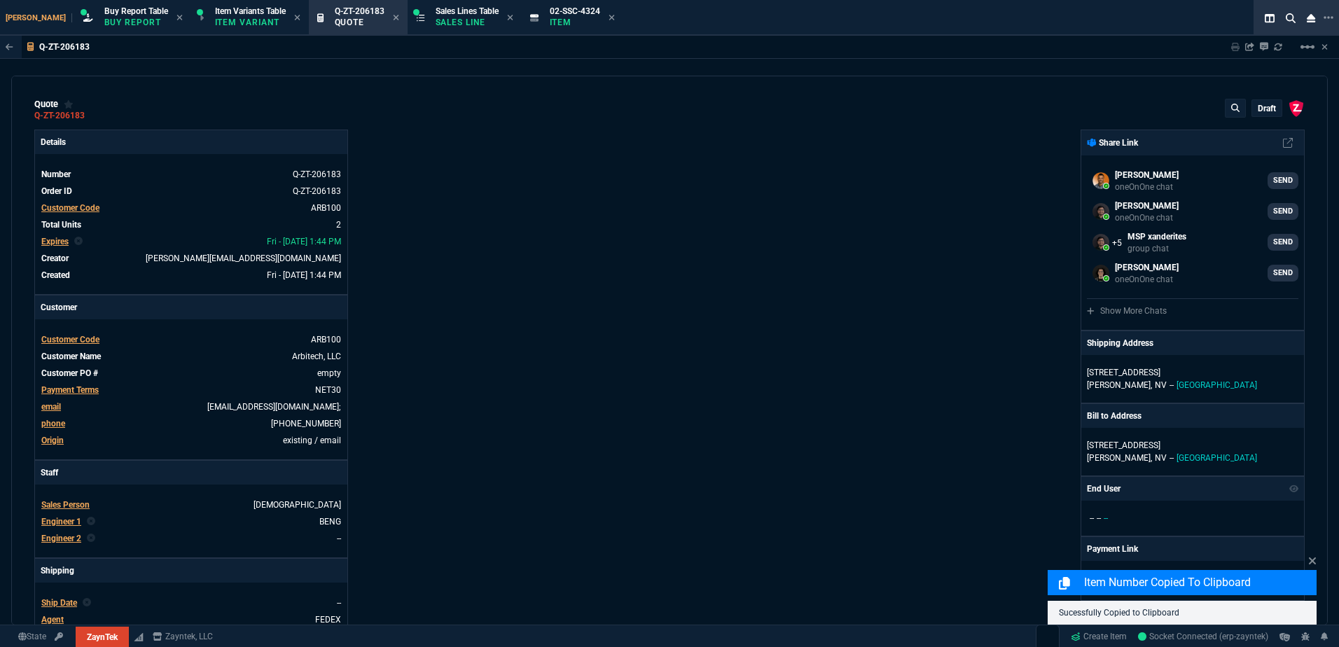
click at [1258, 113] on p "draft" at bounding box center [1266, 108] width 18 height 11
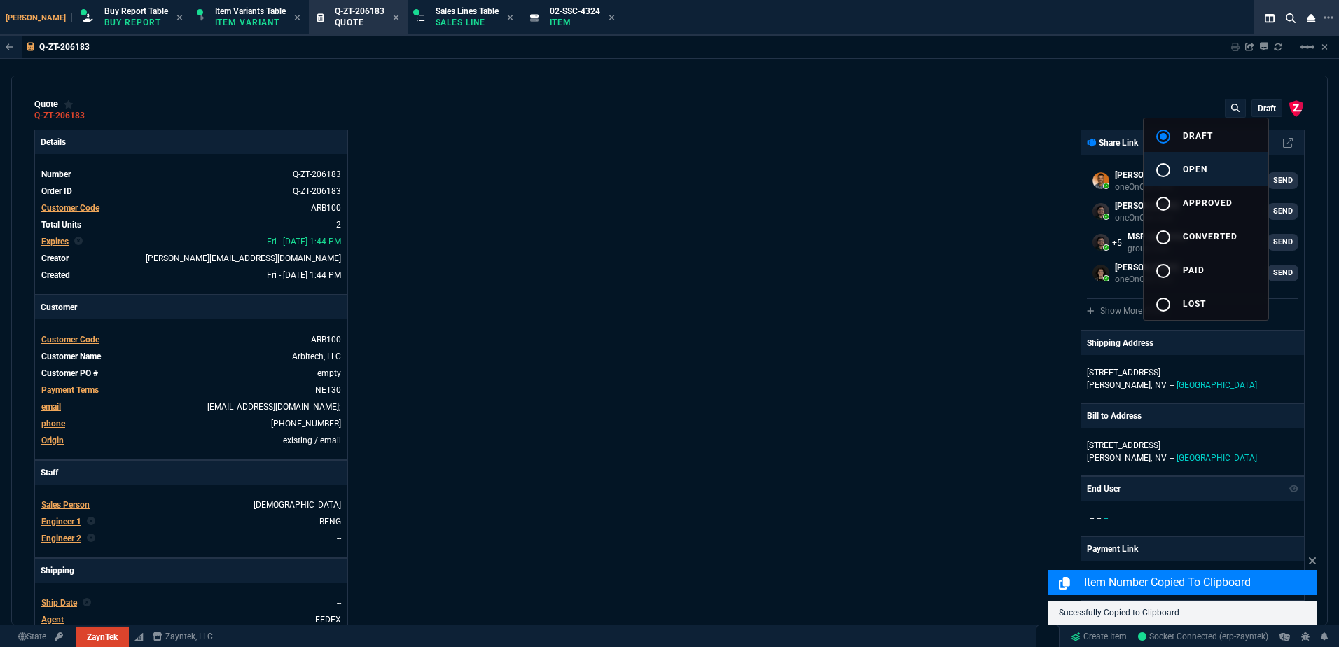
drag, startPoint x: 1224, startPoint y: 169, endPoint x: 1208, endPoint y: 169, distance: 16.1
click at [1223, 169] on button "radio_button_unchecked open" at bounding box center [1205, 169] width 125 height 34
click at [910, 184] on div at bounding box center [669, 323] width 1339 height 647
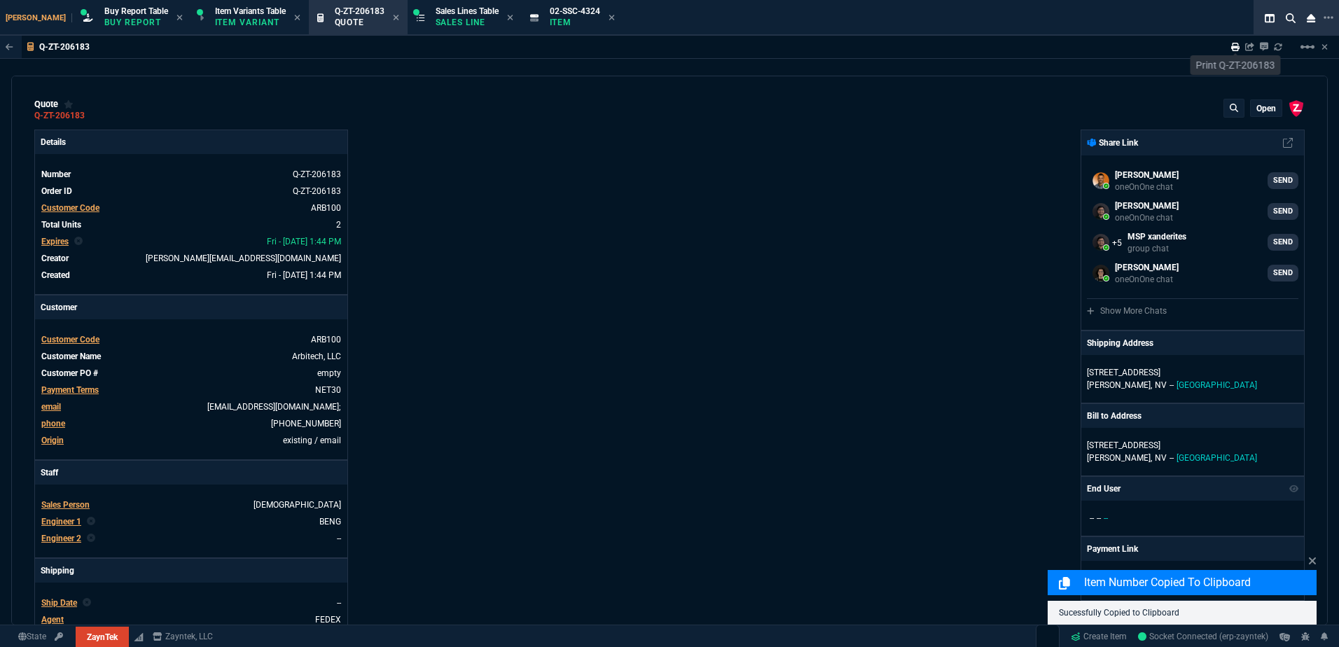
type input "100"
type input "1725"
type input "2699"
type input "100"
type input "1325"
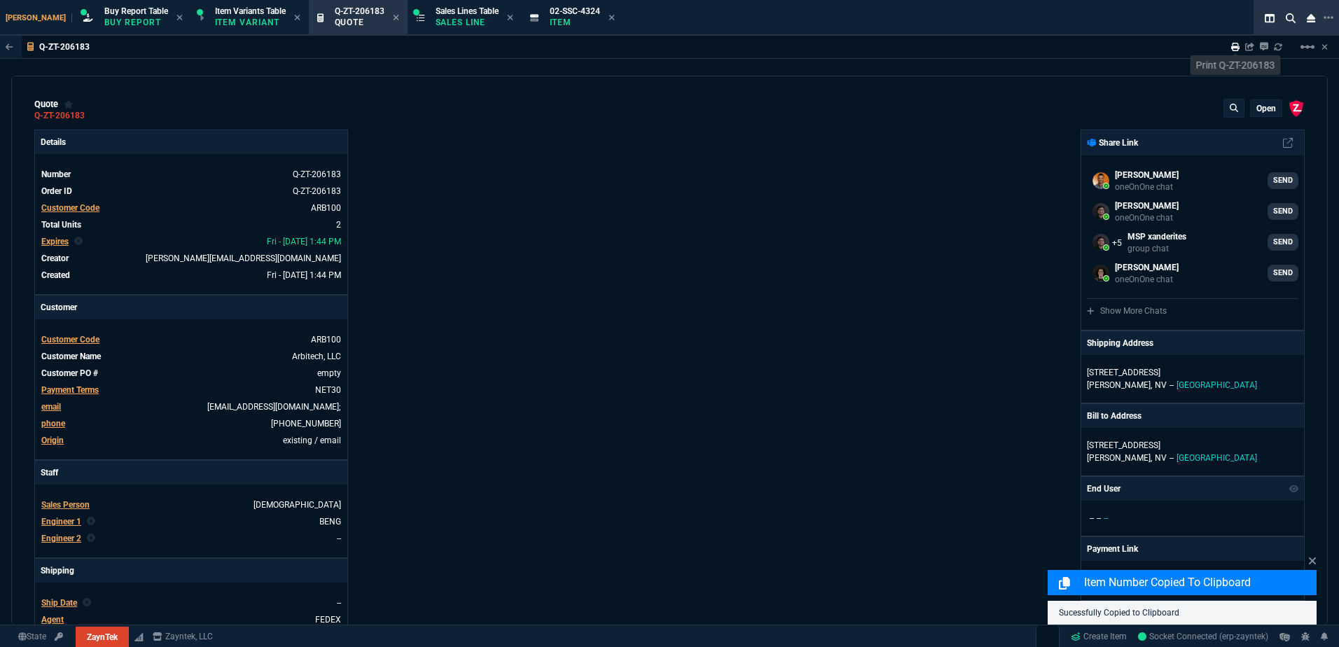
type input "2115"
click at [1234, 46] on icon at bounding box center [1235, 47] width 8 height 8
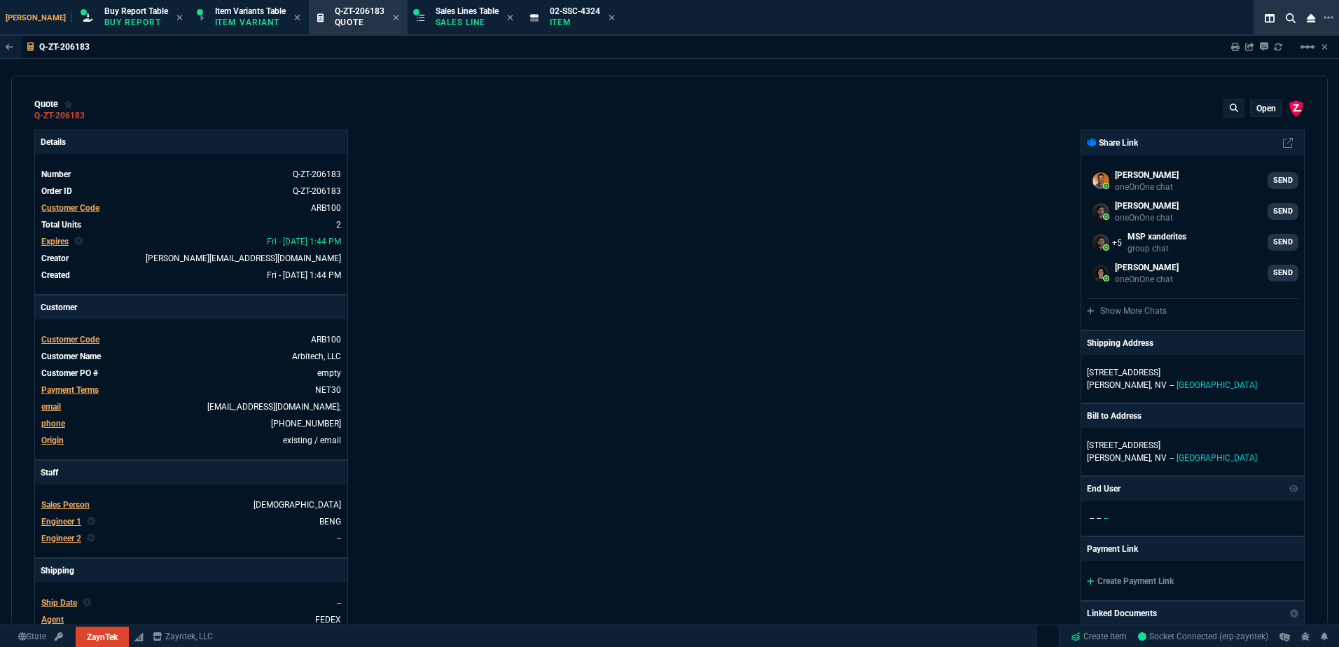
type input "100"
type input "1725"
type input "100"
type input "1325"
type input "36"
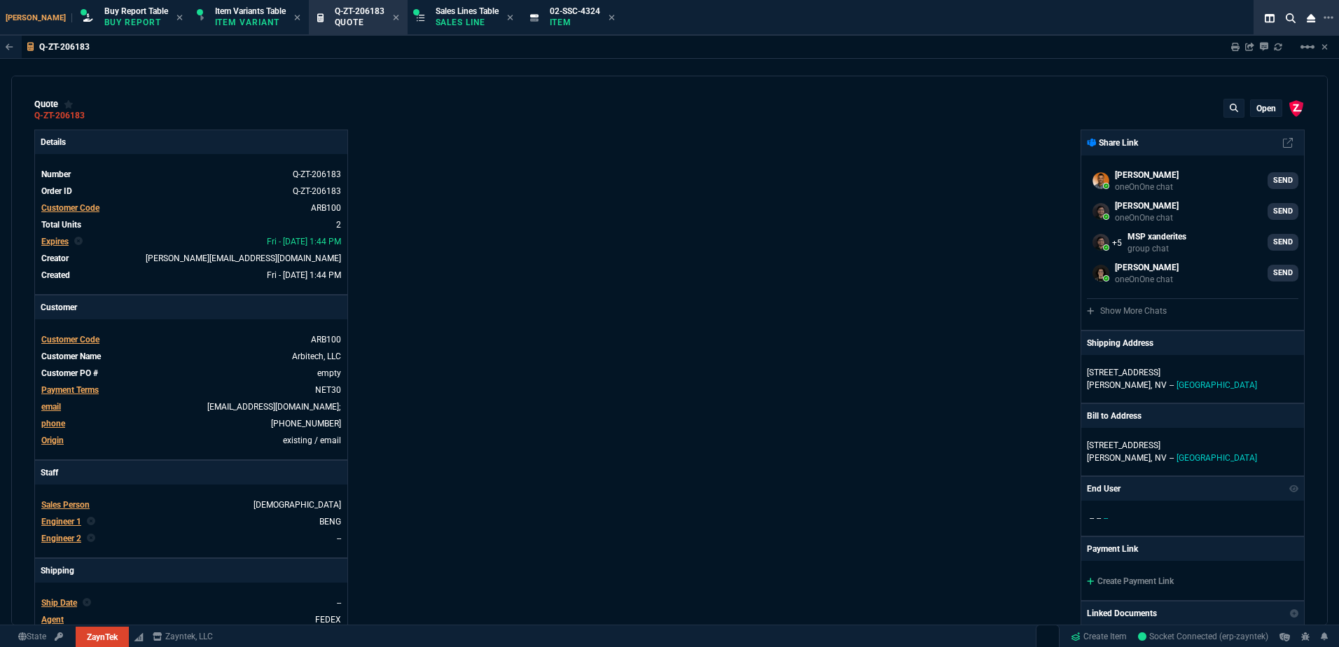
type input "37"
drag, startPoint x: 435, startPoint y: 15, endPoint x: 368, endPoint y: 29, distance: 68.5
click at [435, 15] on span "Sales Lines Table" at bounding box center [466, 11] width 63 height 10
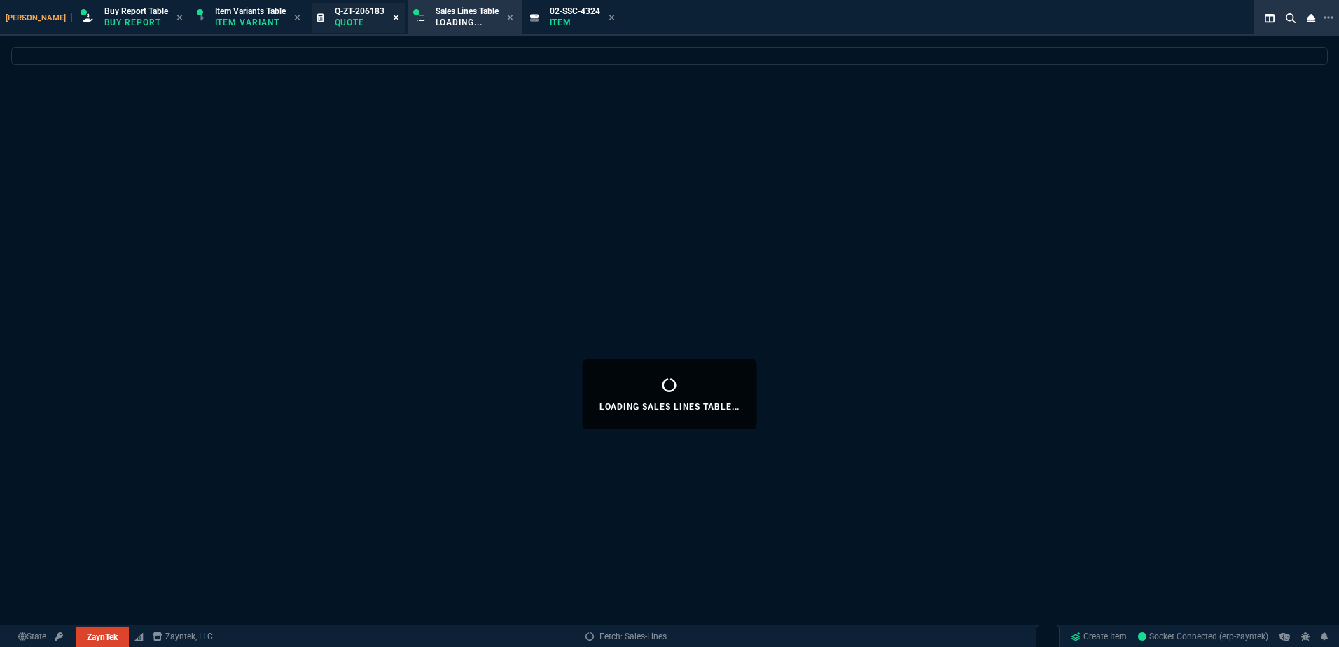
click at [393, 19] on icon at bounding box center [396, 17] width 6 height 8
select select
